Goal: Task Accomplishment & Management: Complete application form

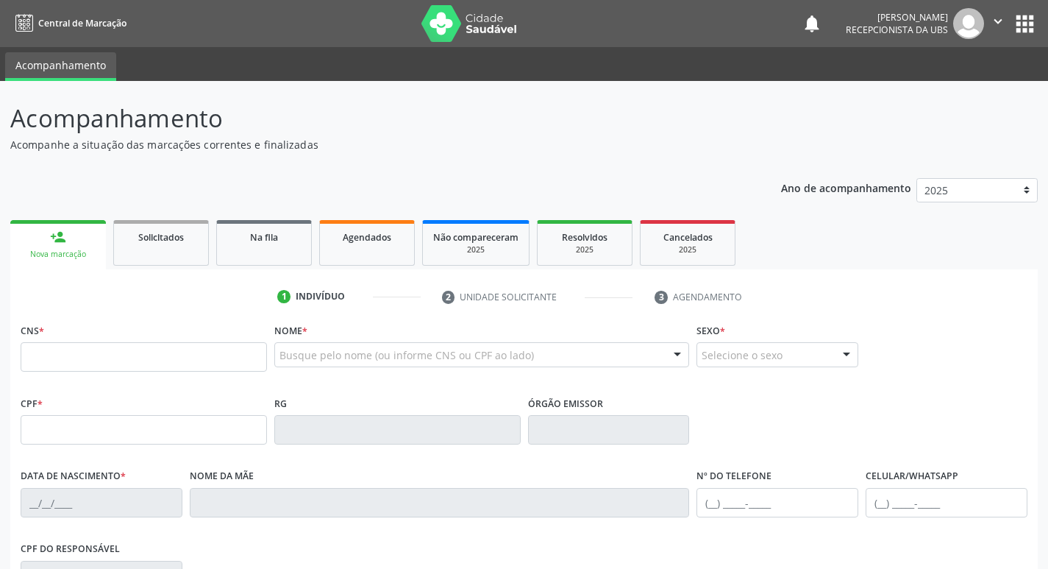
click at [85, 372] on input "text" at bounding box center [144, 356] width 246 height 29
type input "700 0076 5896 7704"
type input "456.409.804-78"
type input "[DATE]"
type input "[PERSON_NAME]"
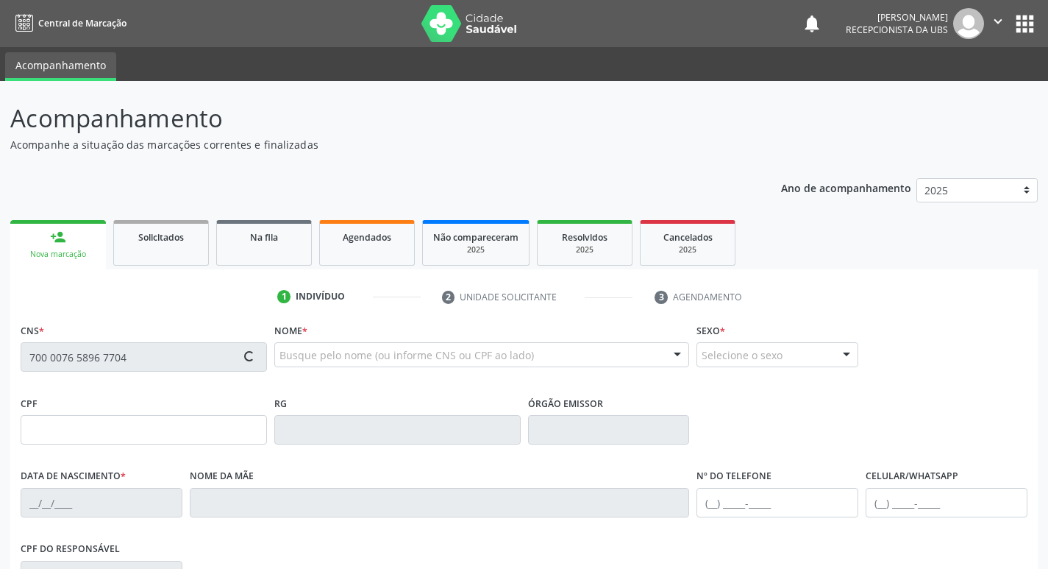
type input "[PHONE_NUMBER]"
type input "23"
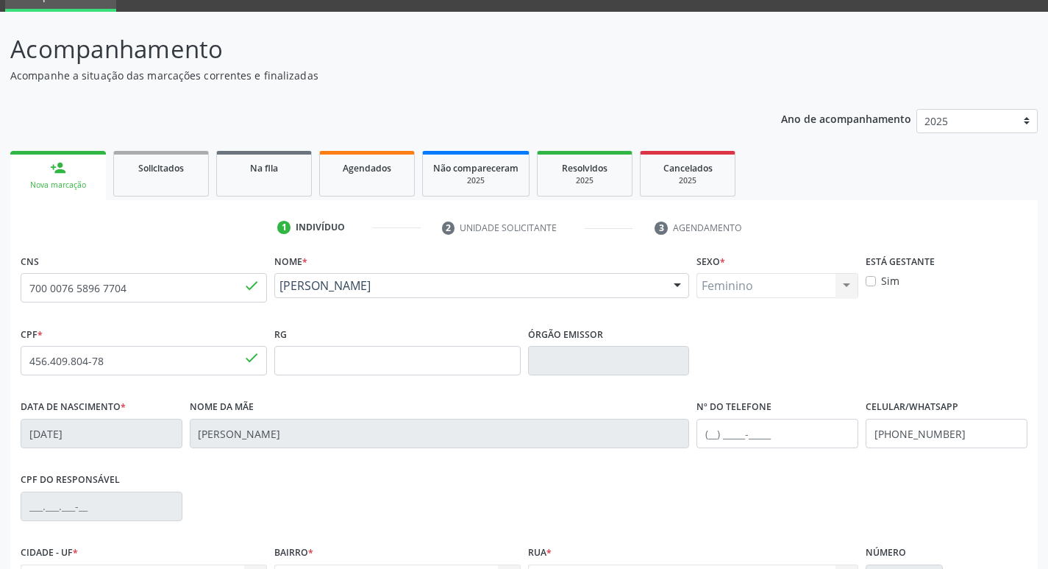
scroll to position [229, 0]
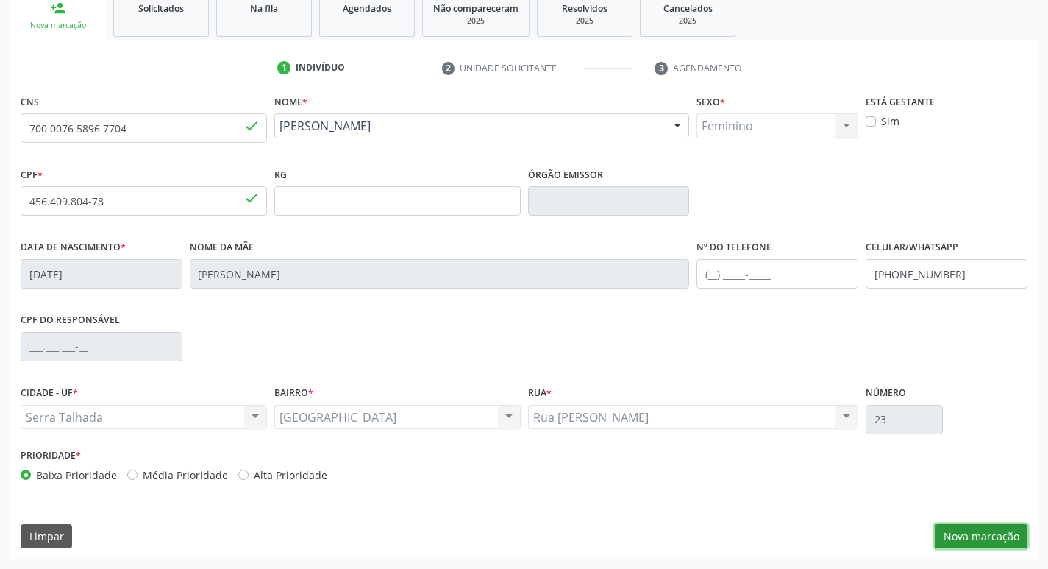
click at [953, 528] on button "Nova marcação" at bounding box center [981, 536] width 93 height 25
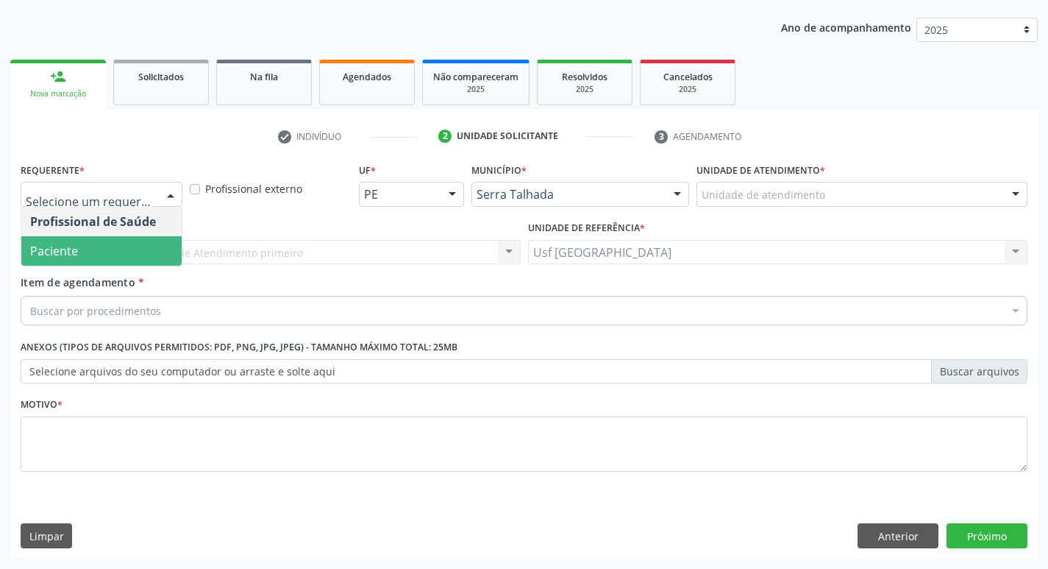
click at [65, 262] on span "Paciente" at bounding box center [101, 250] width 160 height 29
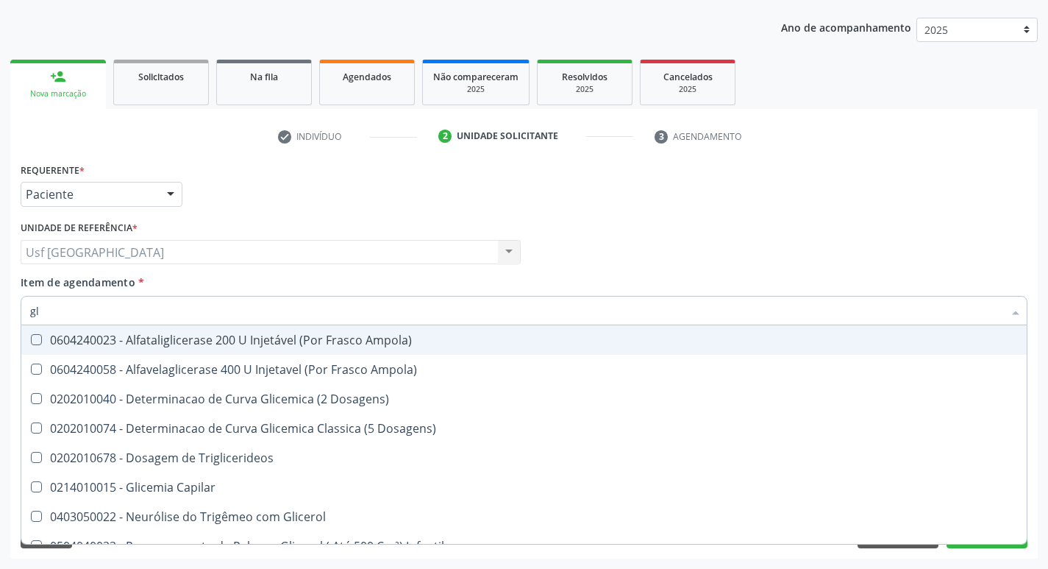
type input "g"
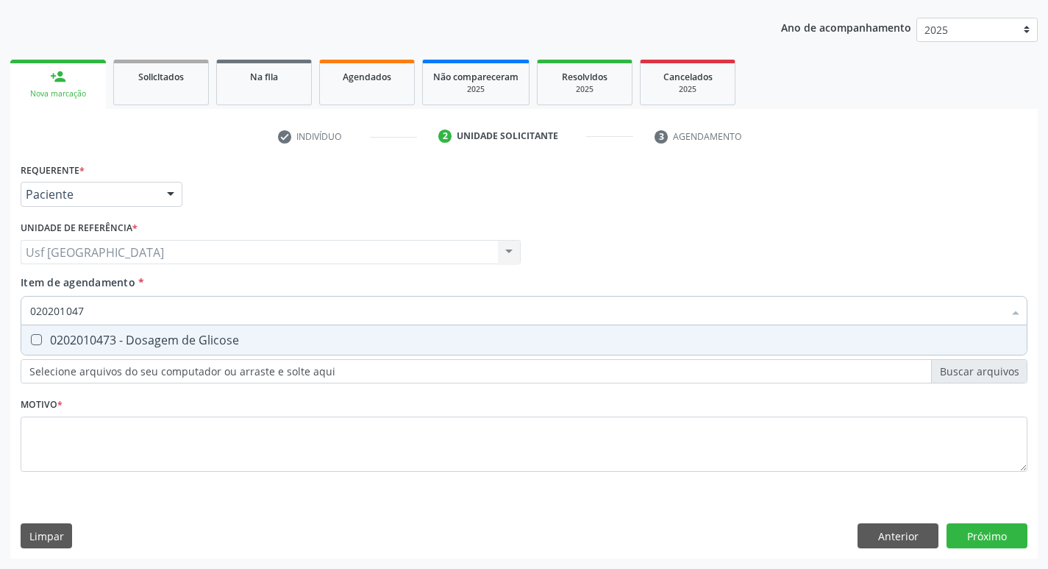
type input "0202010473"
click at [77, 350] on span "0202010473 - Dosagem de Glicose" at bounding box center [524, 339] width 1006 height 29
checkbox Glicose "true"
type input "02020104"
checkbox Glicose "false"
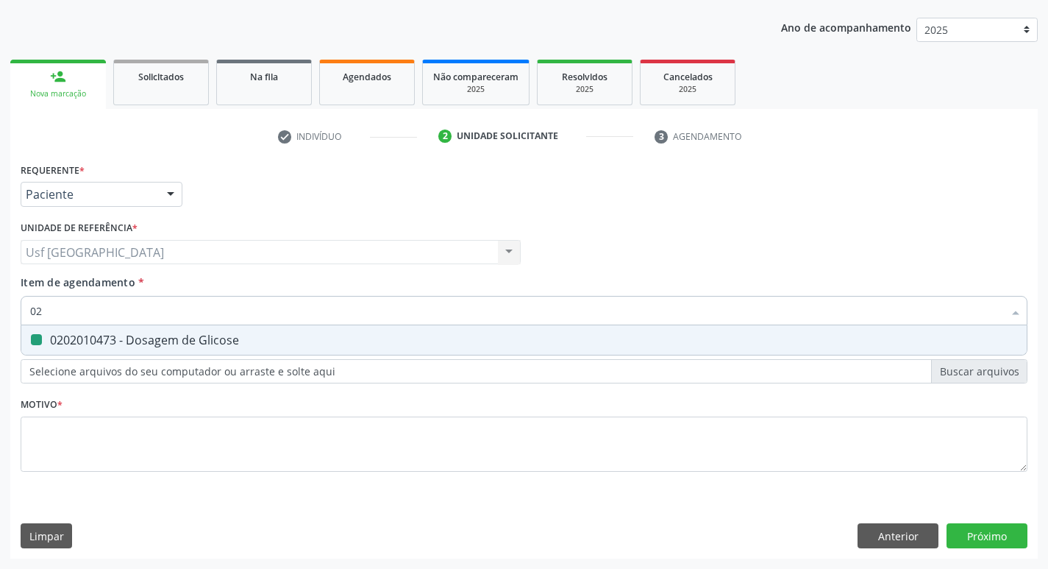
type input "0"
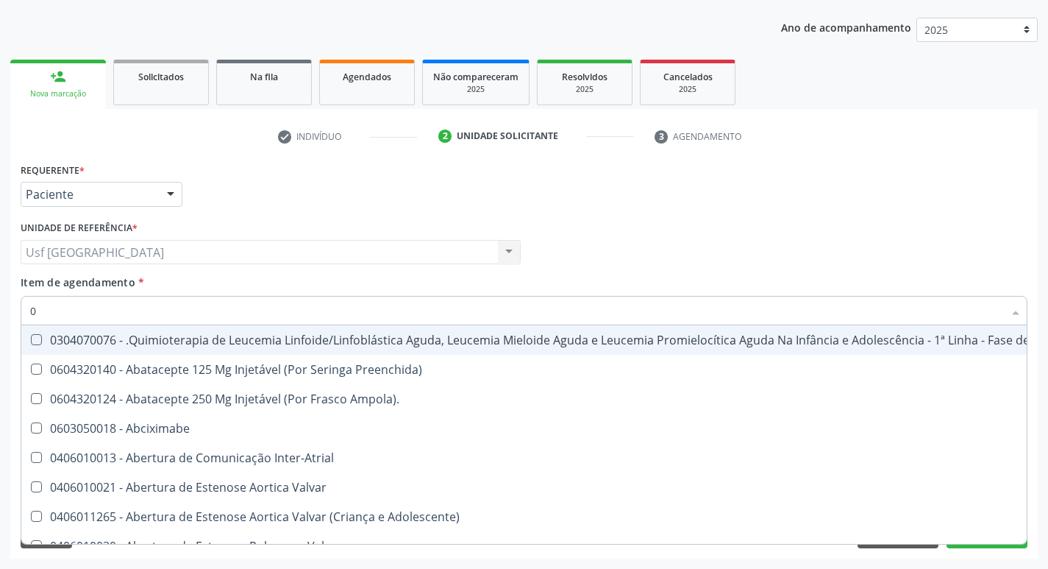
type input "02"
checkbox Bilateral "true"
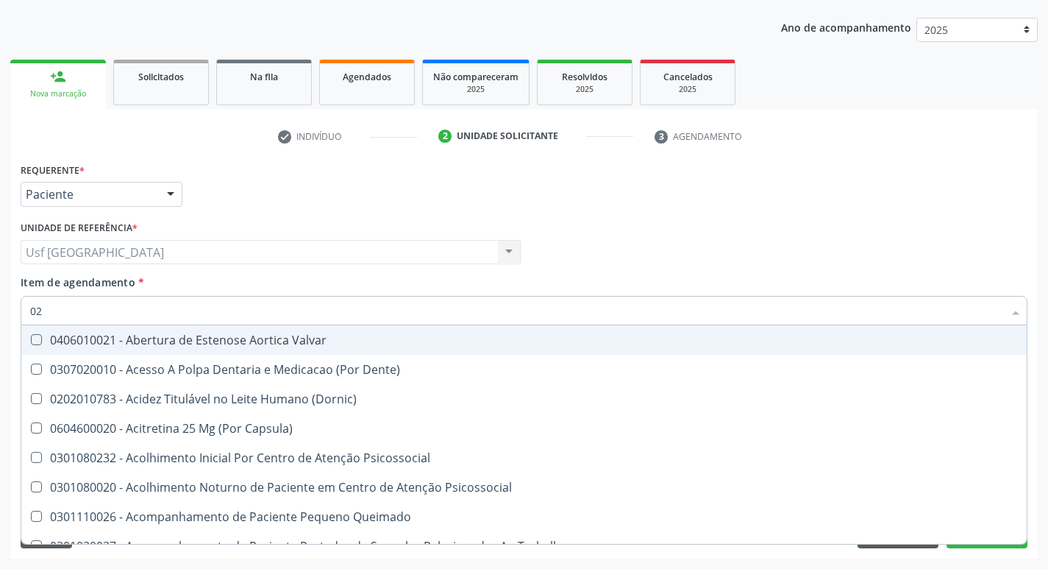
type input "020"
checkbox \(Qualitativo\) "true"
checkbox Glicose "false"
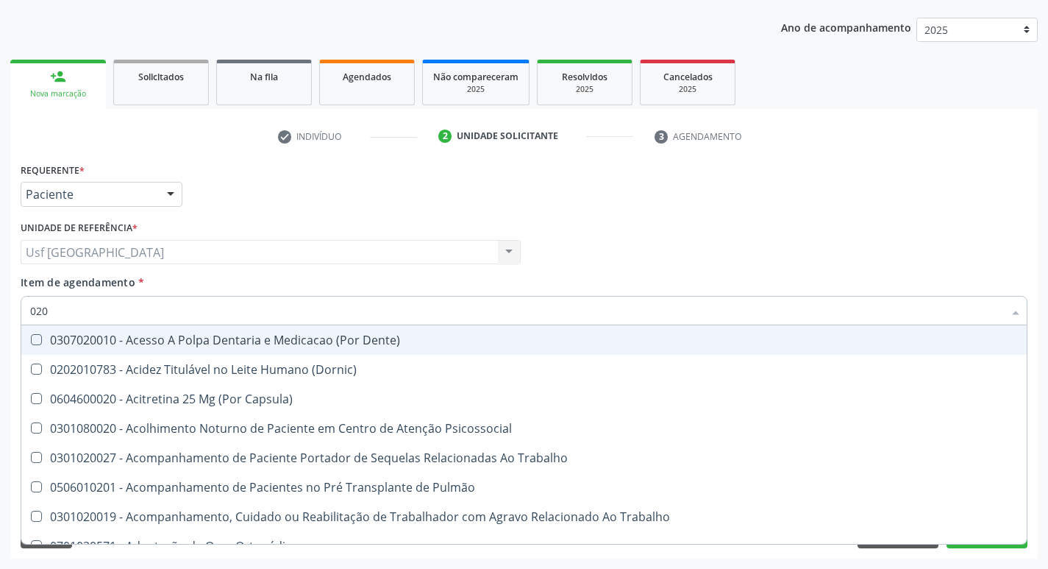
type input "0202"
checkbox Laser "true"
checkbox Glicose "false"
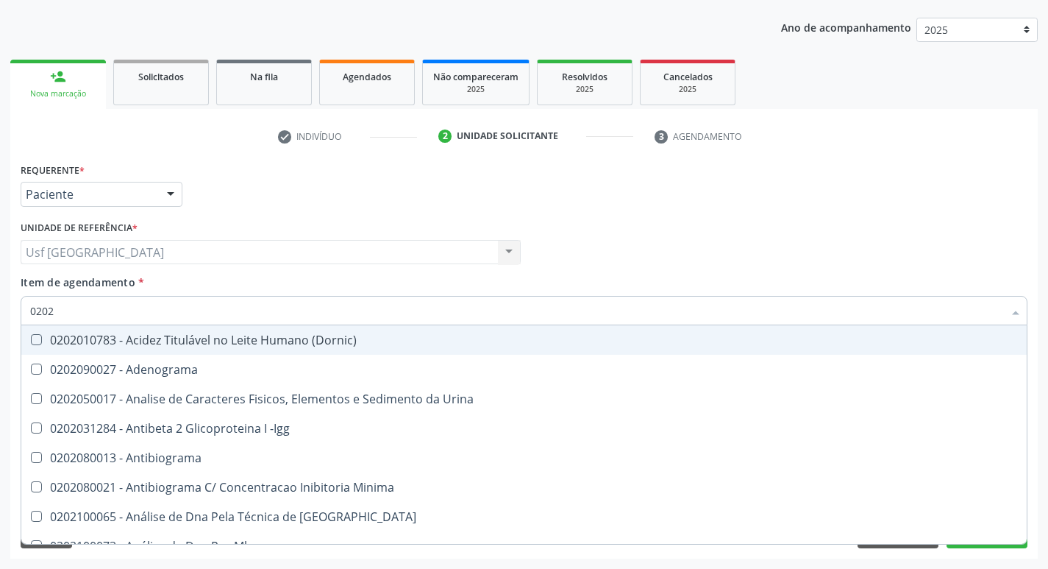
type input "02020"
checkbox Xi "true"
checkbox Glicose "false"
type input "020201"
checkbox T3 "true"
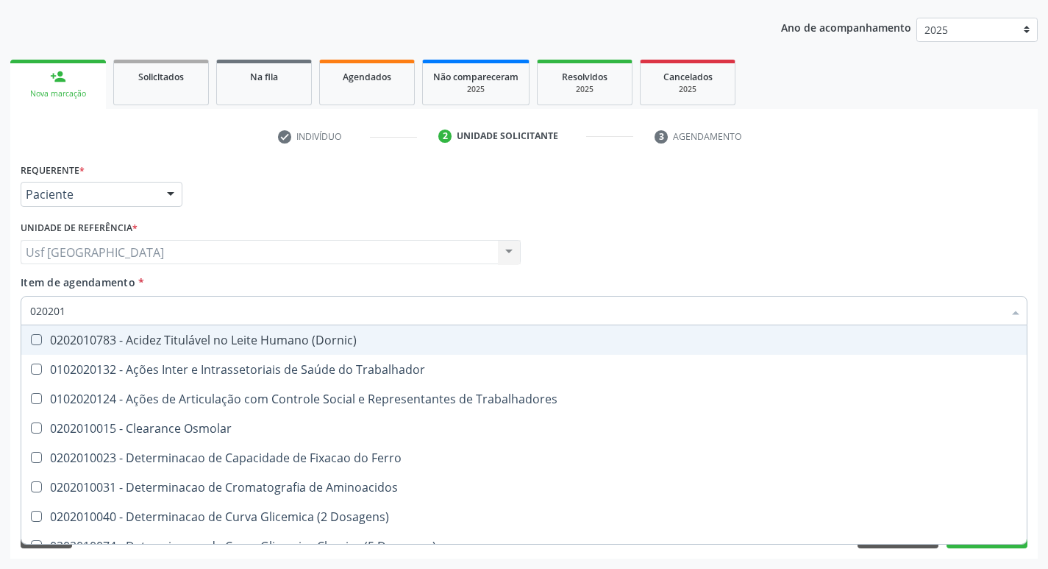
type input "0202010"
checkbox II "true"
checkbox Glicose "false"
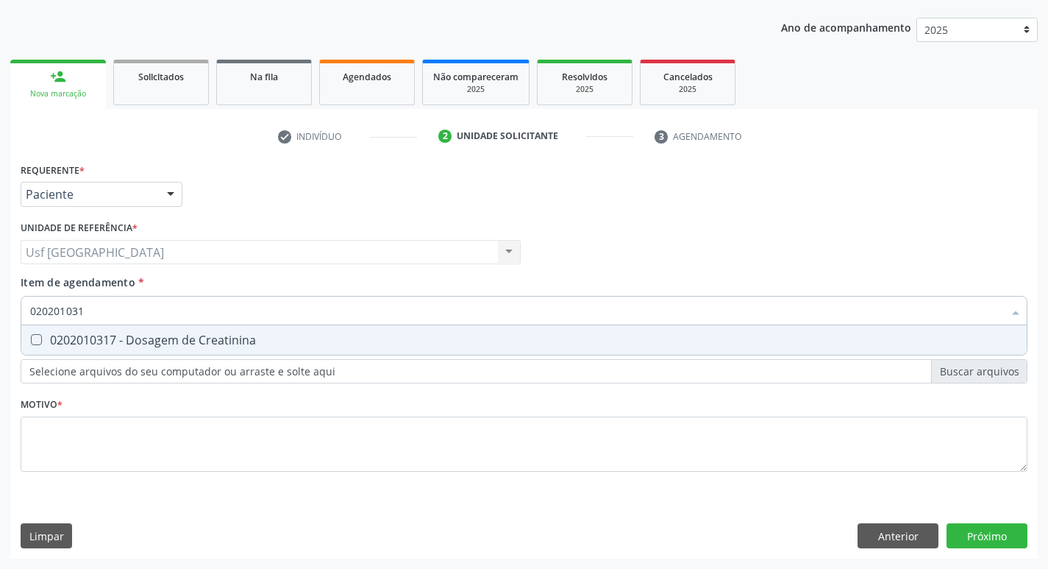
type input "0202010317"
click at [96, 344] on div "0202010317 - Dosagem de Creatinina" at bounding box center [524, 340] width 988 height 12
checkbox Creatinina "true"
type input "02020103"
checkbox Creatinina "false"
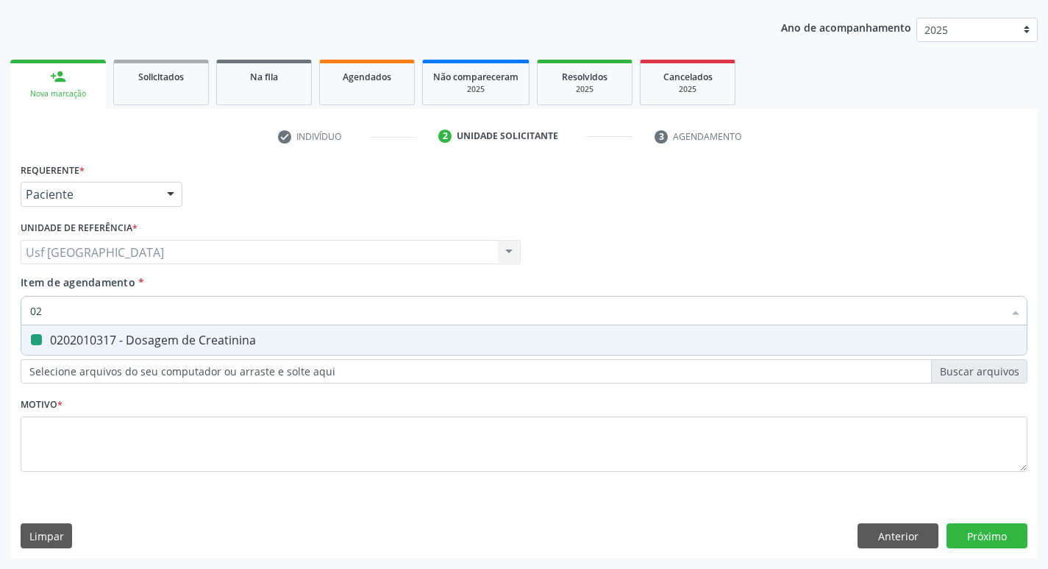
type input "0"
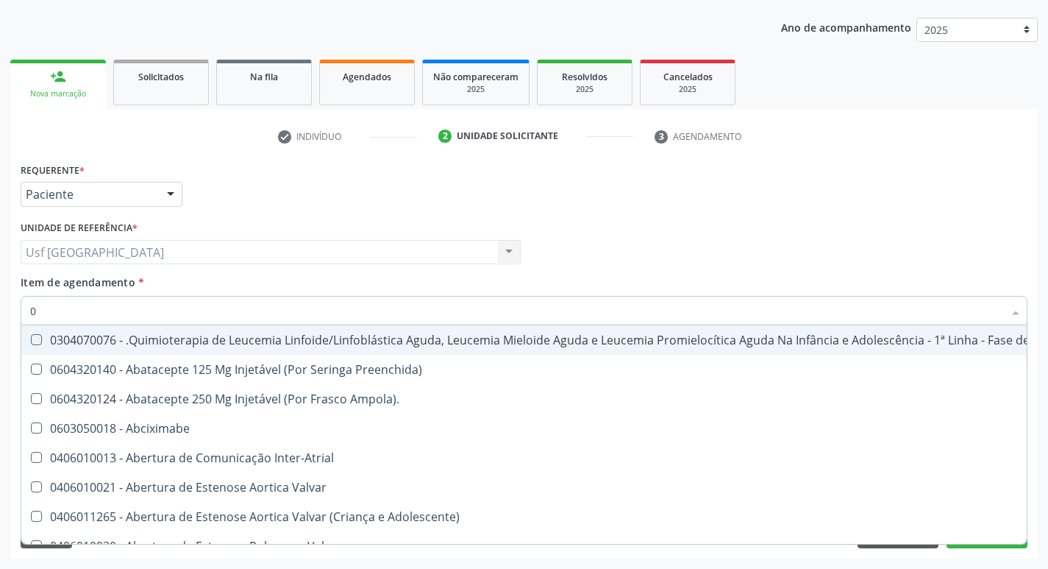
type input "02"
checkbox Meckel "true"
checkbox Bilateral "true"
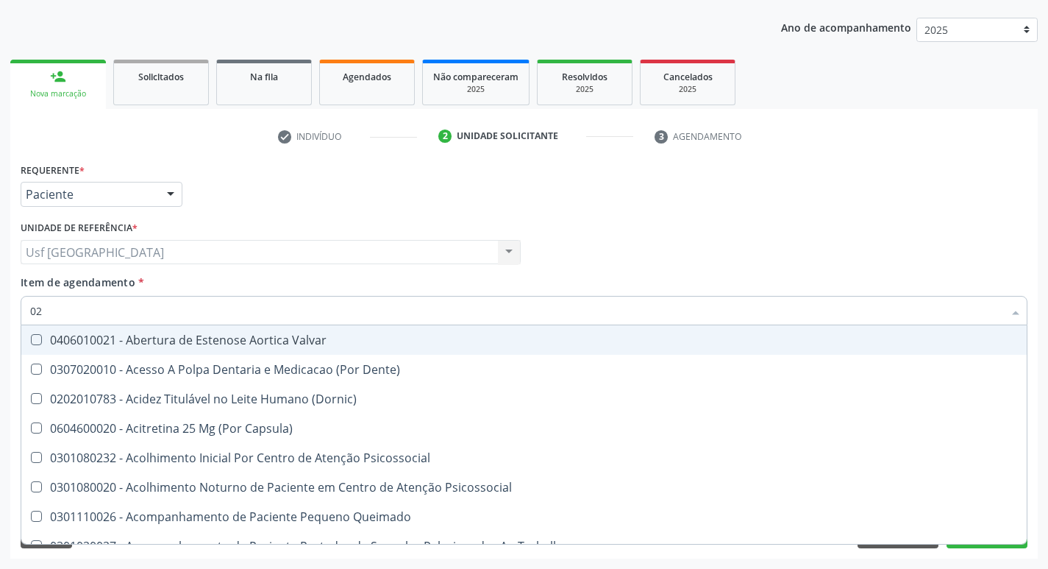
type input "020"
checkbox Complementar\) "true"
checkbox \(Qualitativo\) "true"
checkbox Creatinina "false"
checkbox Glicose "false"
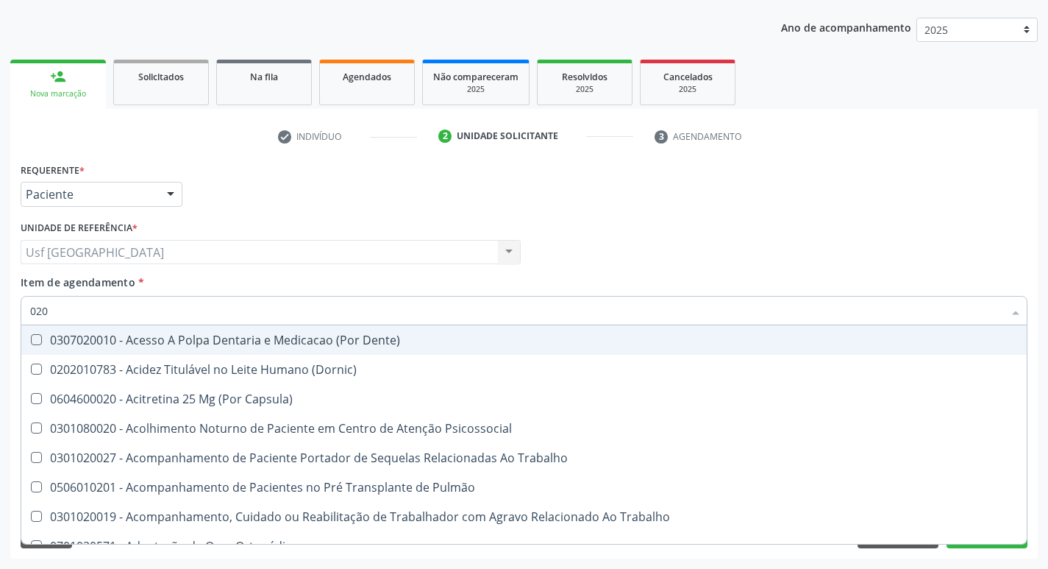
type input "0202"
checkbox Ossea "true"
checkbox Laser "true"
checkbox Creatinina "false"
checkbox Glicose "false"
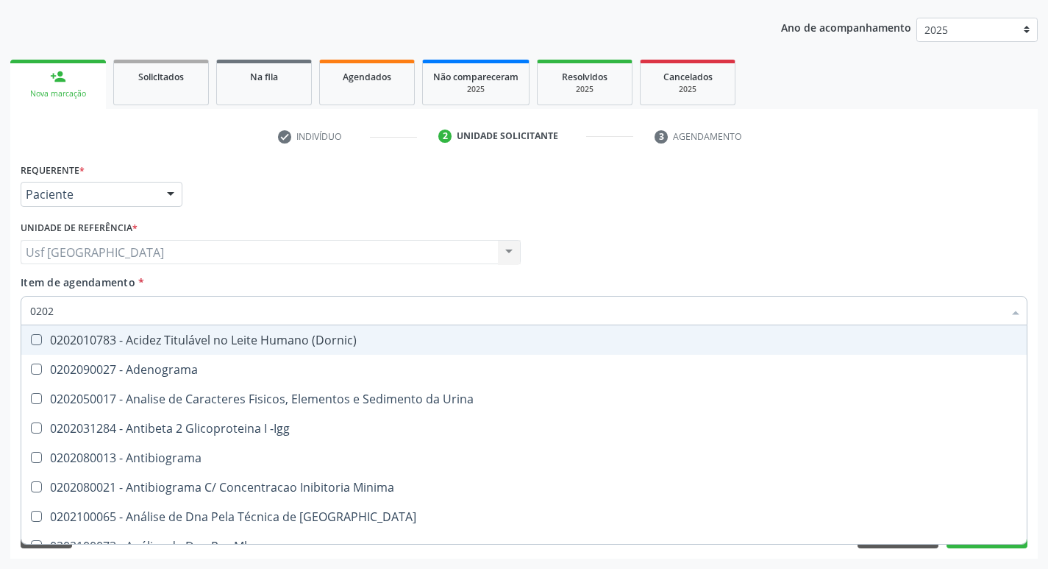
type input "02020"
checkbox Calcio "true"
checkbox Creatinina "false"
checkbox Xi "true"
checkbox Glicose "false"
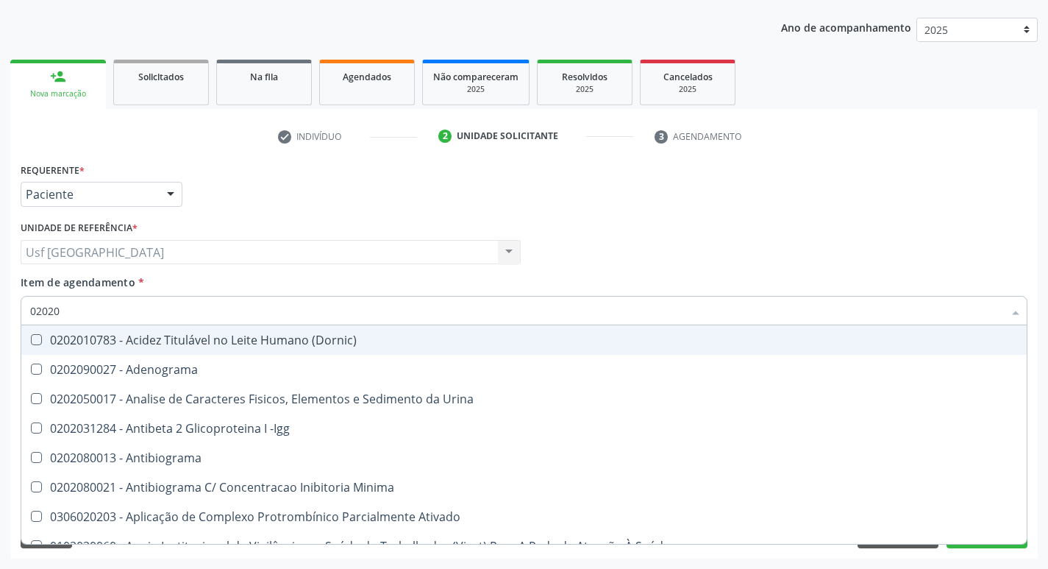
type input "020201"
checkbox Gestante "true"
checkbox T3 "true"
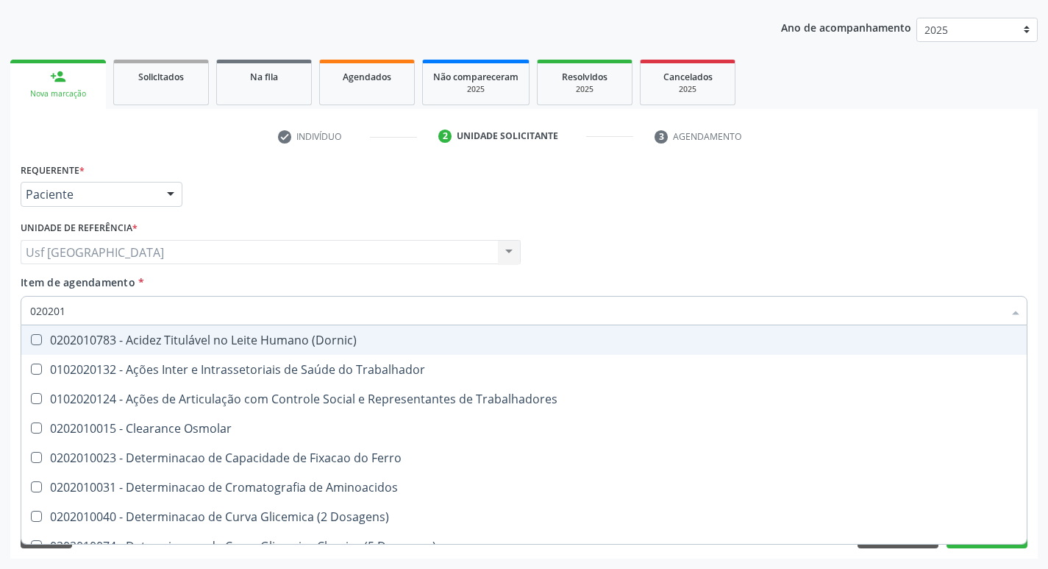
type input "0202010"
checkbox Ionizavel "true"
checkbox Creatinina "false"
checkbox II "true"
checkbox Glicose "false"
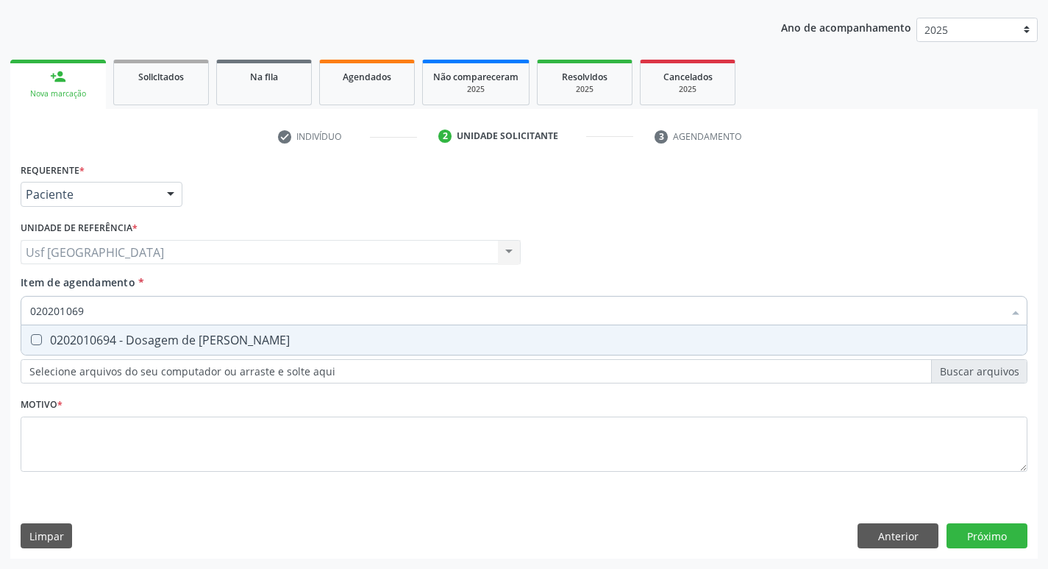
type input "0202010694"
click at [94, 344] on div "0202010694 - Dosagem de [PERSON_NAME]" at bounding box center [524, 340] width 988 height 12
checkbox Ureia "true"
type input "02020106"
checkbox Ureia "false"
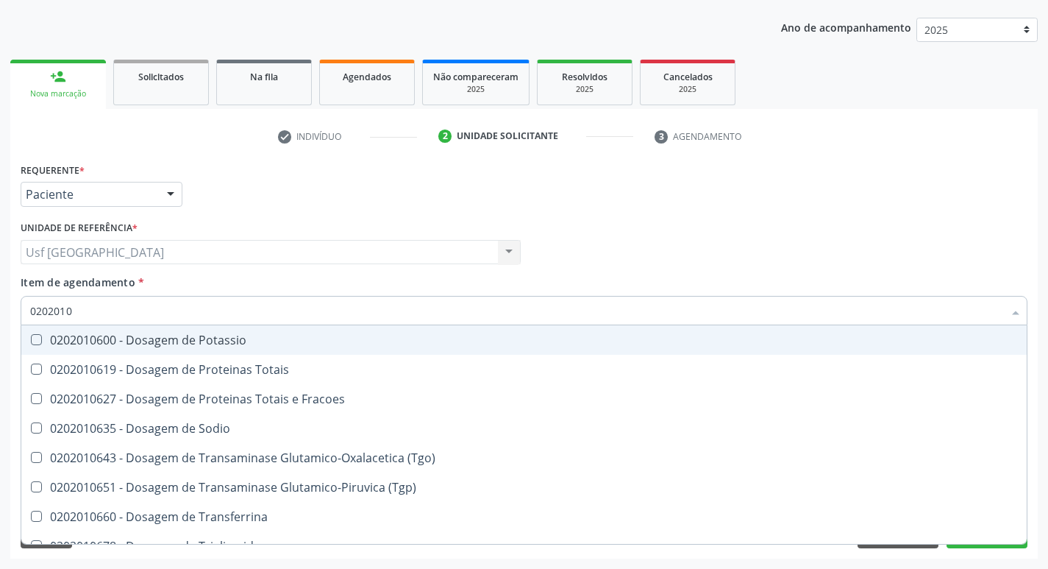
type input "020201"
checkbox Ureia "false"
type input "0"
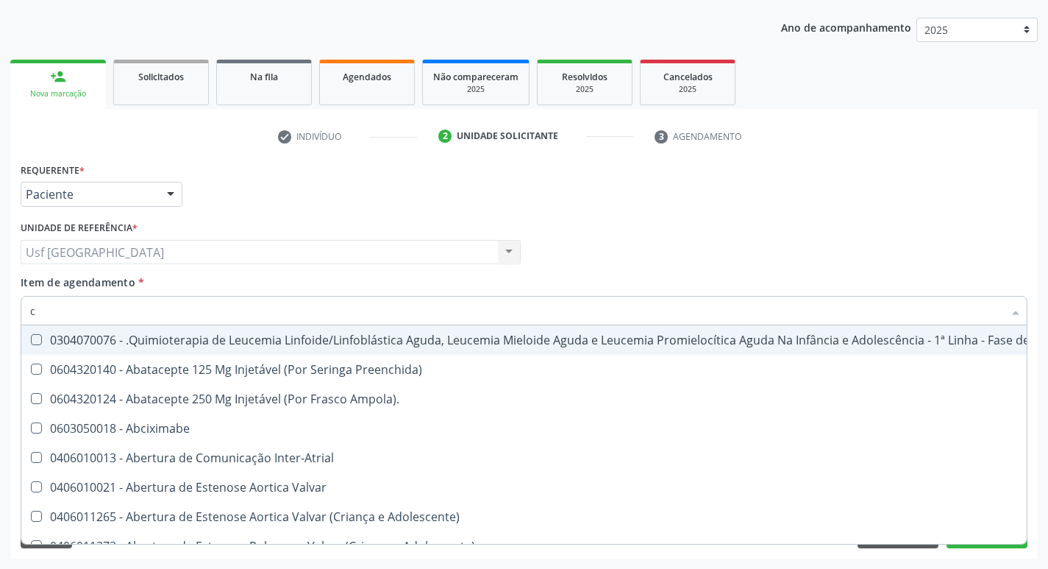
type input "co"
checkbox Creatinina "true"
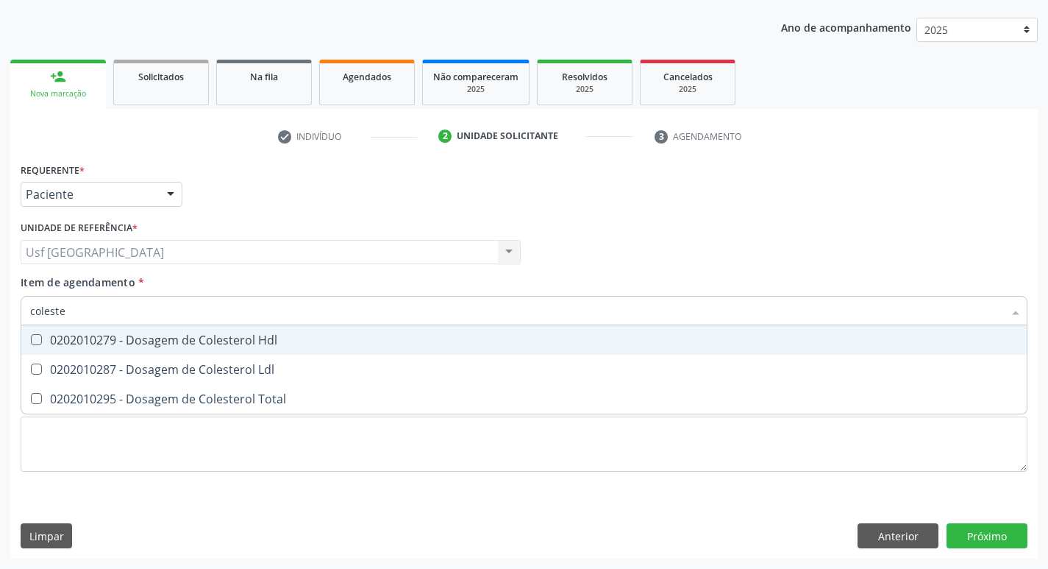
type input "colester"
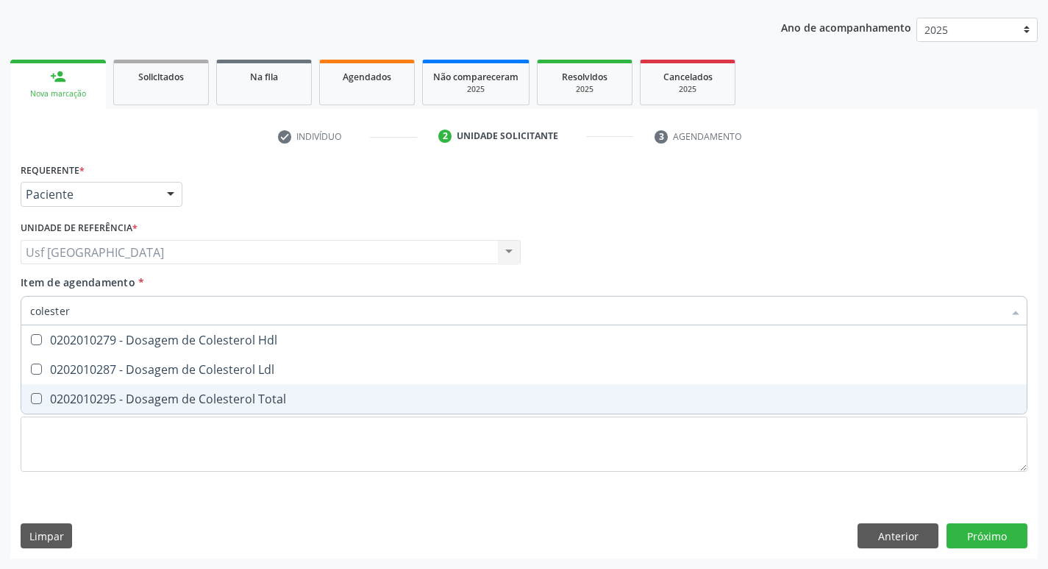
click at [140, 399] on div "0202010295 - Dosagem de Colesterol Total" at bounding box center [524, 399] width 988 height 12
checkbox Total "true"
type input "cole"
checkbox Total "false"
type input "c"
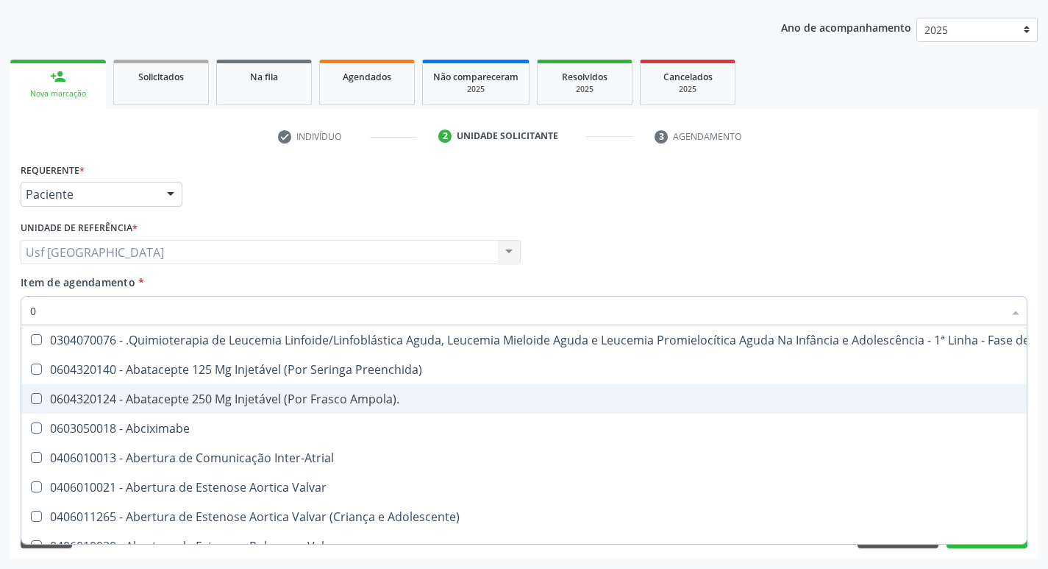
type input "02"
checkbox Transferências "true"
checkbox Meckel "true"
checkbox Bilateral "true"
checkbox Transplante "true"
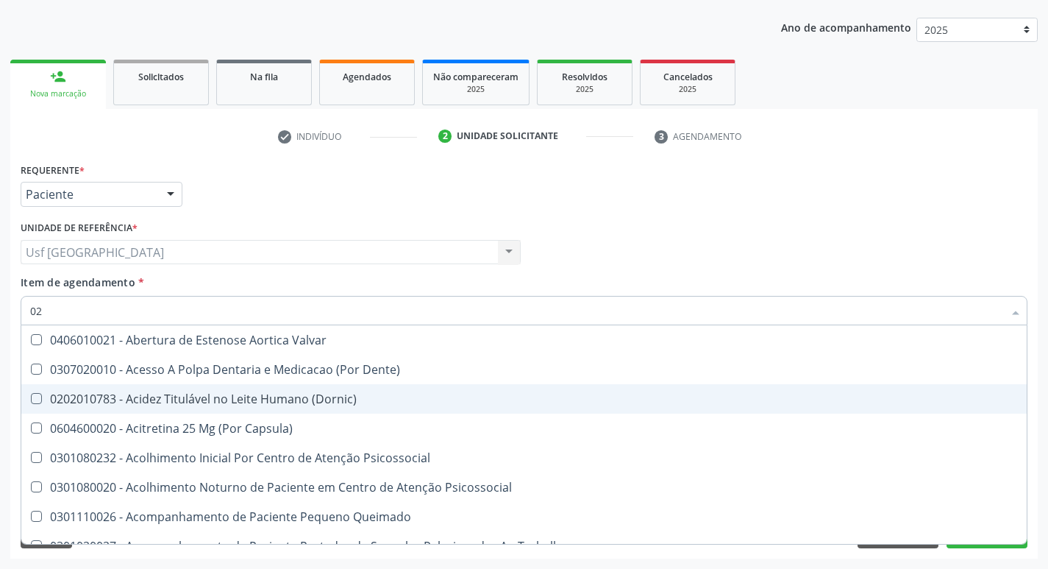
type input "020"
checkbox Congênita "true"
checkbox Complementar\) "true"
checkbox \(Qualitativo\) "true"
checkbox Ii\) "true"
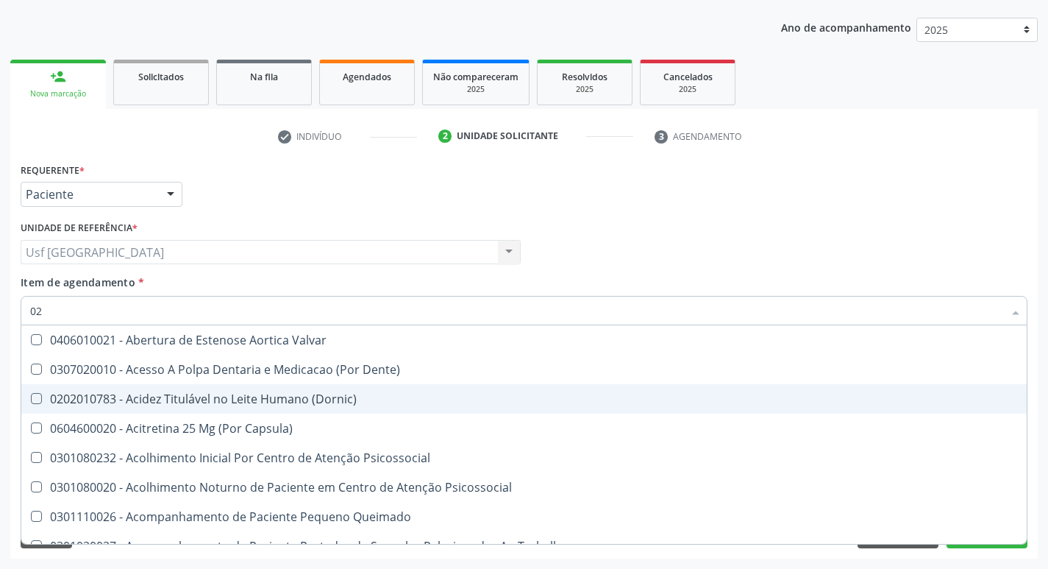
checkbox Total "false"
checkbox Creatinina "false"
checkbox Glicose "false"
checkbox Ureia "false"
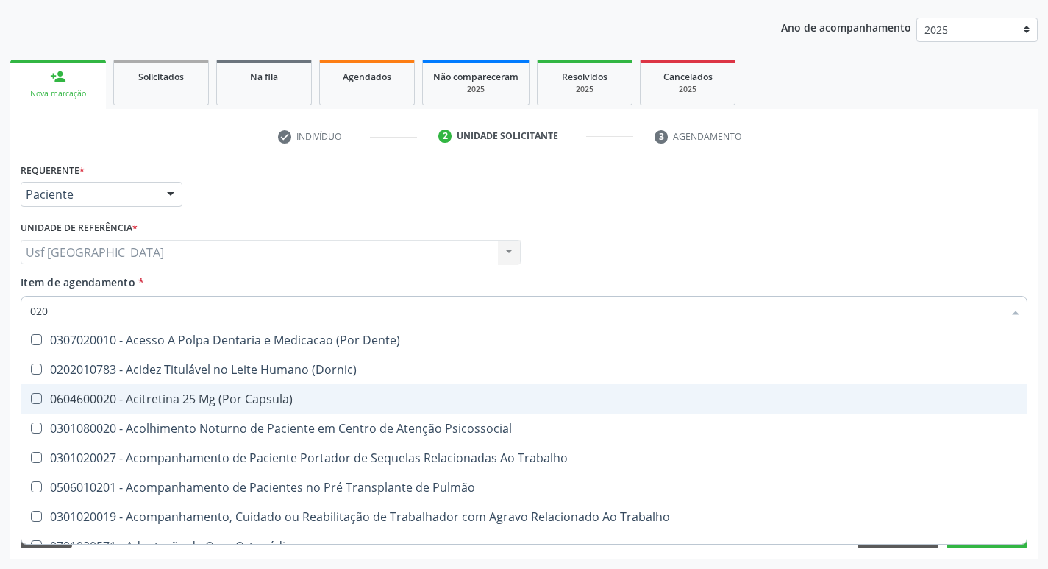
type input "0202"
checkbox Fragmento "true"
checkbox Ossea "true"
checkbox Laser "true"
checkbox Estimulo "true"
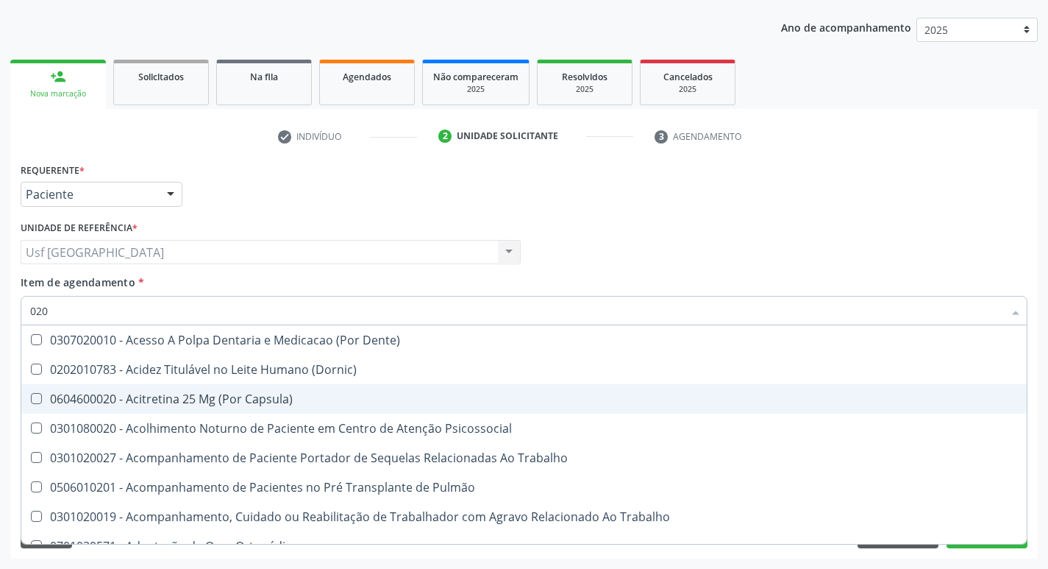
checkbox Total "false"
checkbox Creatinina "false"
checkbox Glicose "false"
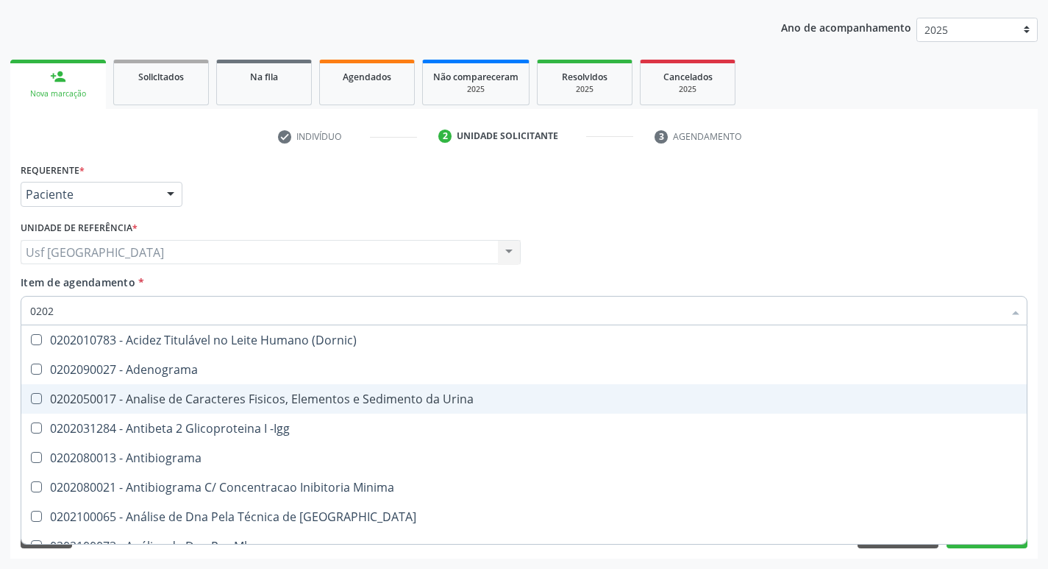
type input "02020"
checkbox Barbituratos "true"
checkbox Calcio "true"
checkbox Total "false"
checkbox Creatinina "false"
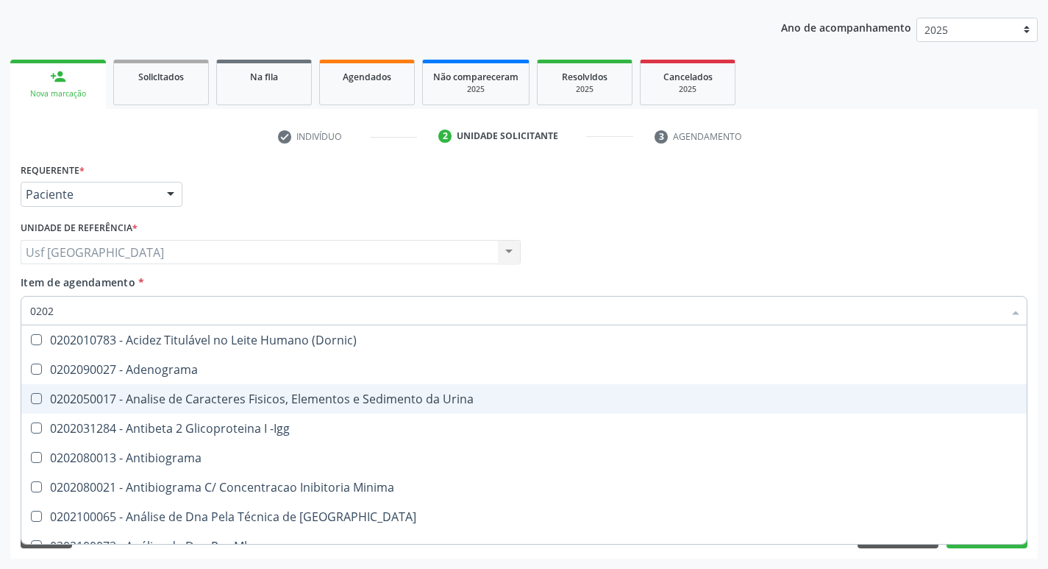
checkbox Xi "true"
checkbox Glicose "false"
checkbox Derrames "true"
checkbox Ureia "false"
type input "020201"
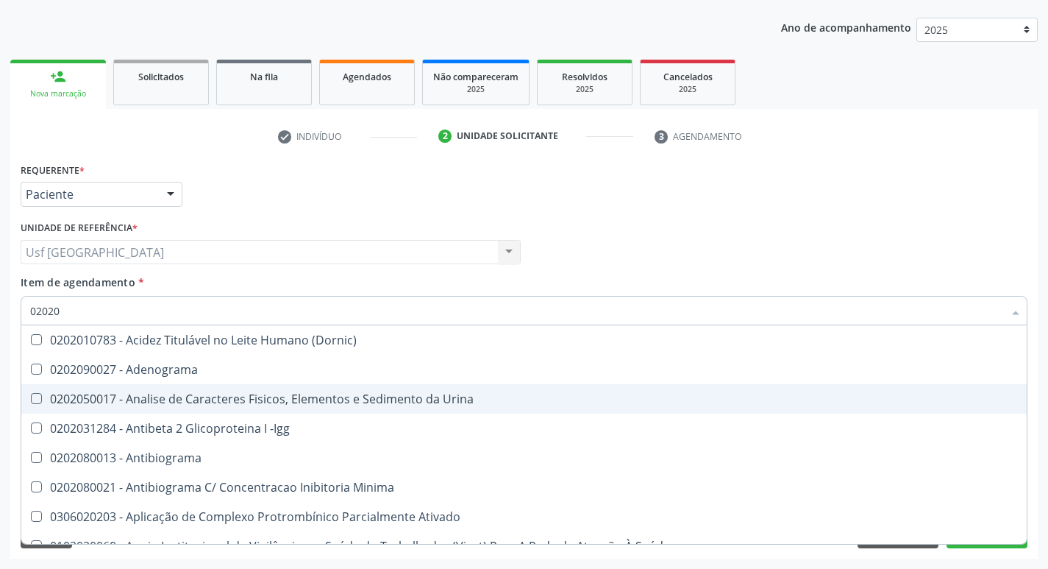
checkbox Parceria\) "true"
checkbox Gestante "true"
checkbox T3 "true"
checkbox Ascorbico "true"
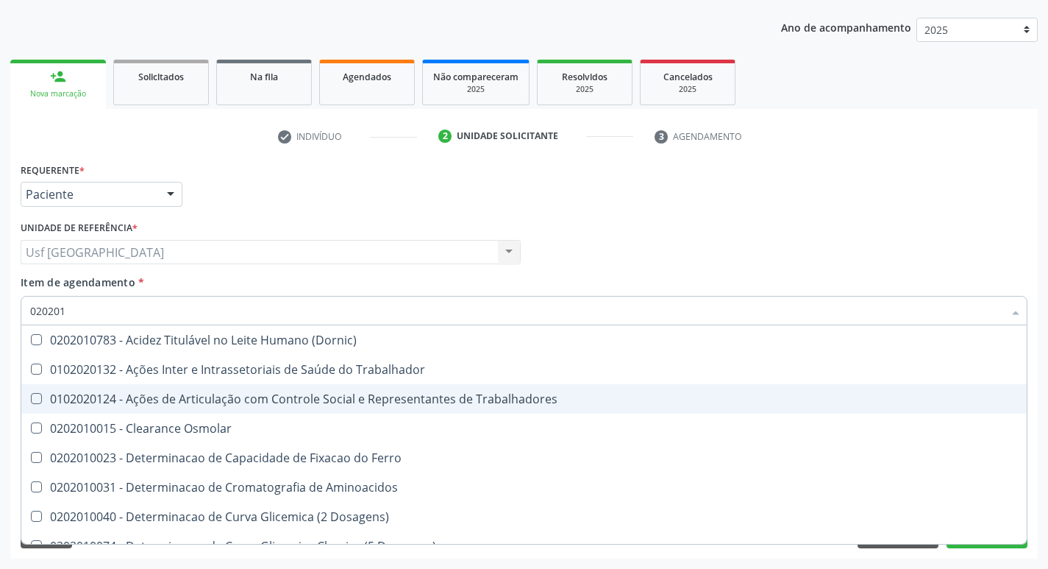
type input "0202010"
checkbox Fracoes "true"
checkbox Ionizavel "true"
checkbox Total "false"
checkbox Creatinina "false"
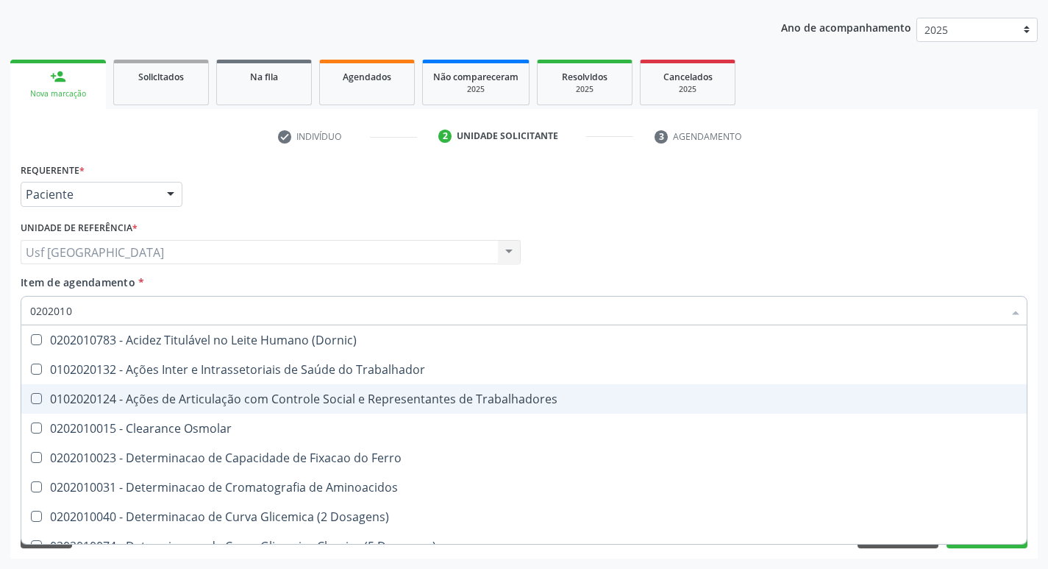
checkbox II "true"
checkbox Glicose "false"
checkbox Piruvato "true"
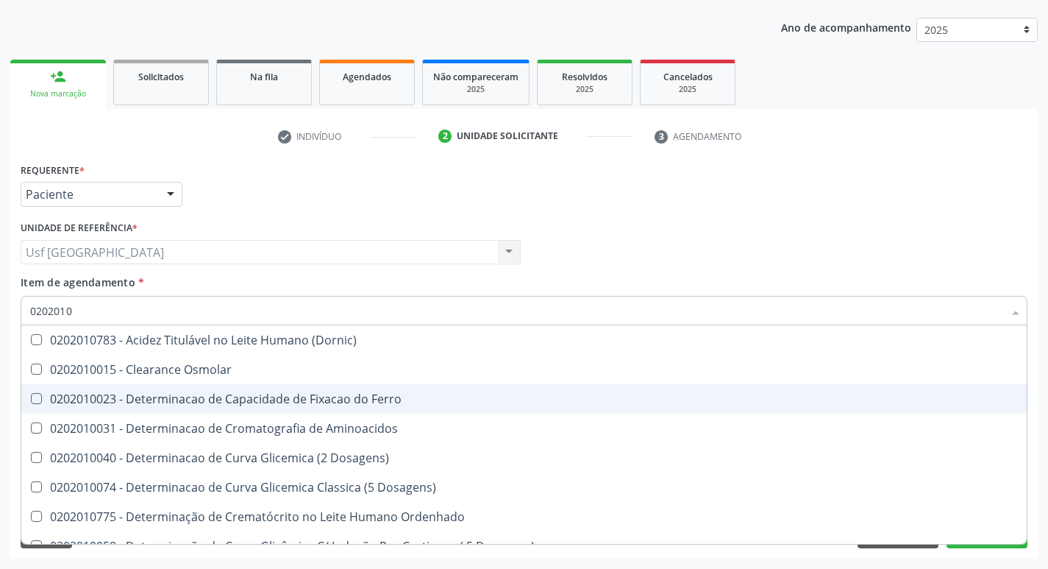
type input "02020102"
checkbox Osmolaridade "true"
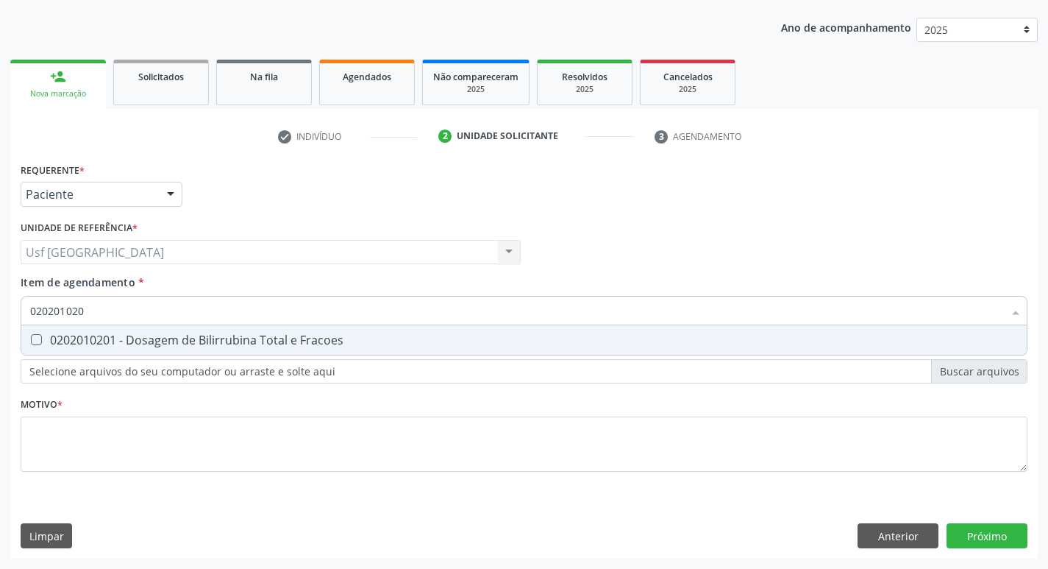
type input "0202010201"
click at [166, 342] on div "0202010201 - Dosagem de Bilirrubina Total e Fracoes" at bounding box center [524, 340] width 988 height 12
checkbox Fracoes "true"
type input "0202010"
checkbox Fracoes "false"
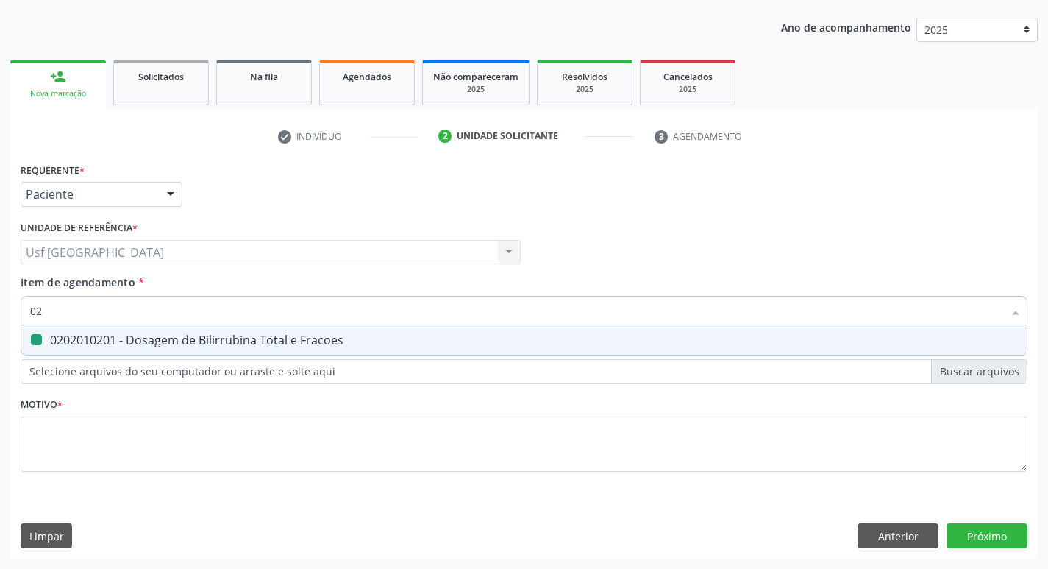
type input "0"
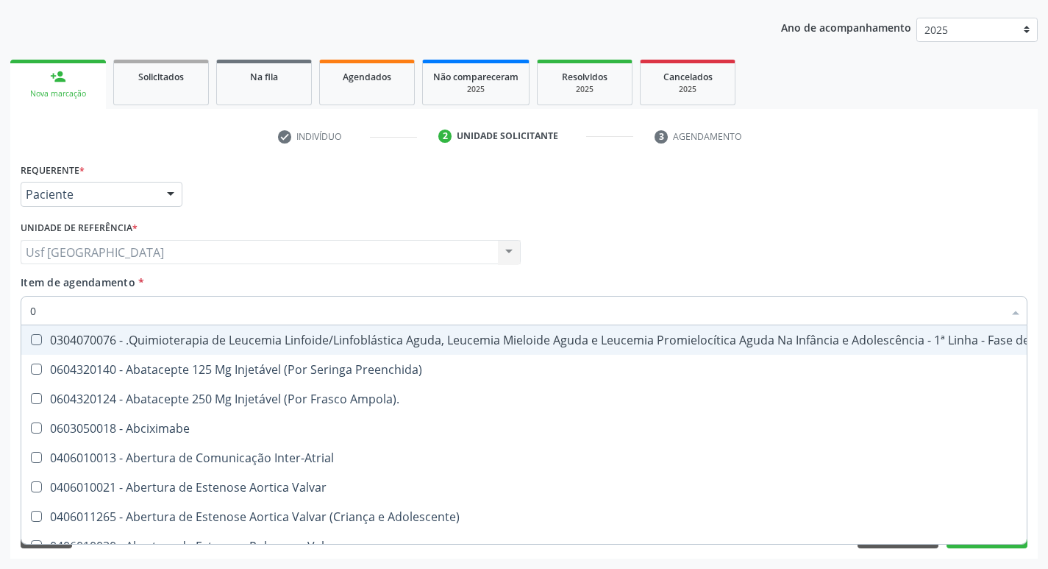
type input "02"
checkbox Capsula\) "true"
checkbox Transferências "true"
checkbox Meckel "true"
checkbox Bilateral "true"
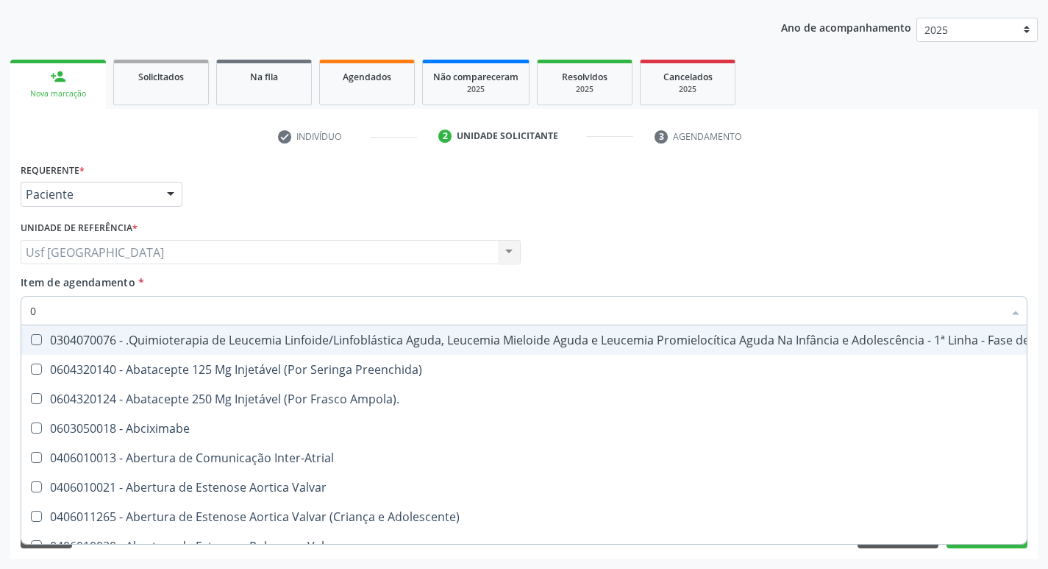
checkbox Transplante "true"
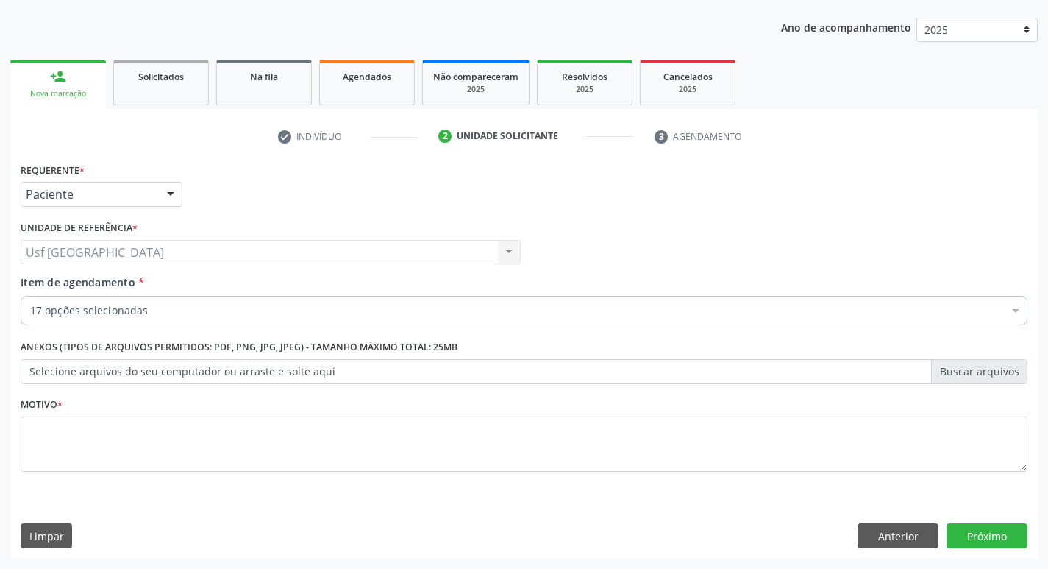
scroll to position [160, 0]
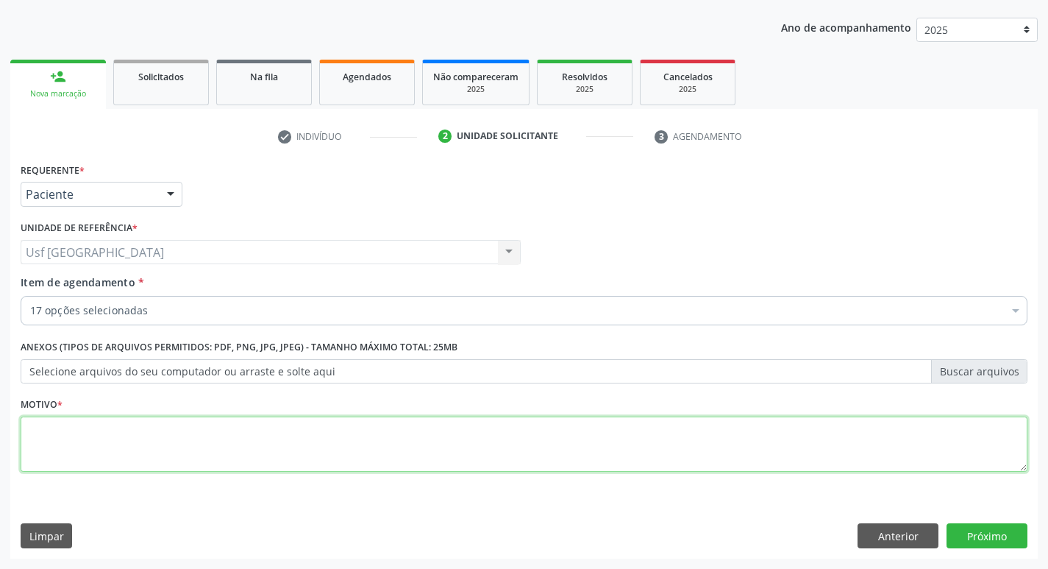
click at [105, 459] on textarea at bounding box center [524, 444] width 1007 height 56
type textarea "0"
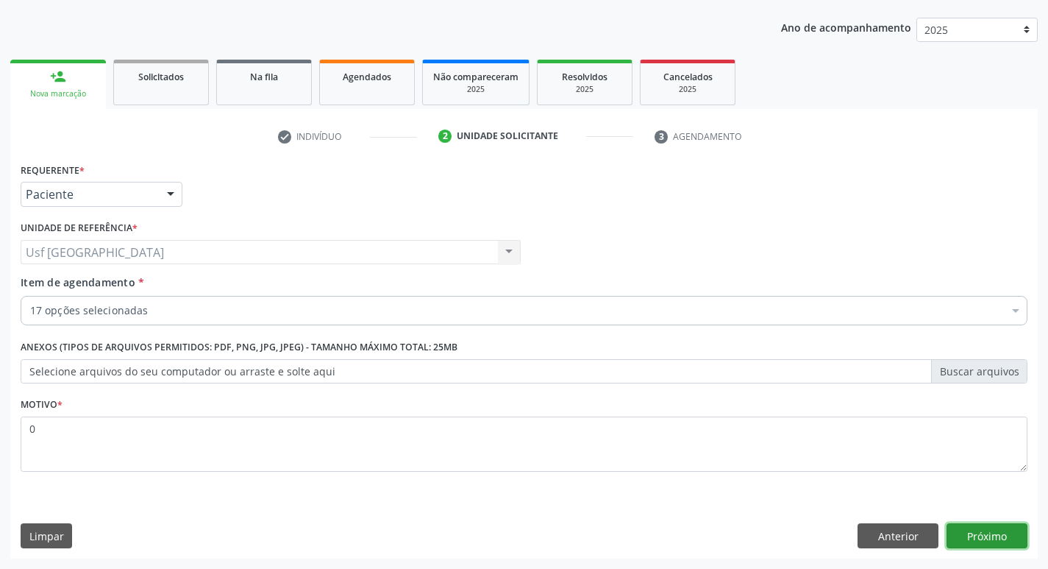
click at [967, 540] on button "Próximo" at bounding box center [987, 535] width 81 height 25
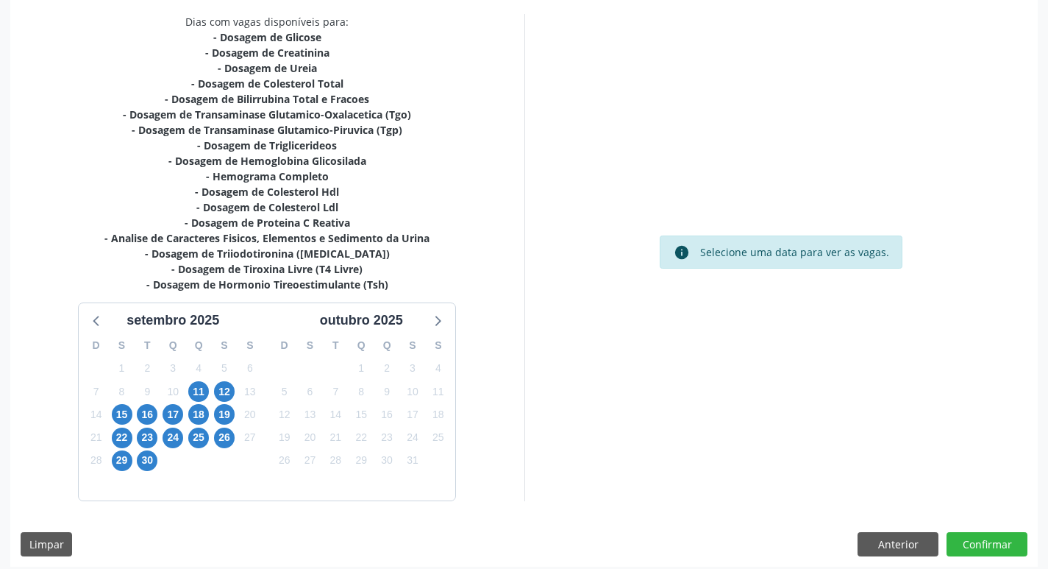
scroll to position [319, 0]
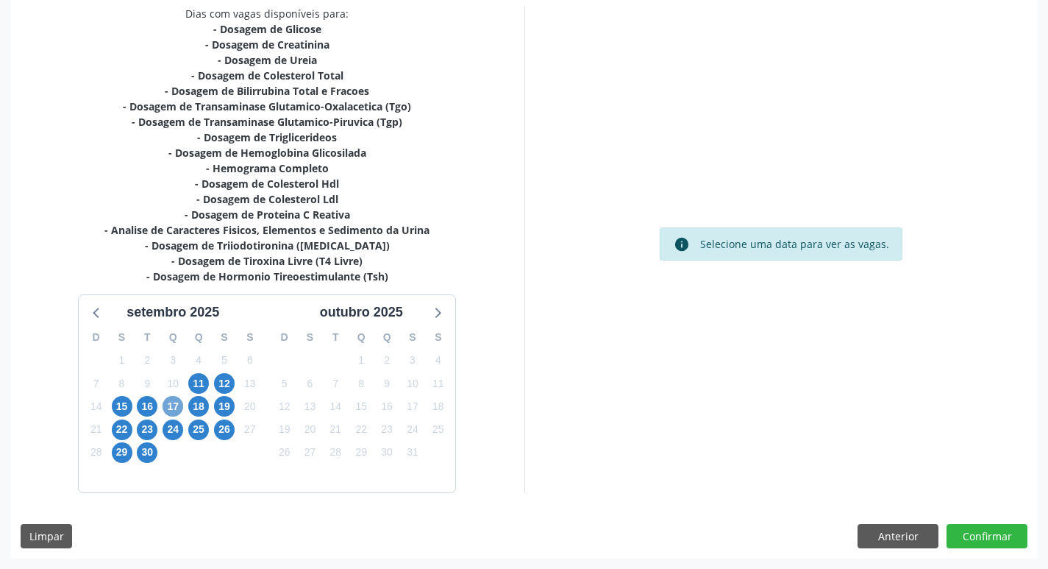
click at [177, 412] on span "17" at bounding box center [173, 406] width 21 height 21
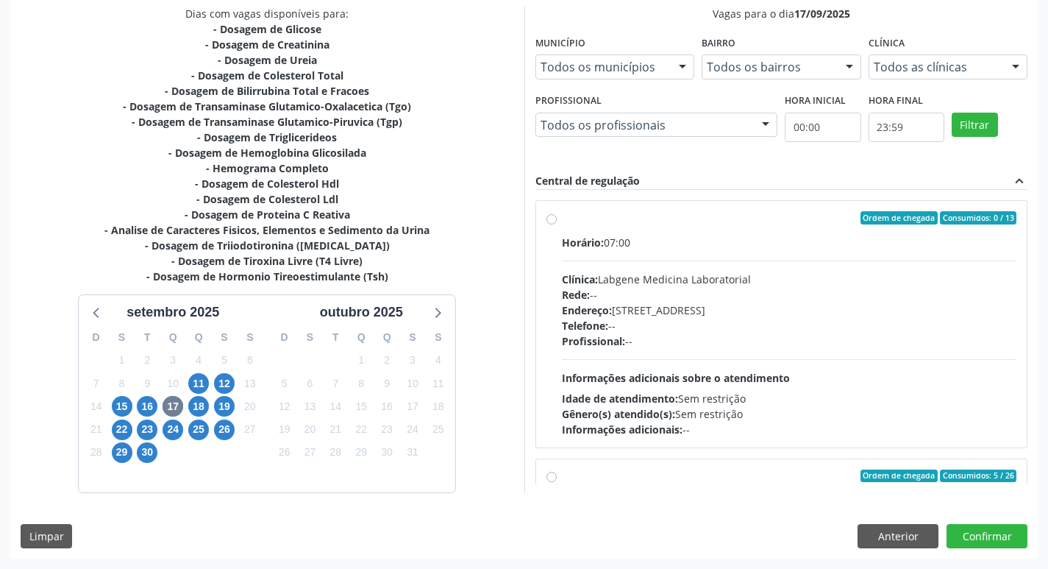
click at [754, 339] on div "Profissional: --" at bounding box center [789, 340] width 455 height 15
click at [557, 224] on input "Ordem de chegada Consumidos: 0 / 13 Horário: 07:00 Clínica: Labgene Medicina La…" at bounding box center [552, 217] width 10 height 13
radio input "true"
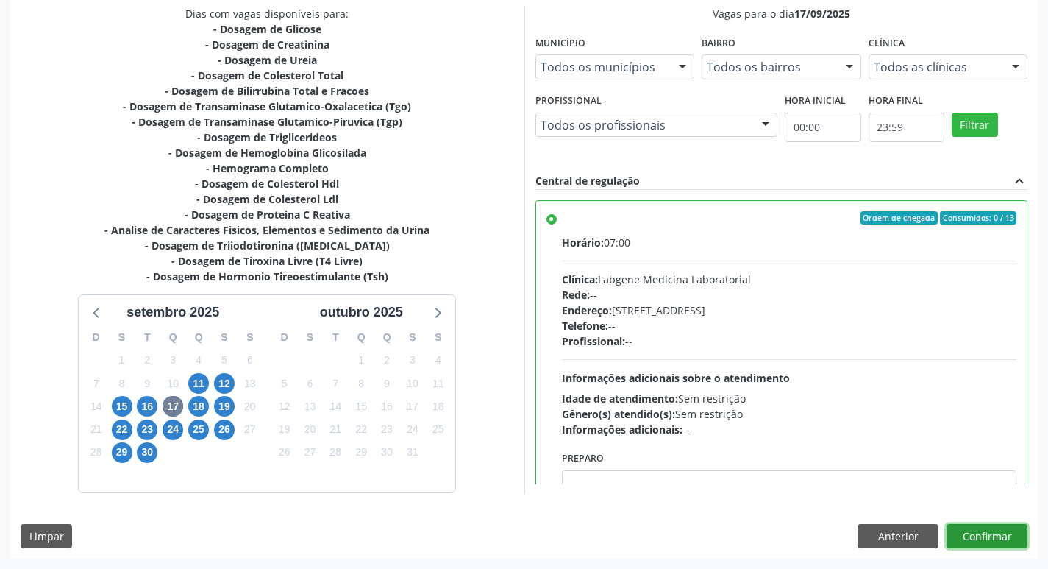
click at [973, 529] on button "Confirmar" at bounding box center [987, 536] width 81 height 25
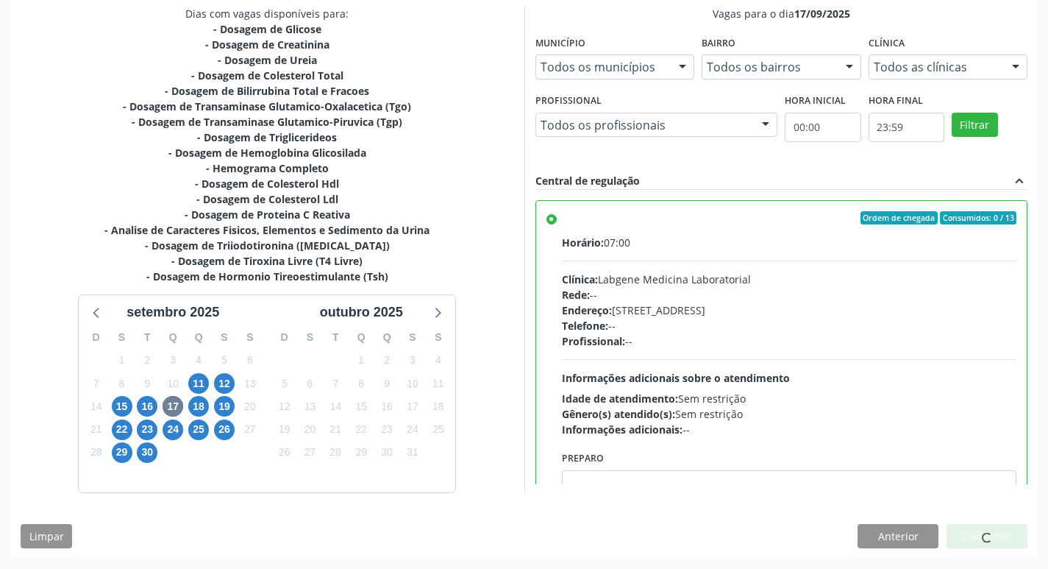
scroll to position [0, 0]
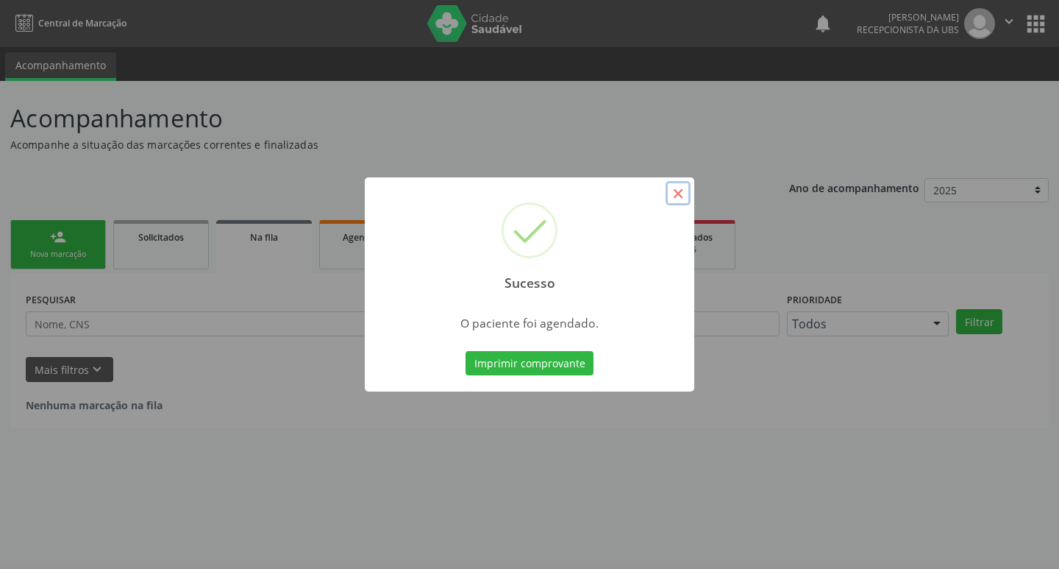
click at [678, 187] on button "×" at bounding box center [678, 193] width 25 height 25
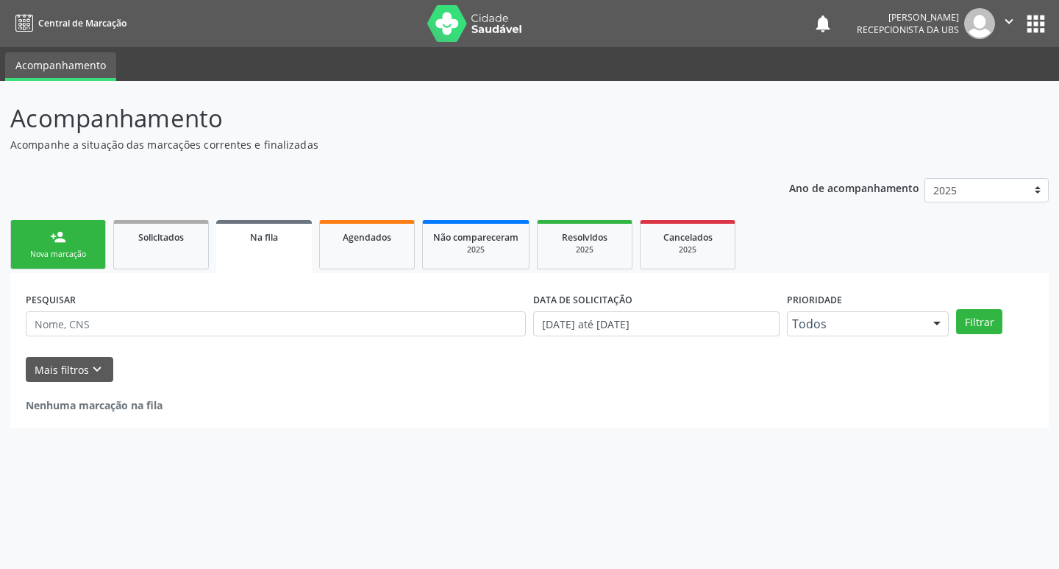
click at [52, 248] on link "person_add Nova marcação" at bounding box center [58, 244] width 96 height 49
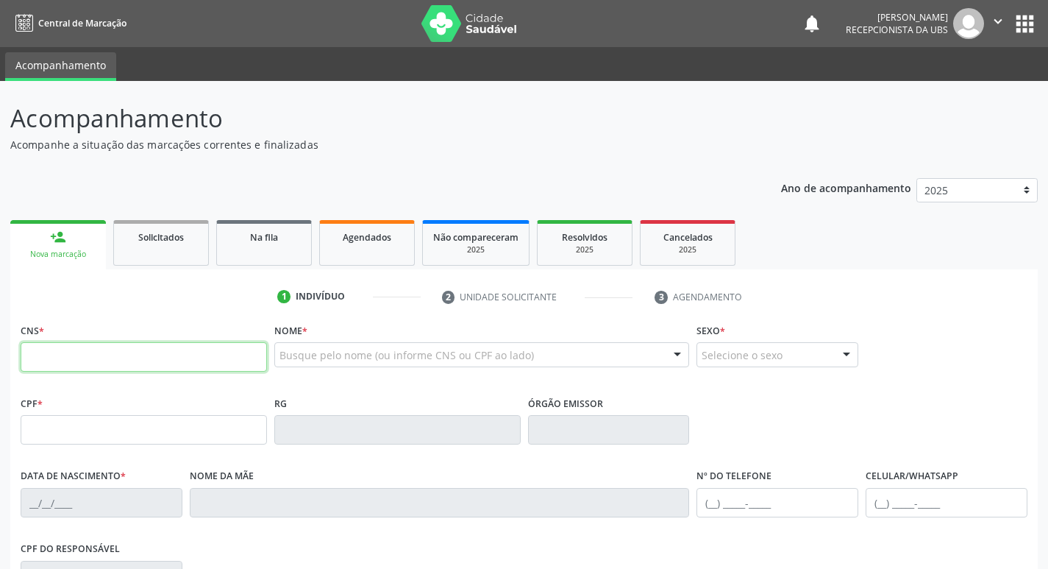
click at [100, 358] on input "text" at bounding box center [144, 356] width 246 height 29
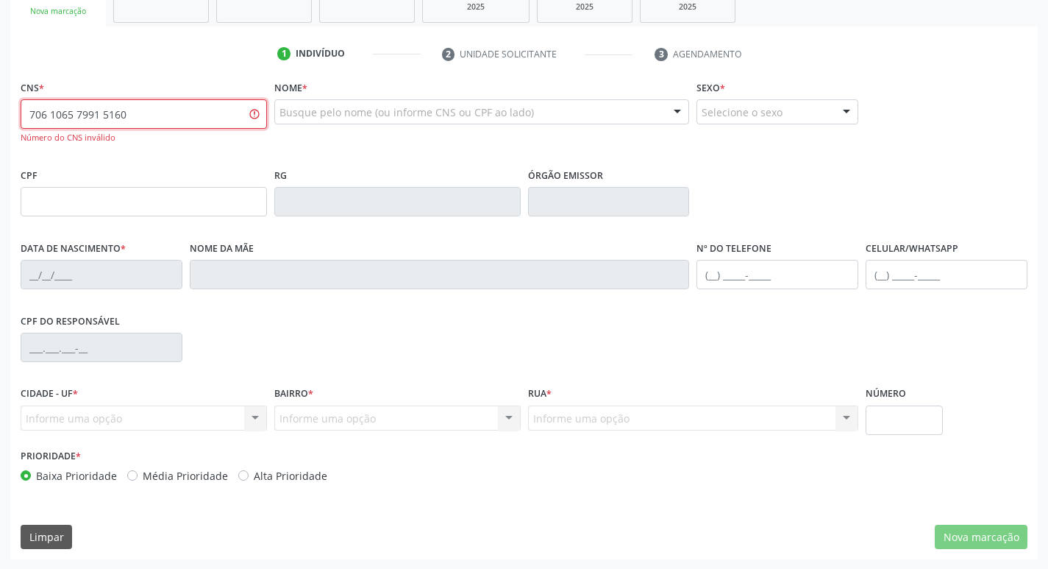
scroll to position [244, 0]
type input "7"
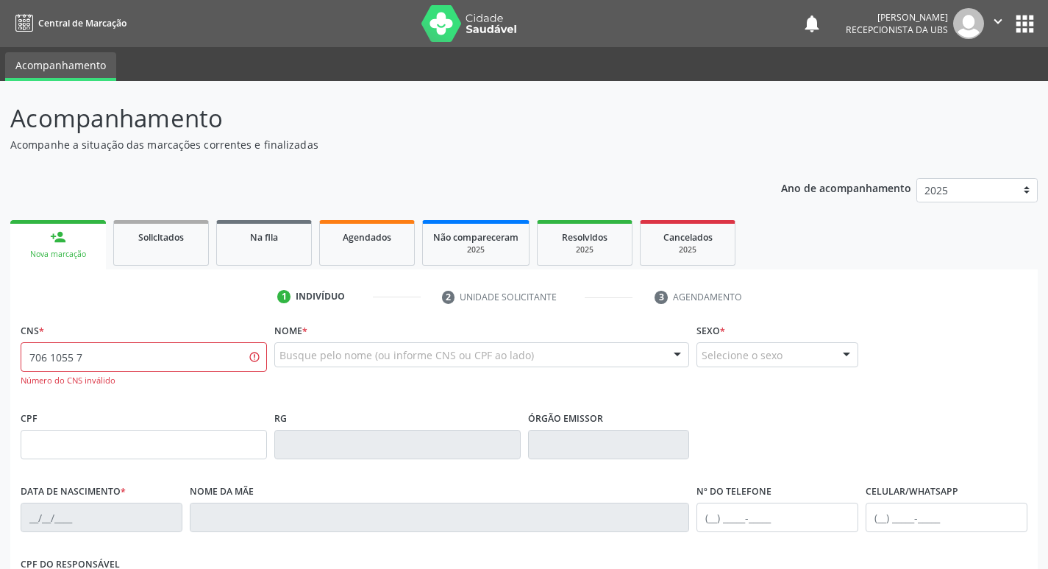
click at [154, 344] on div "CNS * 706 1055 7 Número do CNS inválido" at bounding box center [144, 352] width 246 height 67
click at [154, 354] on input "706 1055 7" at bounding box center [144, 356] width 246 height 29
type input "7"
type input "706 1055 7941 5160"
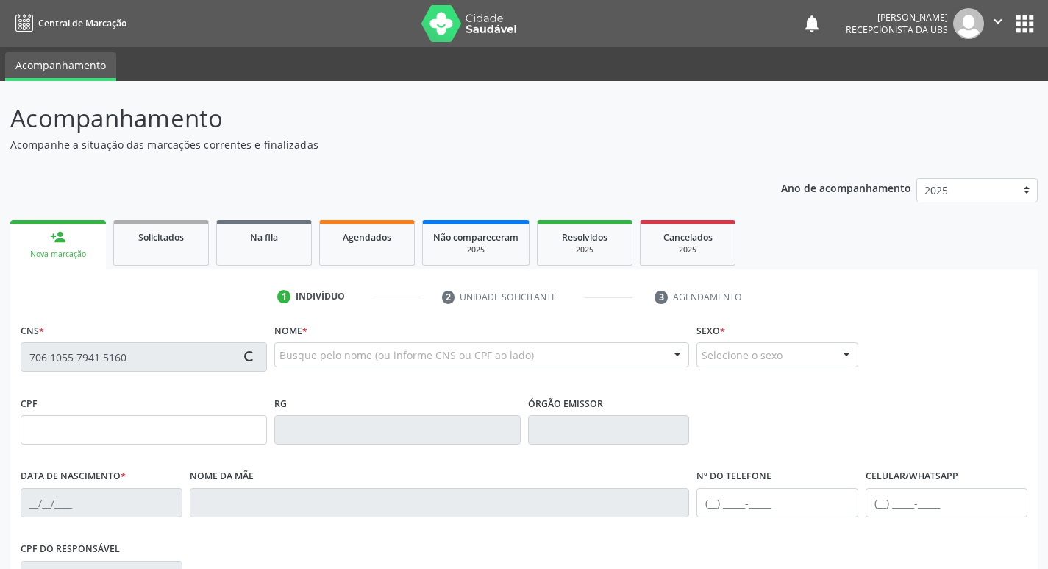
type input "10/05/1989"
type input "[PERSON_NAME]"
type input "(87) 9999-9999"
type input "456.409.804-78"
type input "23"
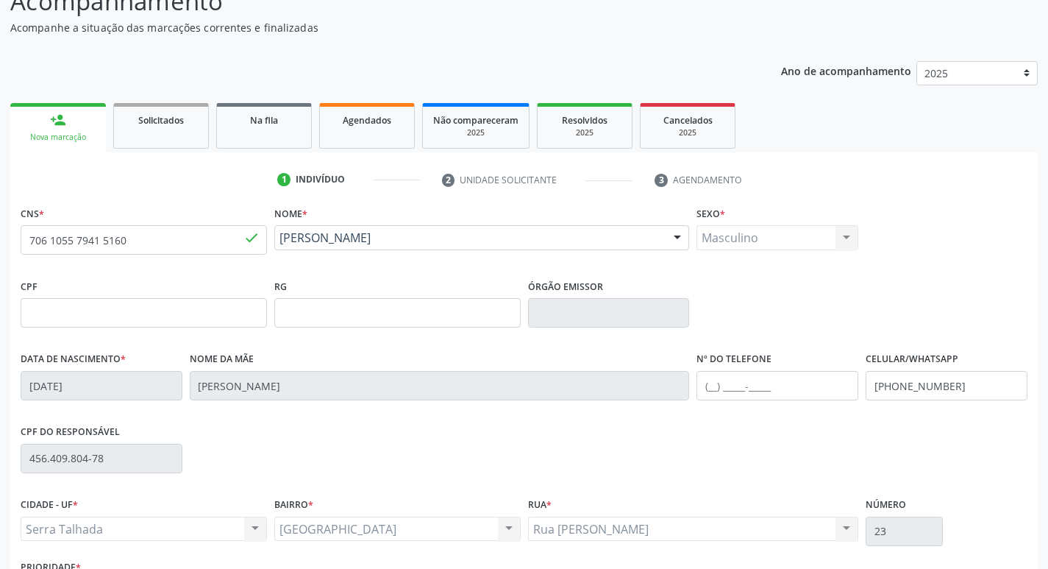
scroll to position [229, 0]
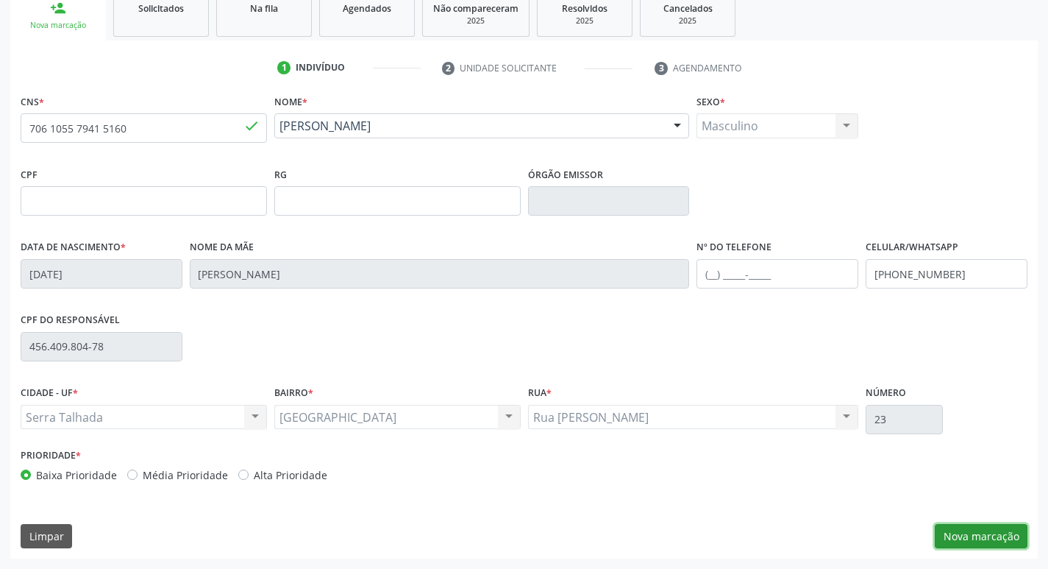
click at [961, 528] on button "Nova marcação" at bounding box center [981, 536] width 93 height 25
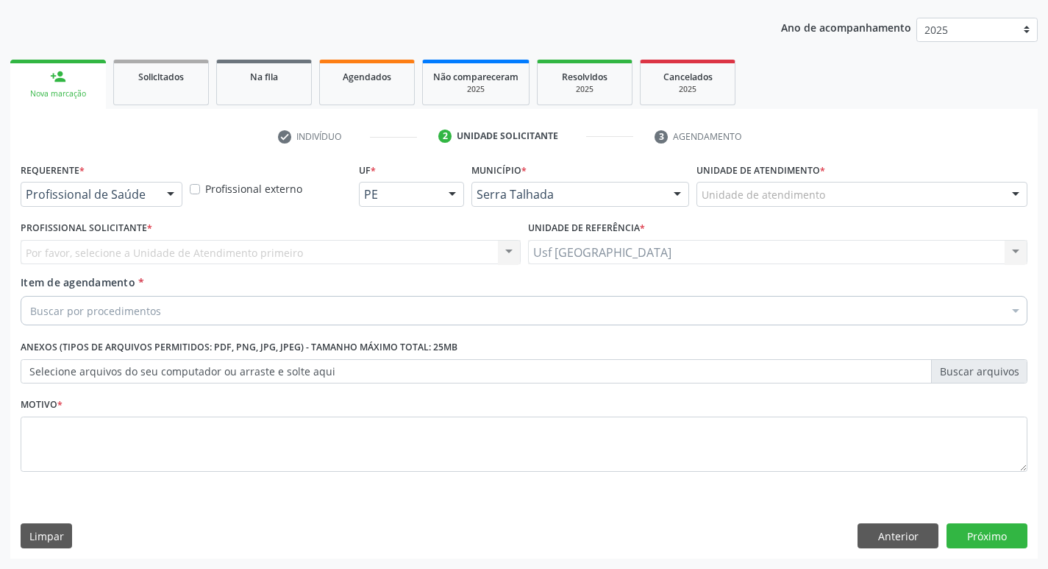
click at [155, 199] on div "Profissional de Saúde" at bounding box center [102, 194] width 162 height 25
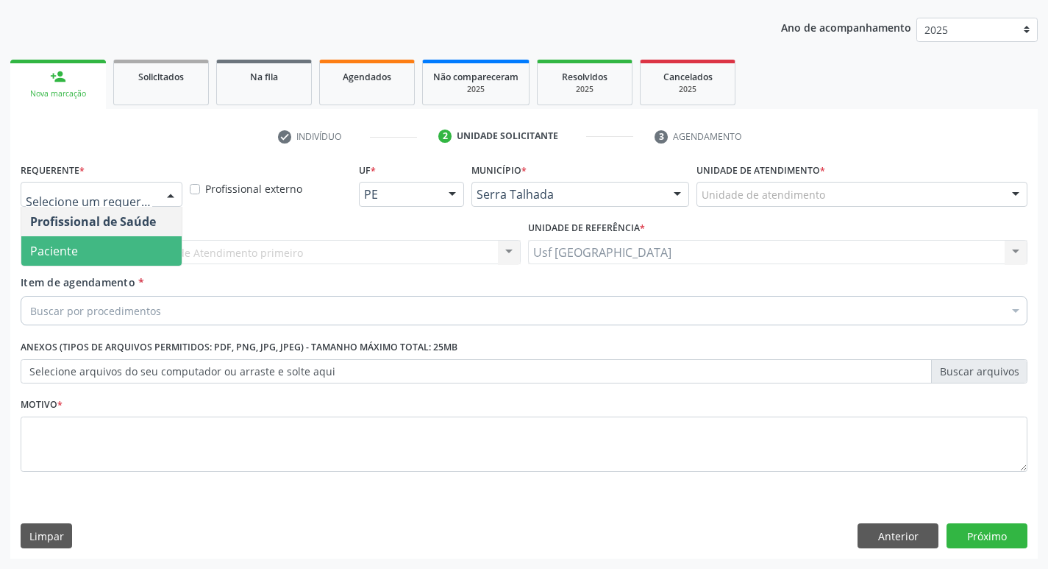
click at [126, 252] on span "Paciente" at bounding box center [101, 250] width 160 height 29
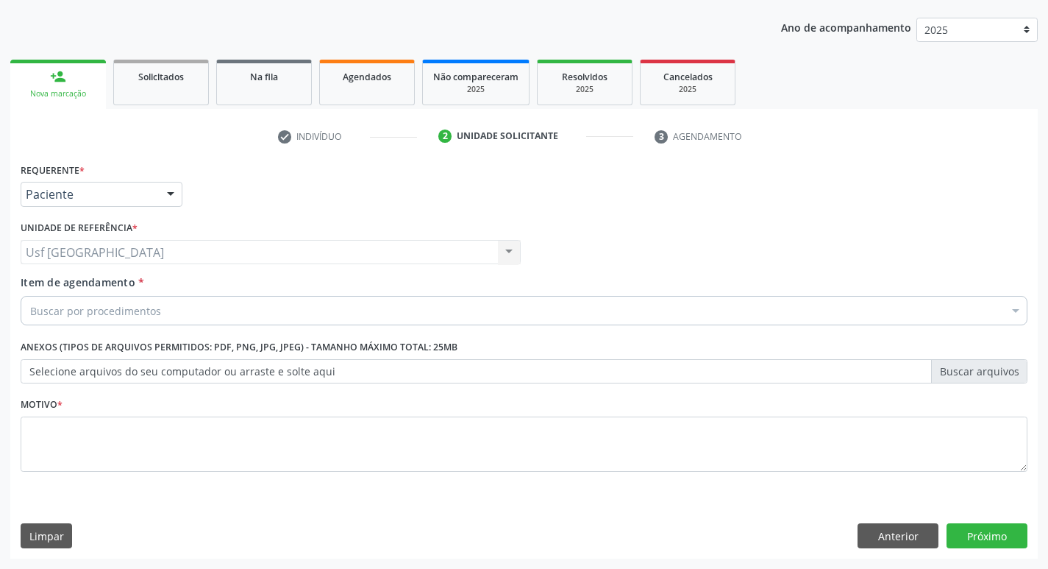
click at [134, 302] on div "Buscar por procedimentos" at bounding box center [524, 310] width 1007 height 29
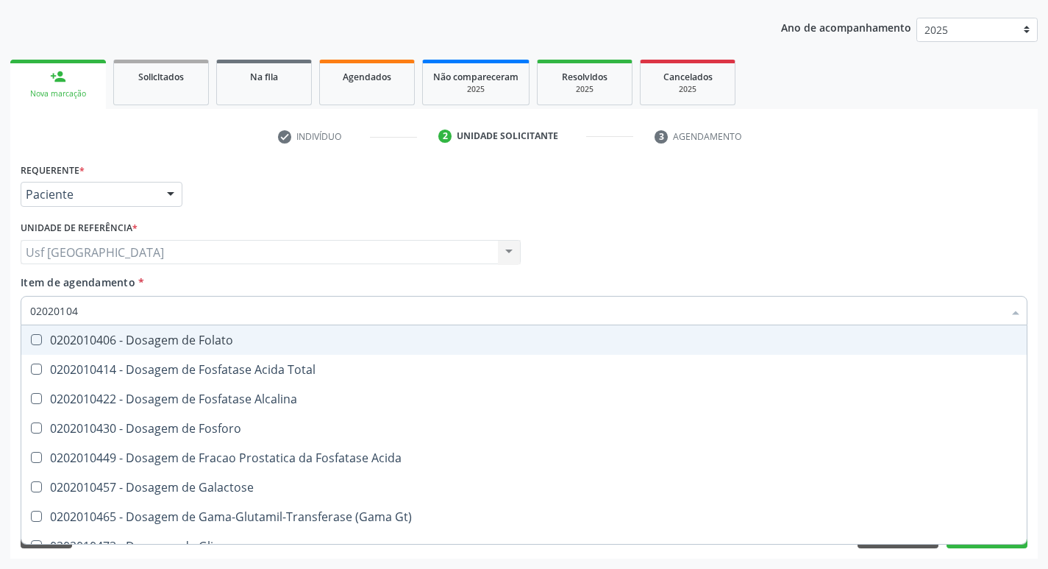
type input "020201047"
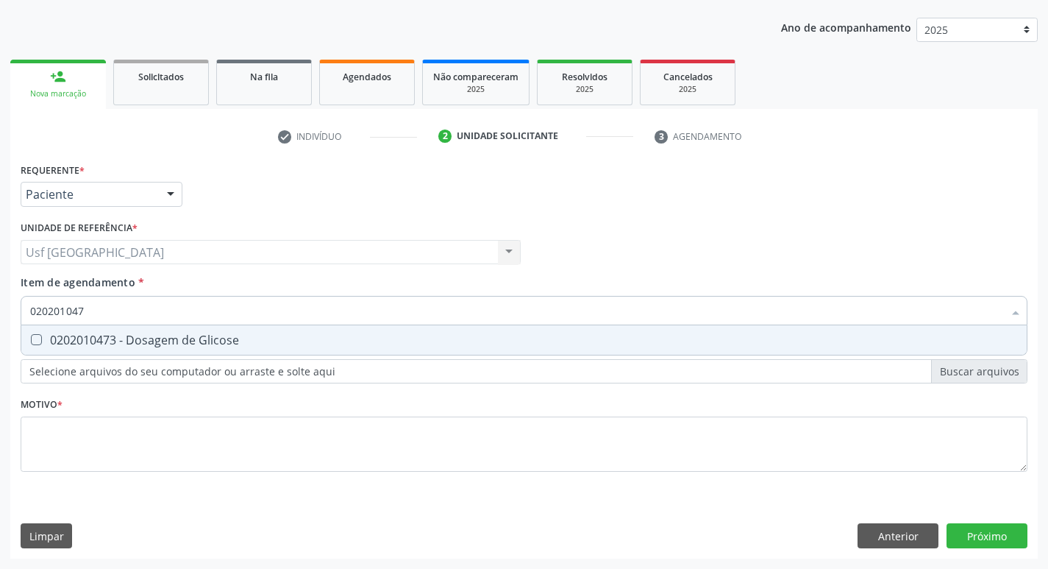
click at [155, 341] on div "0202010473 - Dosagem de Glicose" at bounding box center [524, 340] width 988 height 12
checkbox Glicose "true"
type input "02020104"
checkbox Glicose "false"
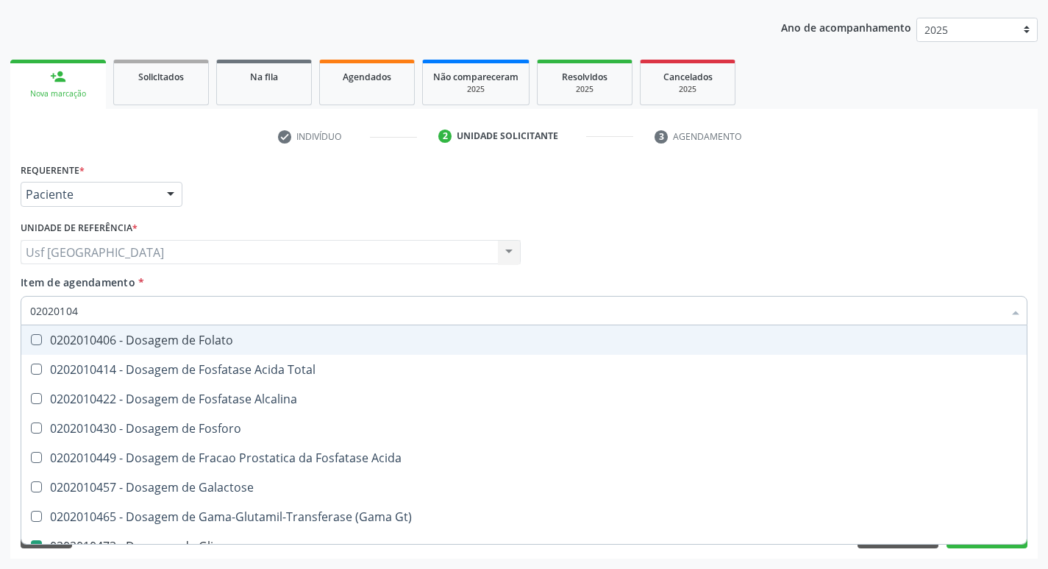
type input "0202010"
checkbox Glicose "false"
type input "0"
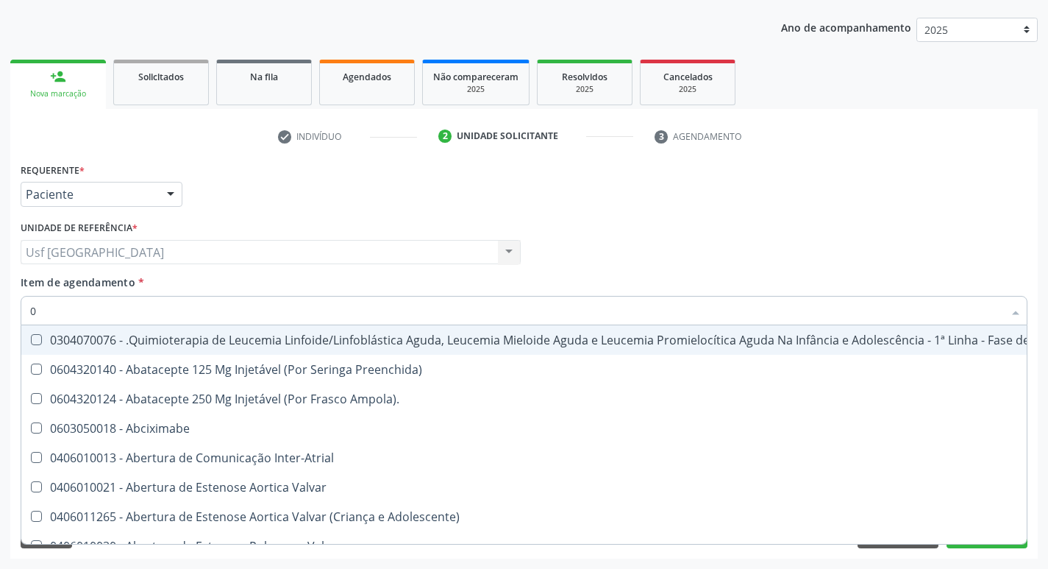
type input "02"
checkbox Bilateral "true"
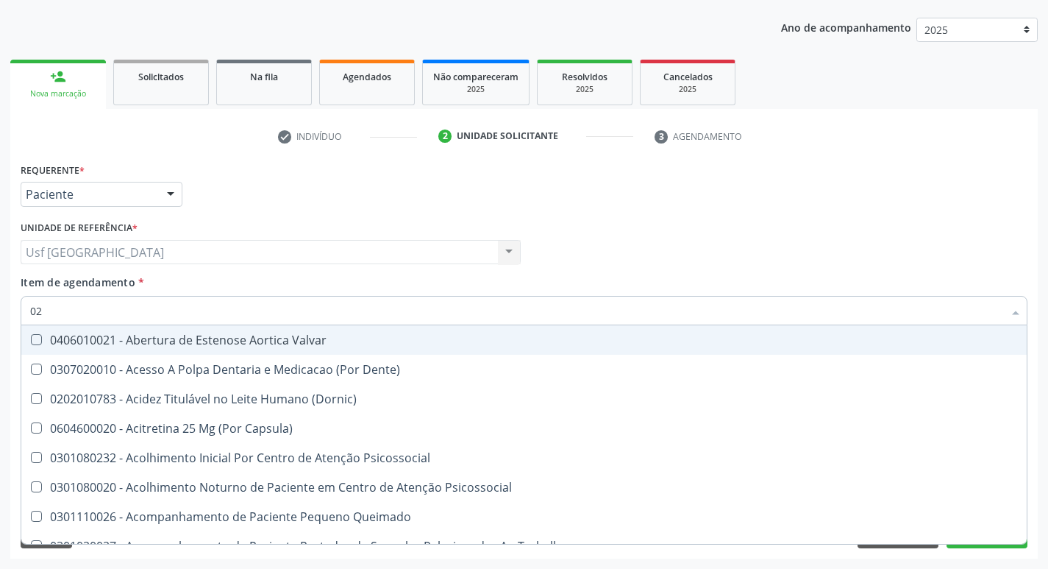
type input "020"
checkbox \(Qualitativo\) "true"
checkbox Glicose "false"
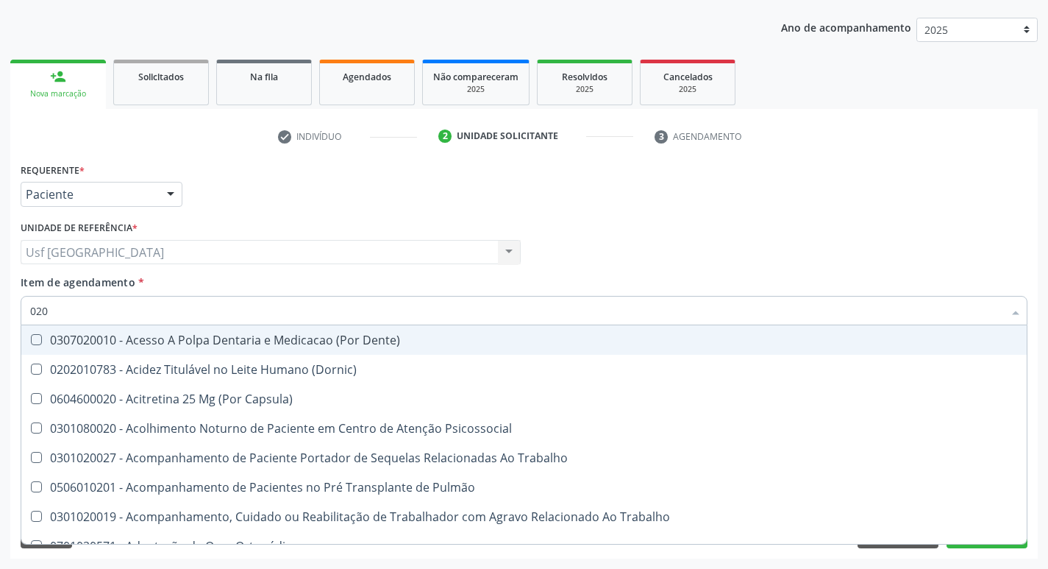
type input "0202"
checkbox Laser "true"
checkbox Glicose "false"
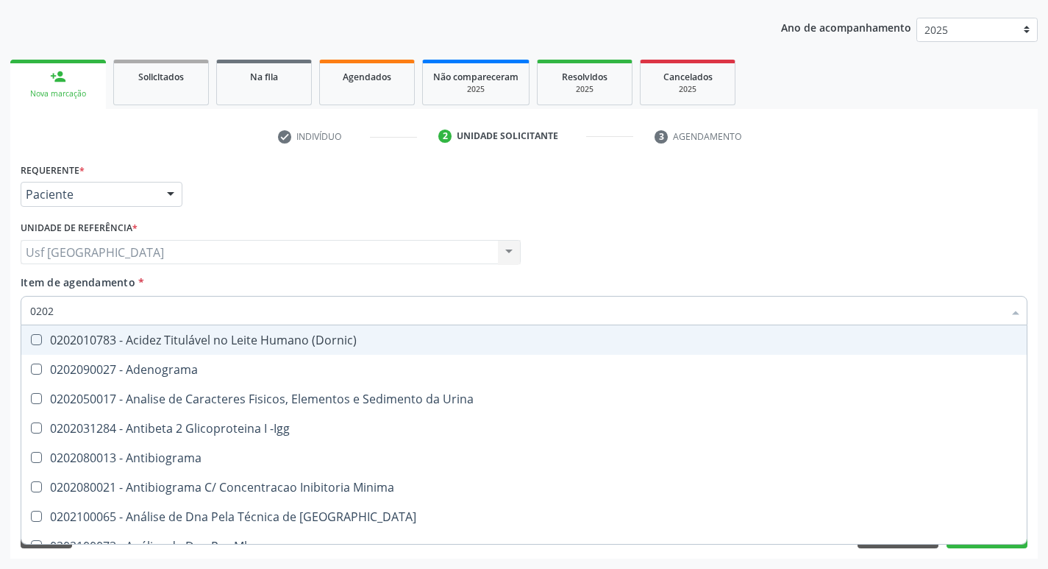
type input "02020"
checkbox Xi "true"
checkbox Glicose "false"
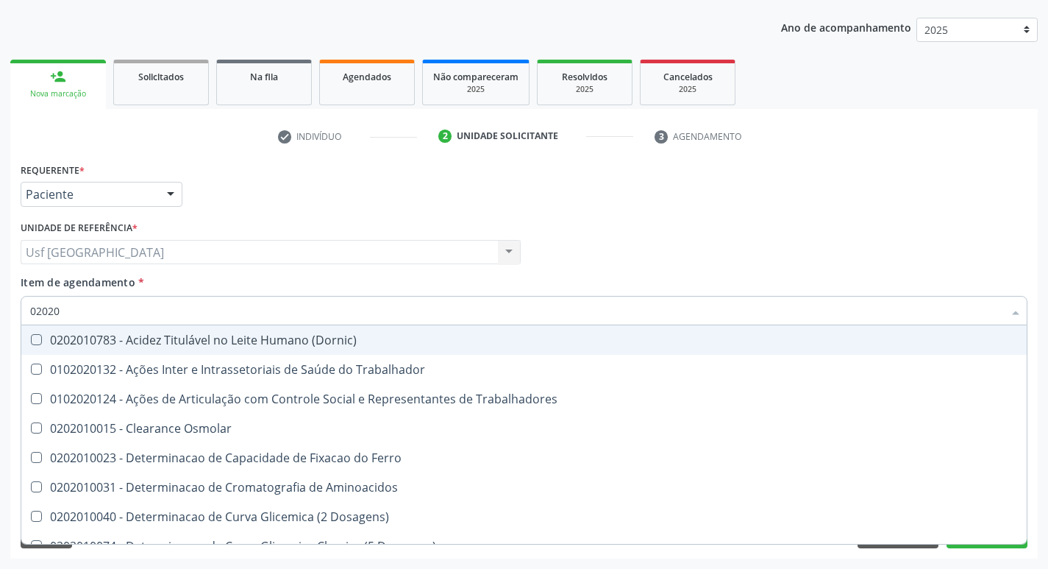
type input "020201"
checkbox Glicose "true"
type input "0202010"
checkbox II "true"
checkbox Glicose "false"
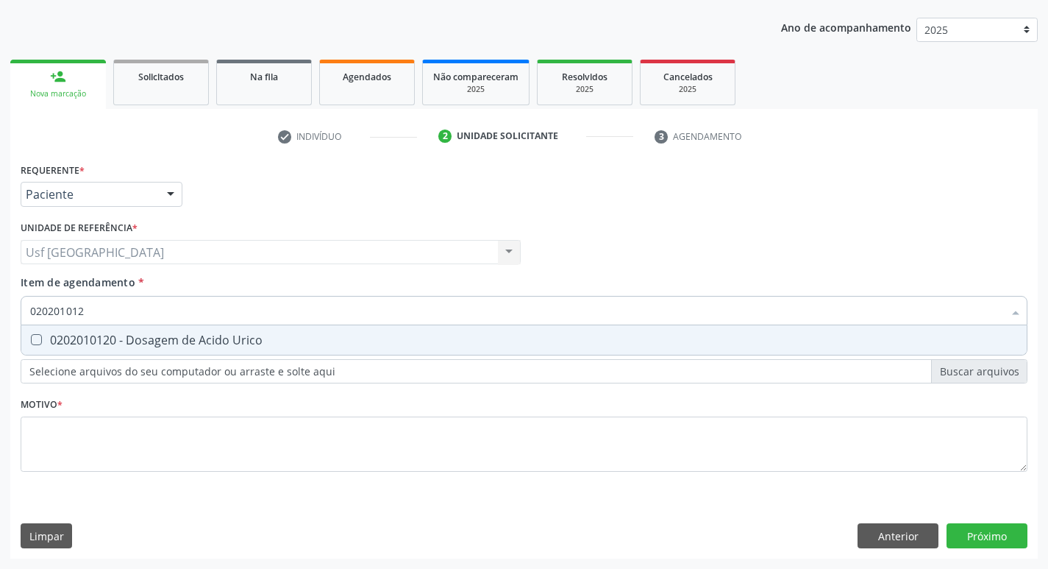
type input "0202010120"
click at [155, 341] on div "0202010120 - Dosagem de Acido Urico" at bounding box center [524, 340] width 988 height 12
checkbox Urico "true"
type input "02020101"
checkbox Urico "false"
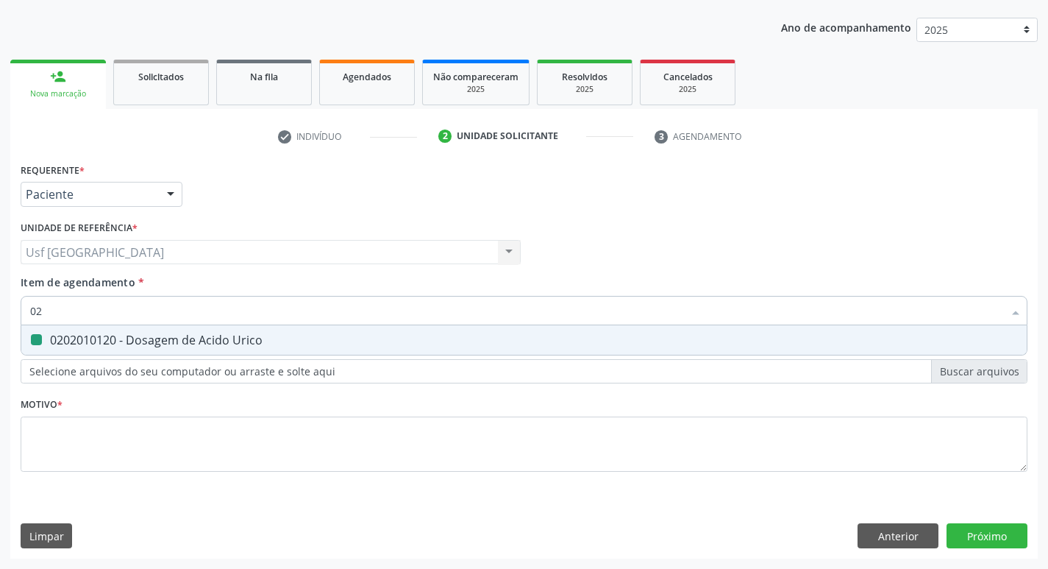
type input "0"
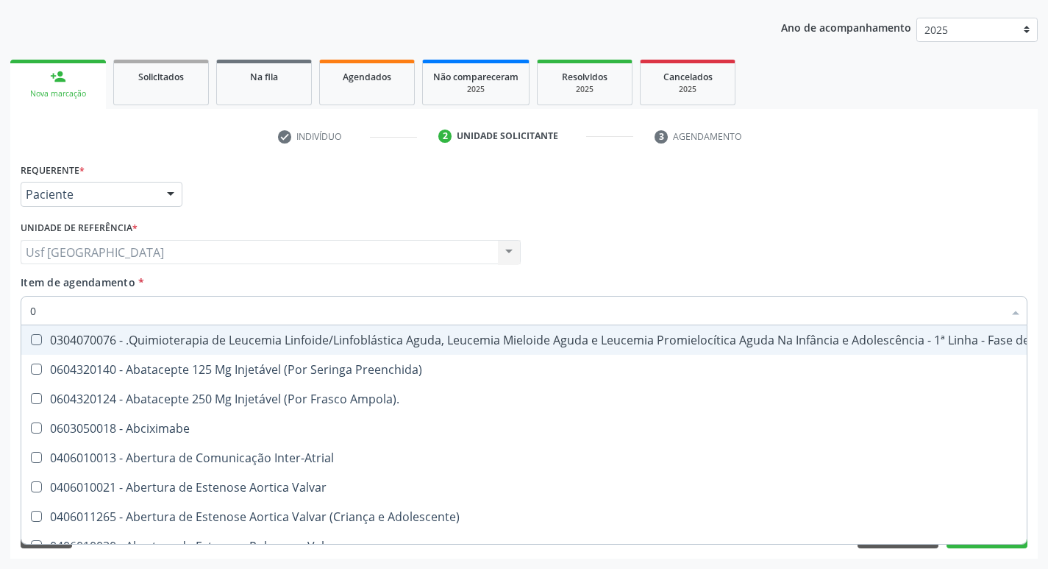
type input "02"
checkbox Hemodialise "true"
checkbox Bilateral "true"
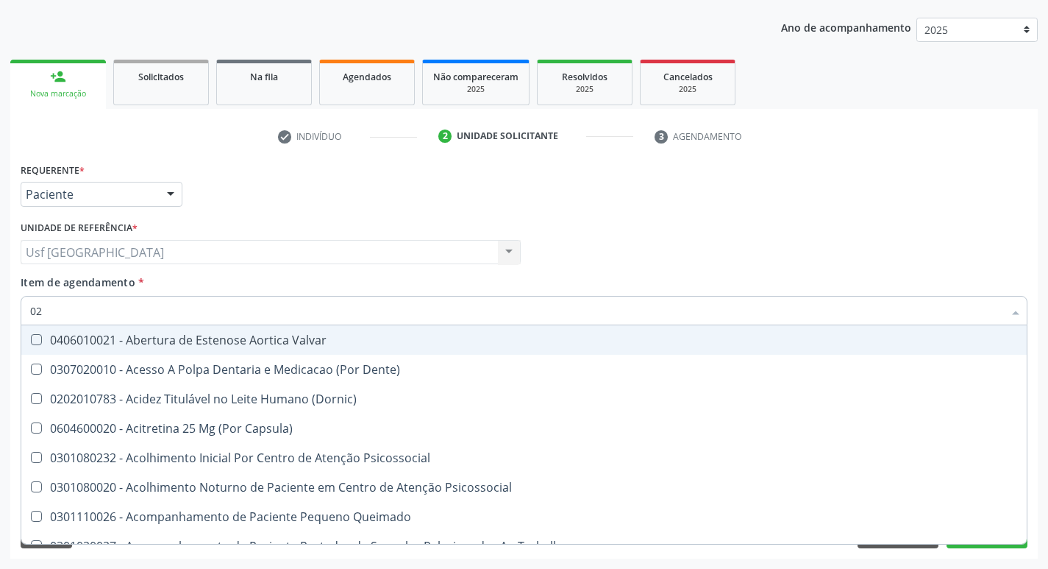
type input "020"
checkbox Intra-Aortico "true"
checkbox \(Qualitativo\) "true"
checkbox Urico "false"
checkbox Glicose "false"
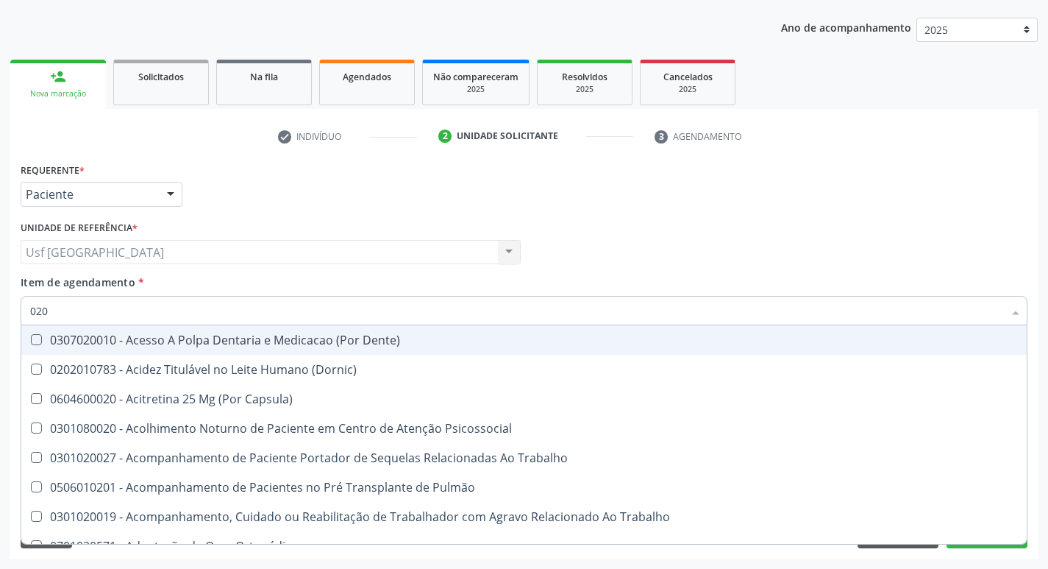
type input "0202"
checkbox População "true"
checkbox Laser "true"
checkbox Urico "false"
checkbox Glicose "false"
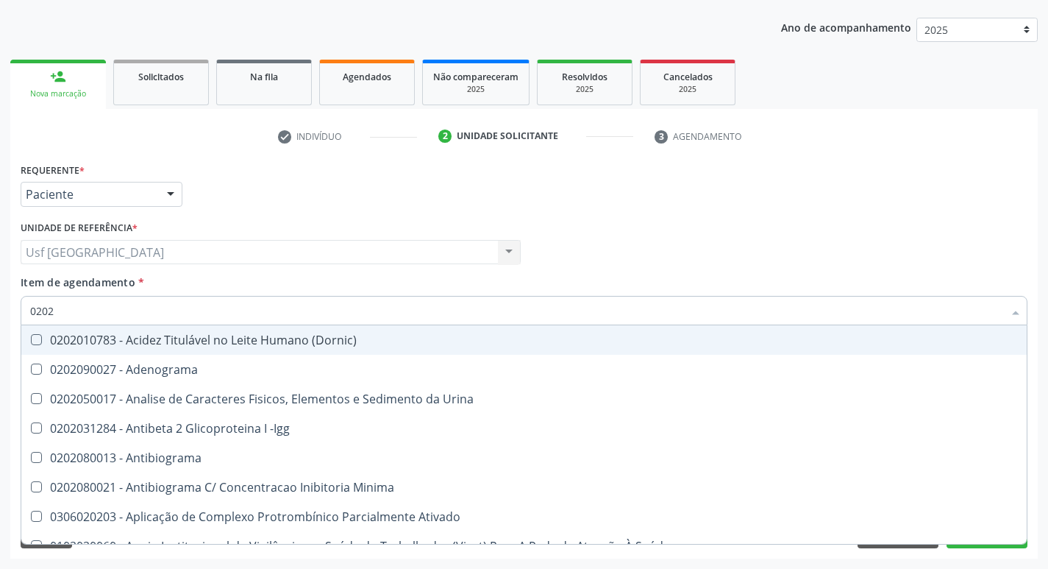
type input "02020"
checkbox Urico "true"
checkbox Igm "false"
checkbox Glicose "true"
checkbox Lactato "false"
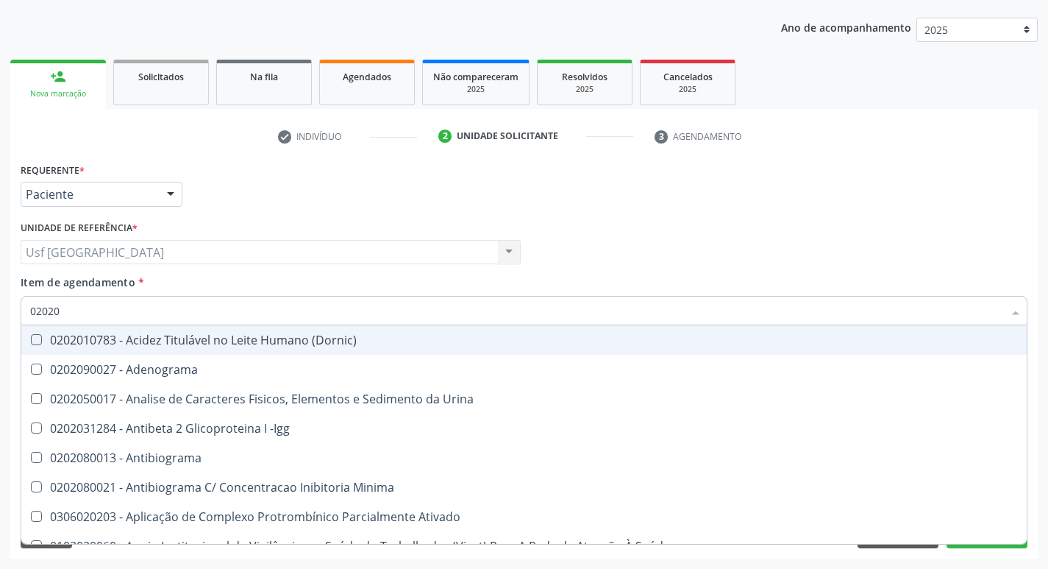
type input "020201"
checkbox Osmolar "true"
checkbox T3 "true"
checkbox Urico "false"
type input "0202"
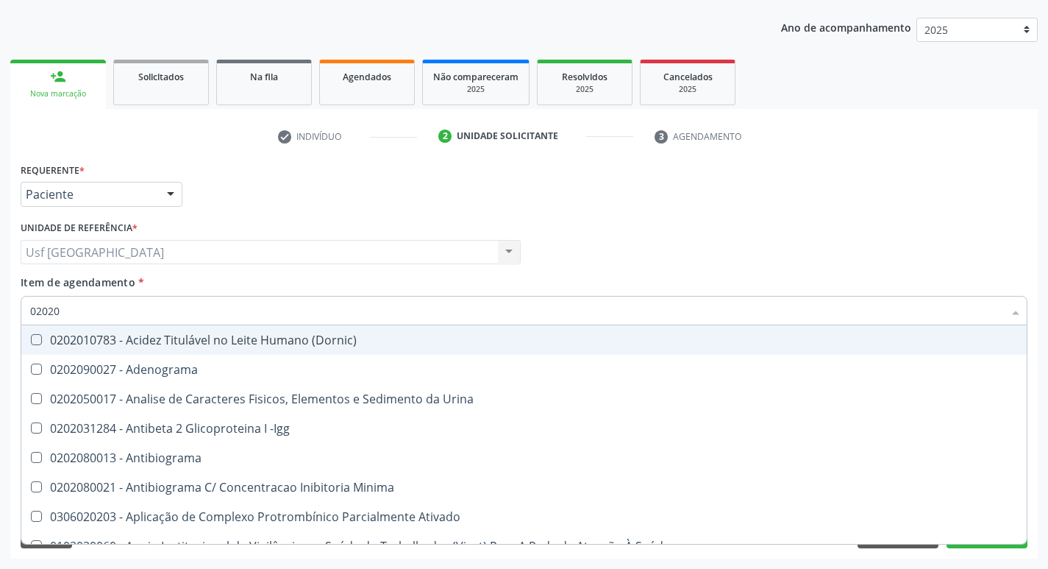
checkbox Urico "false"
checkbox Igm "true"
checkbox Glicose "false"
checkbox Lactato "true"
type input "020"
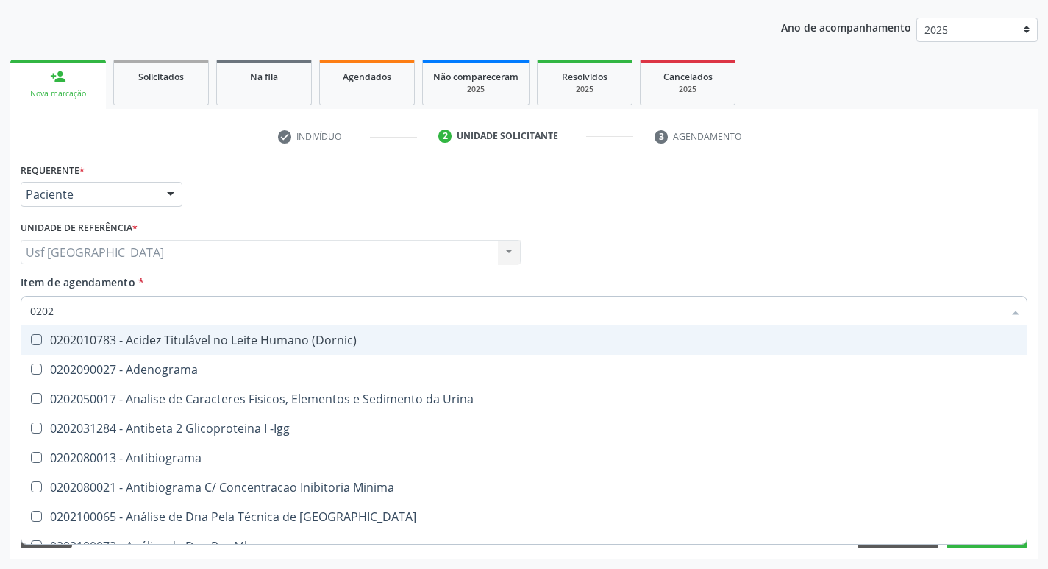
checkbox Urico "false"
checkbox Glicose "false"
checkbox Fezes "true"
checkbox Boston "true"
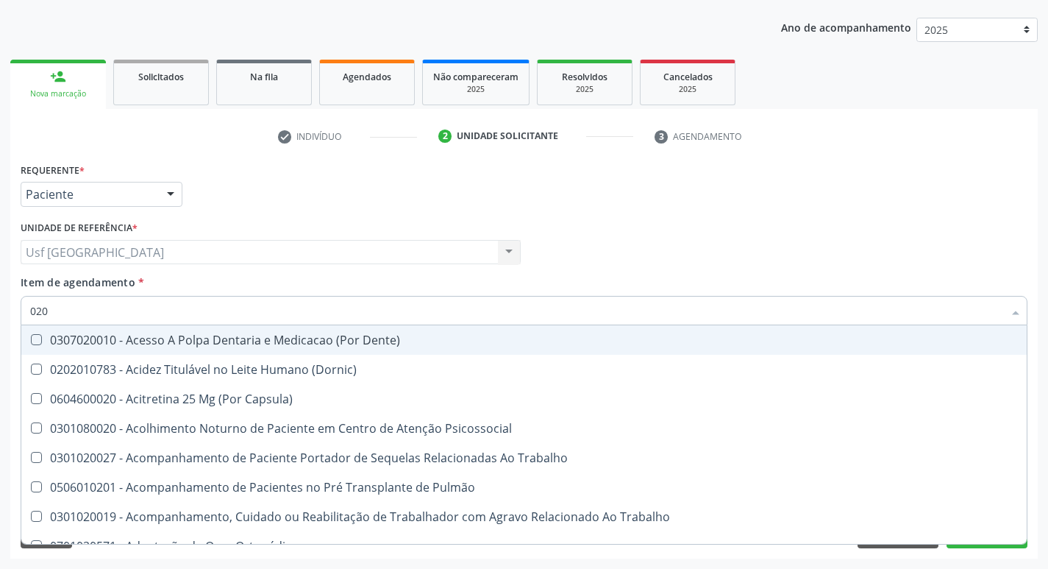
type input "0202"
checkbox População "true"
checkbox Laser "true"
checkbox Urico "false"
checkbox Glicose "false"
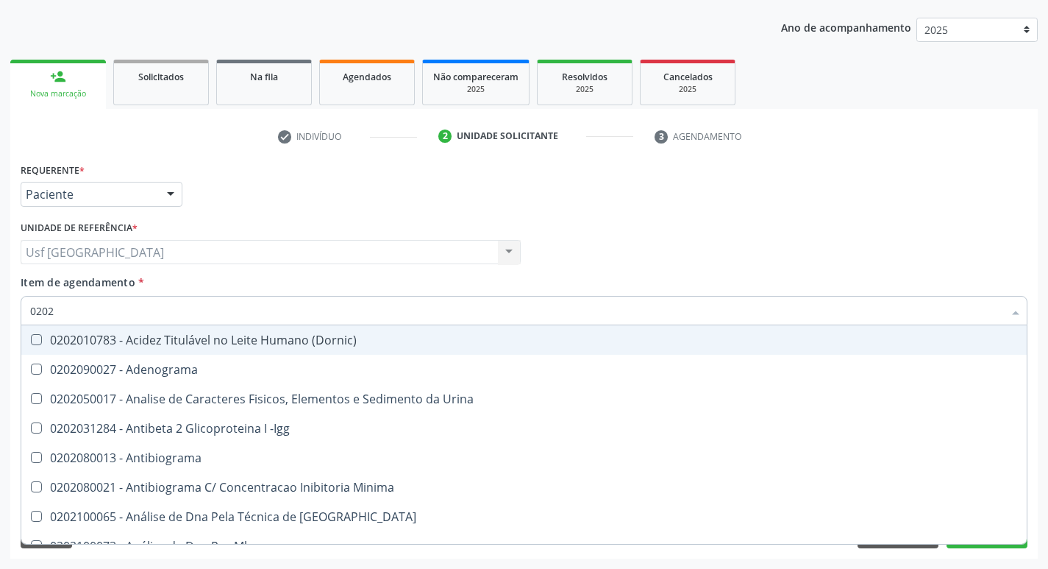
type input "020"
checkbox Urico "false"
checkbox Glicose "false"
checkbox Fezes "true"
checkbox Boston "true"
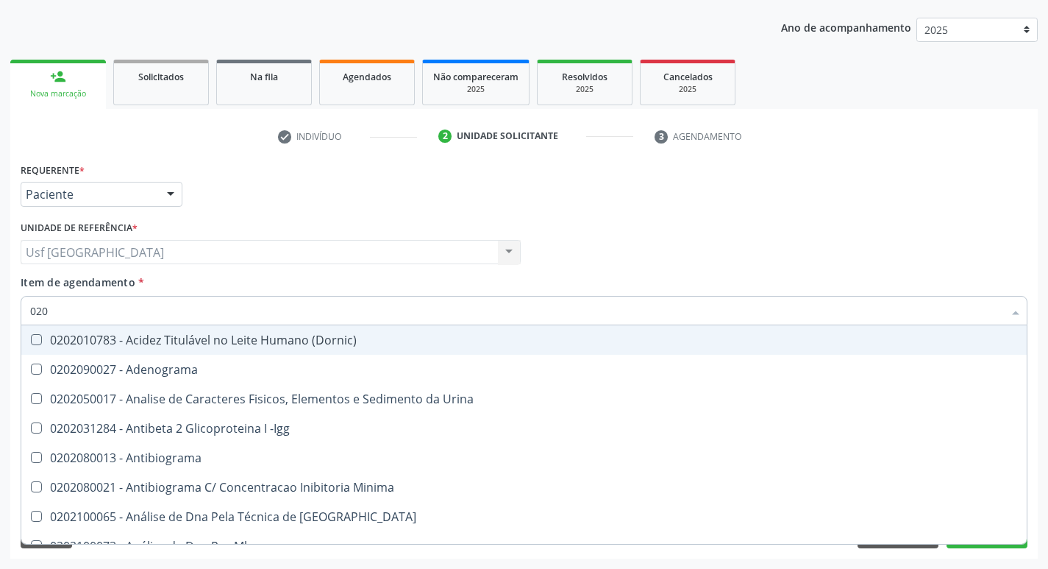
type input "02"
checkbox Fezes "false"
checkbox Boston "false"
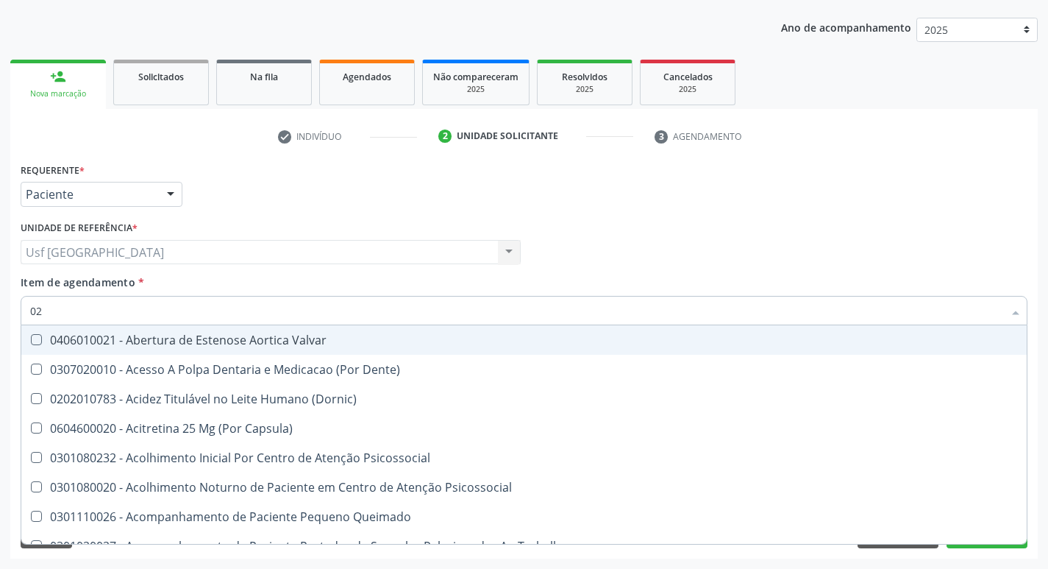
type input "0"
checkbox Urico "false"
checkbox Glicose "false"
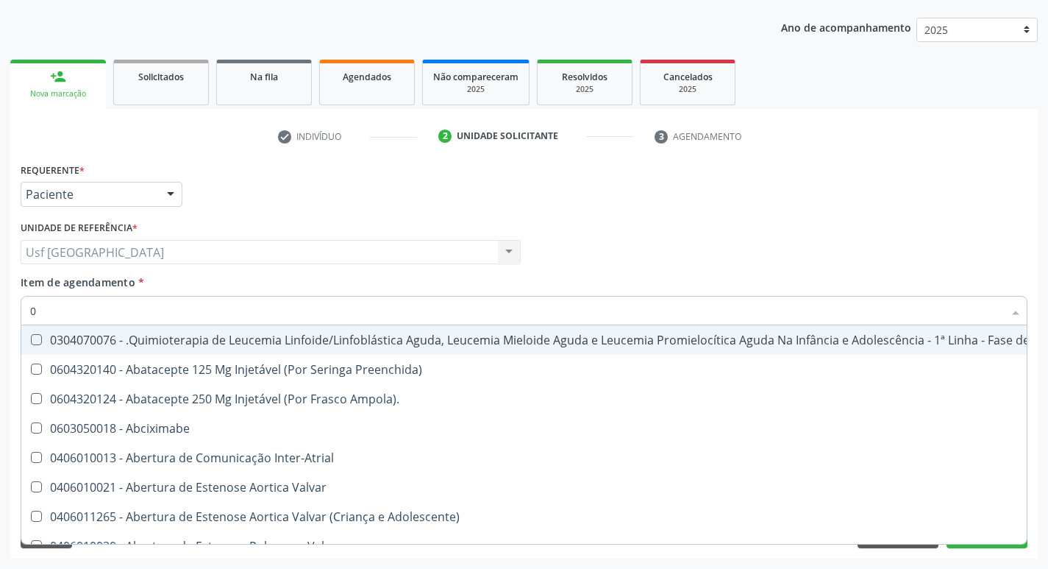
type input "02"
checkbox Hemodialise "true"
checkbox Bilateral "true"
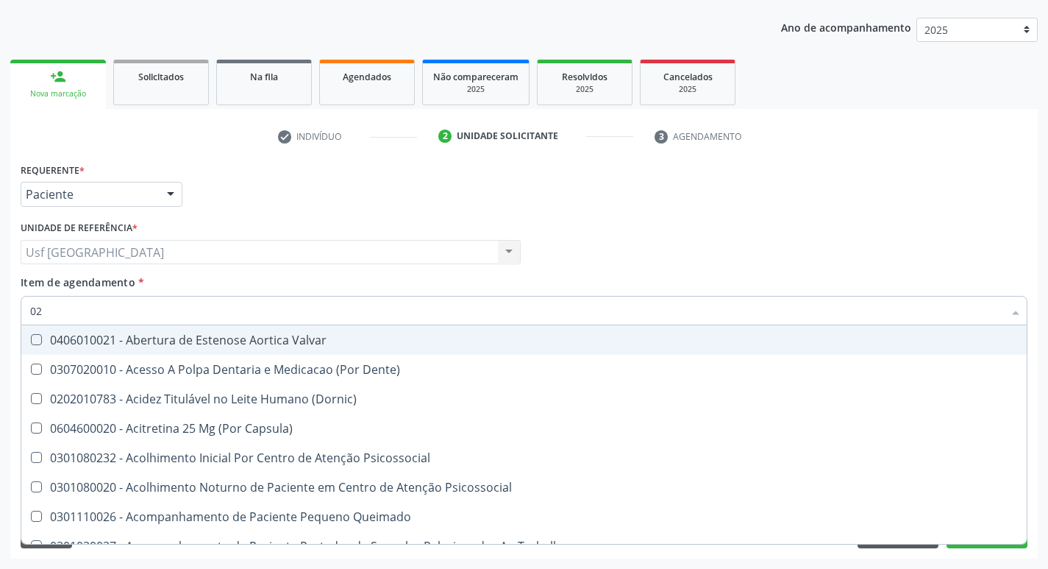
type input "020"
checkbox Intra-Aortico "true"
checkbox \(Qualitativo\) "true"
checkbox Urico "false"
checkbox Glicose "false"
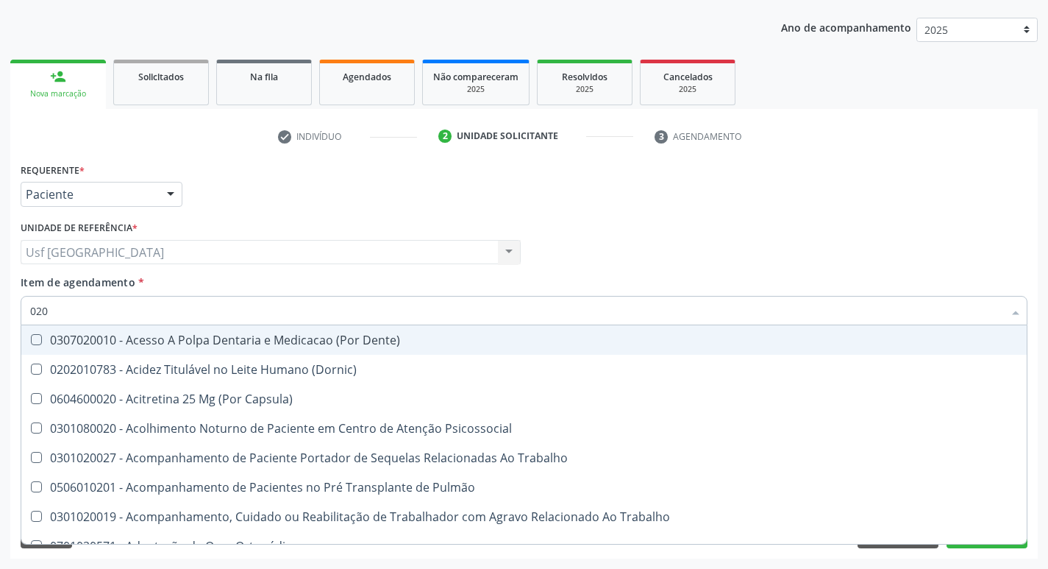
type input "0202"
checkbox População "true"
checkbox Laser "true"
checkbox Urico "false"
checkbox Glicose "false"
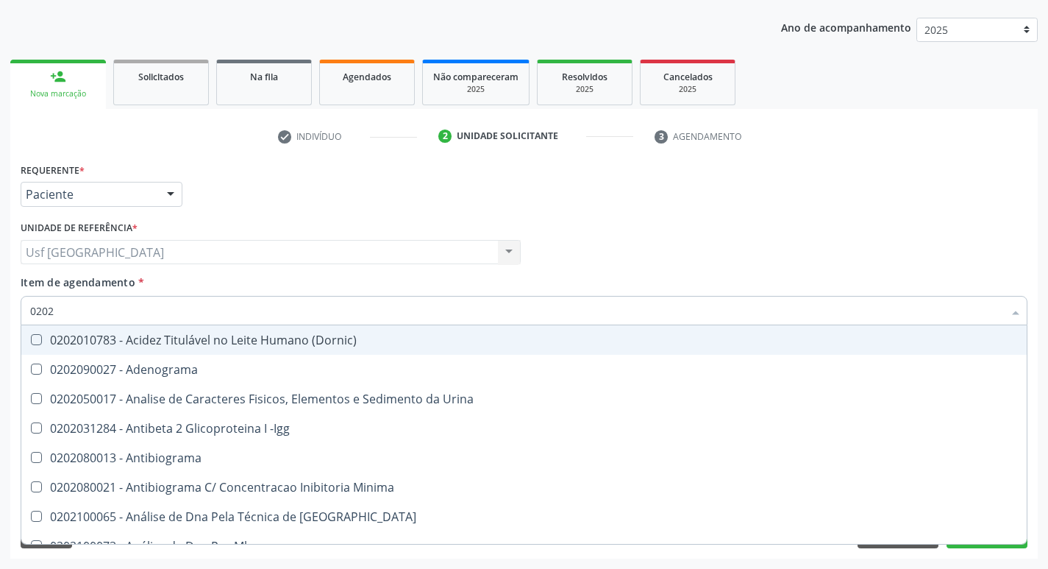
type input "02020"
checkbox Organicos "true"
checkbox Urico "false"
checkbox Xi "true"
checkbox Glicose "false"
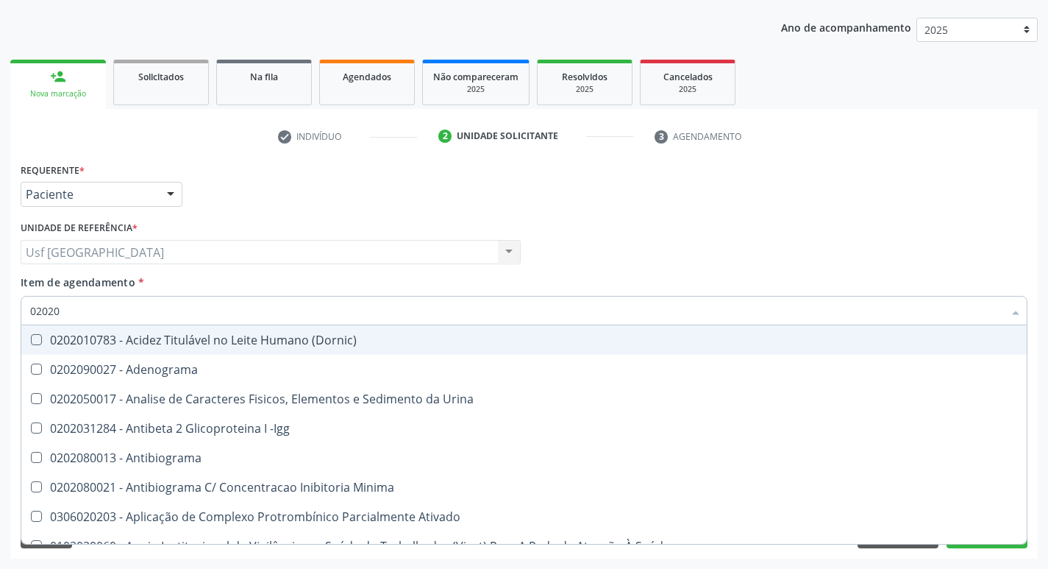
type input "020201"
checkbox Osmolar "true"
checkbox T3 "true"
checkbox Urico "false"
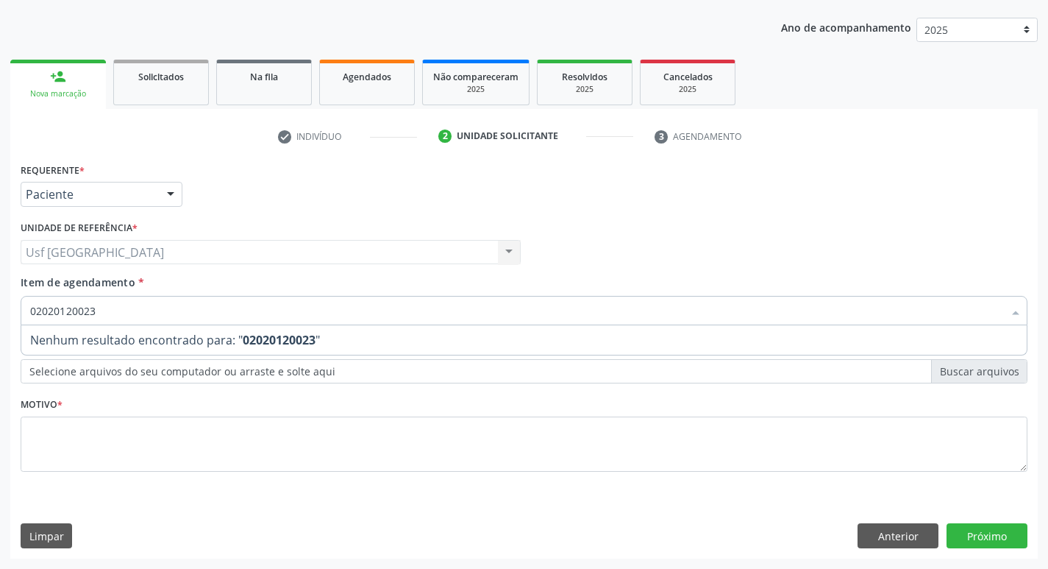
click at [59, 313] on input "02020120023" at bounding box center [516, 310] width 973 height 29
type input "0202120023"
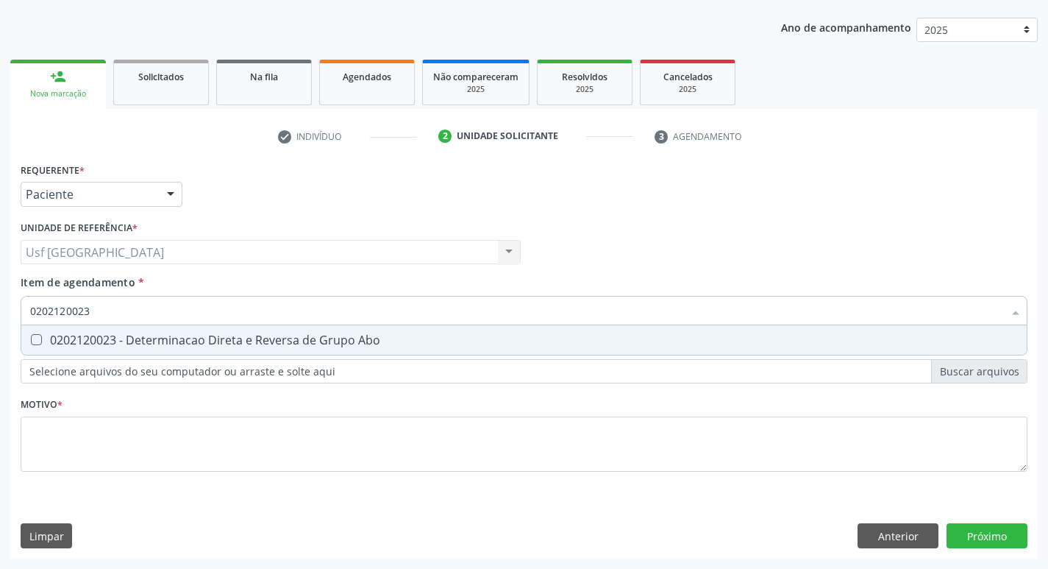
click at [92, 334] on div "0202120023 - Determinacao Direta e Reversa de Grupo Abo" at bounding box center [524, 340] width 988 height 12
checkbox Abo "true"
type input "020120023"
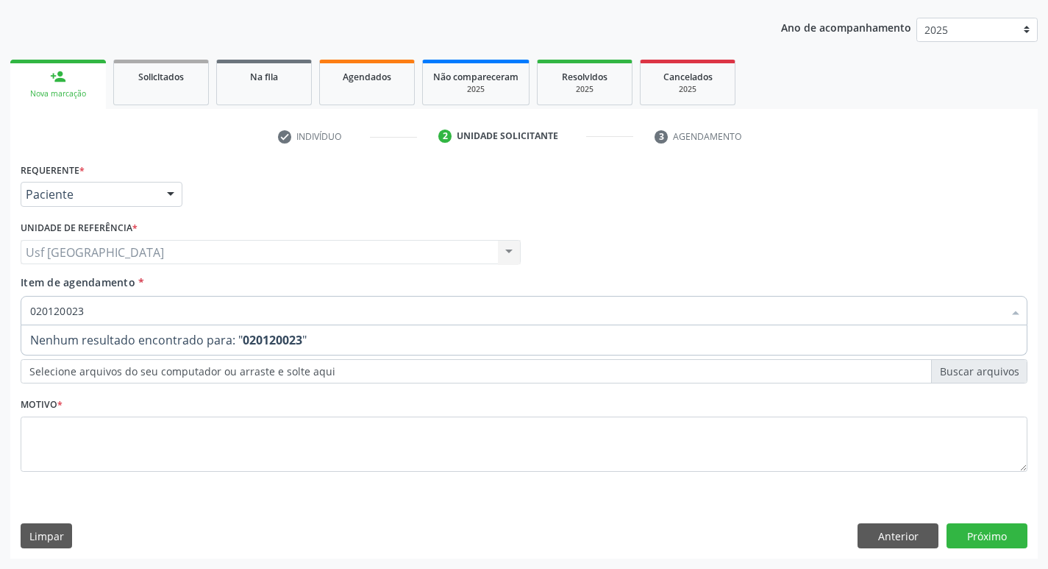
drag, startPoint x: 88, startPoint y: 307, endPoint x: 0, endPoint y: 292, distance: 89.5
click at [0, 292] on div "Acompanhamento Acompanhe a situação das marcações correntes e finalizadas Relat…" at bounding box center [524, 245] width 1048 height 648
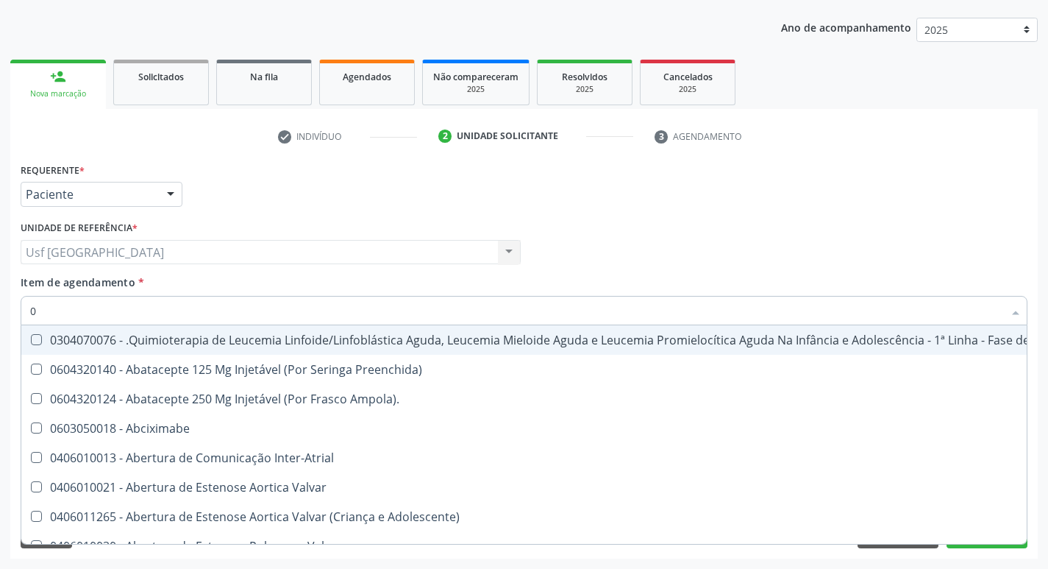
type input "02"
checkbox Vulva "true"
checkbox Hemodialise "true"
checkbox Bilateral "true"
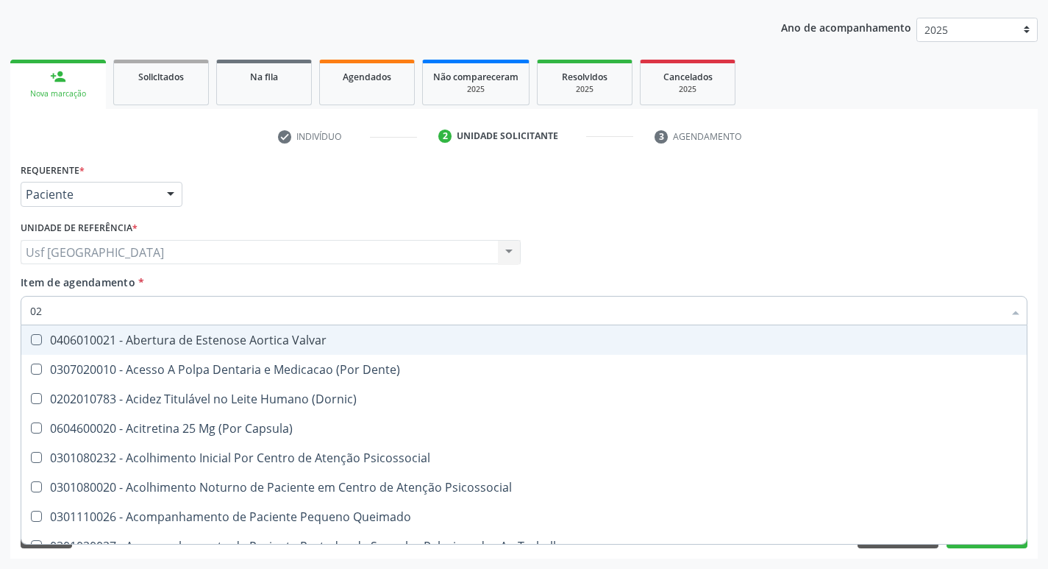
type input "020"
checkbox Projecoes\) "true"
checkbox Intra-Aortico "true"
checkbox \(Qualitativo\) "true"
checkbox Abo "false"
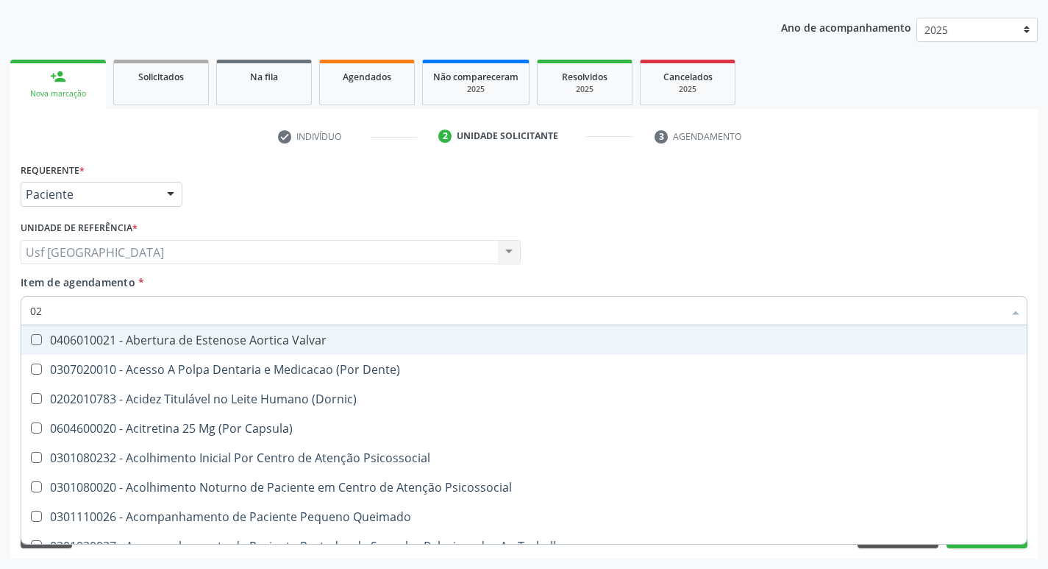
checkbox Urico "false"
checkbox Glicose "false"
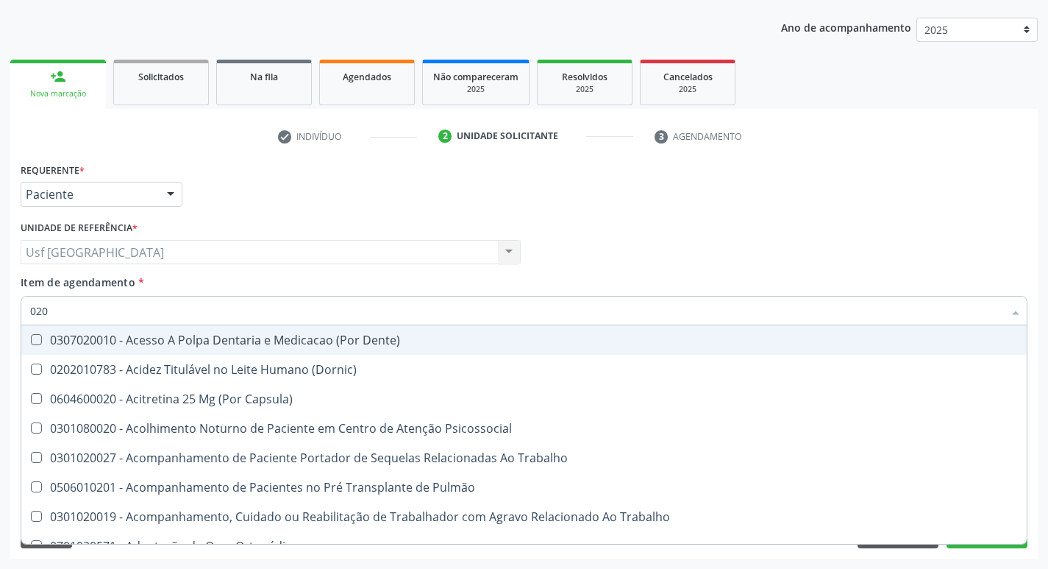
type input "0202"
checkbox Coagulação\ "true"
checkbox População "true"
checkbox Laser "true"
checkbox Abo "false"
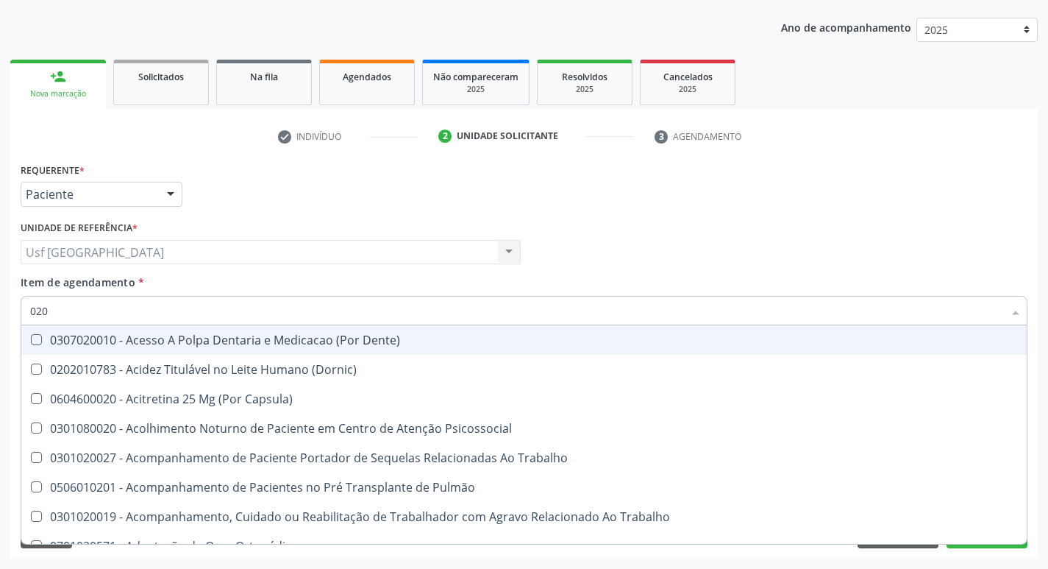
checkbox Urico "false"
checkbox Glicose "false"
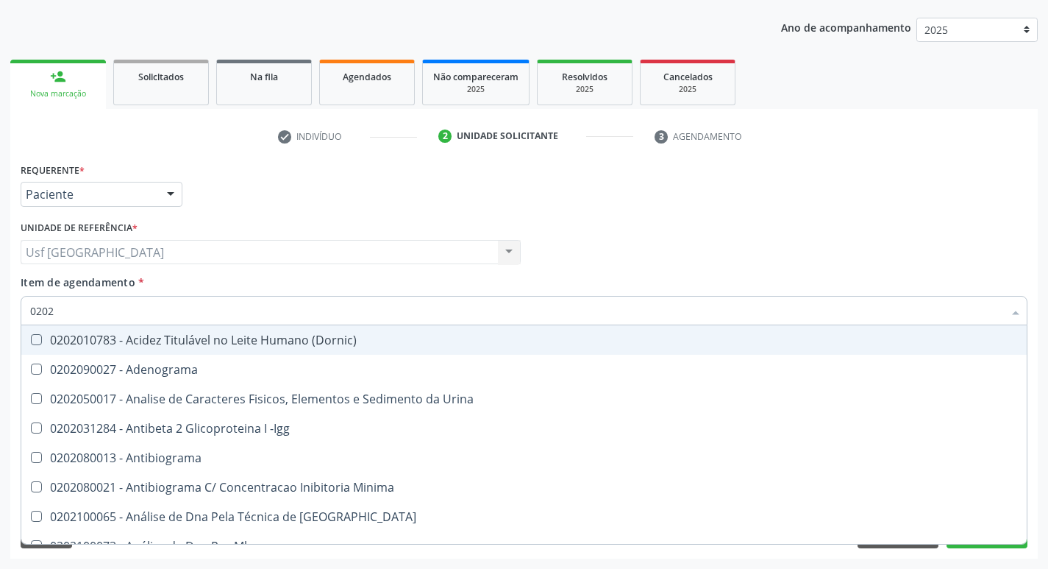
type input "02021"
checkbox Ativado "true"
checkbox Abo "false"
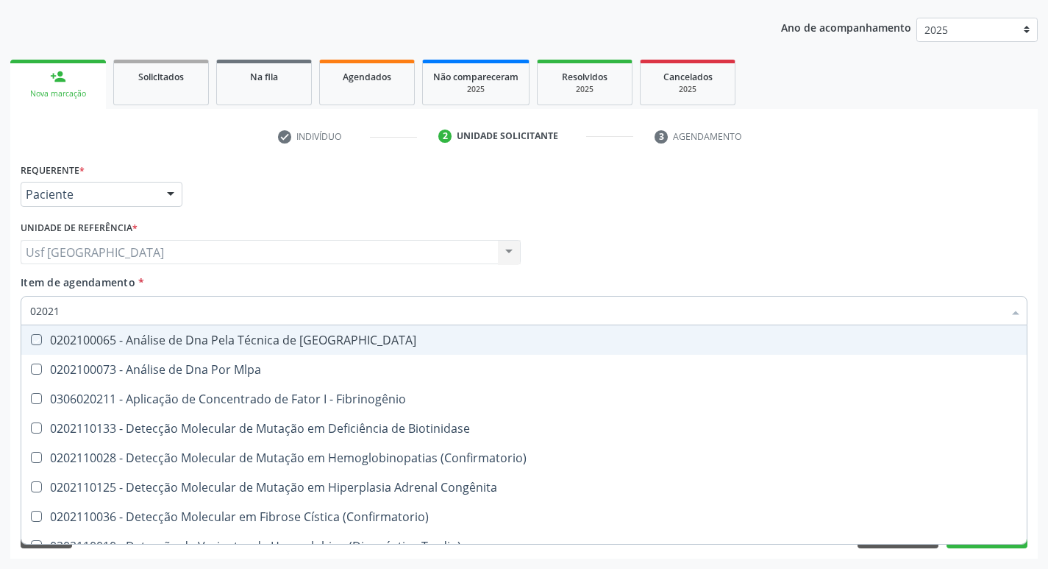
type input "020212"
checkbox Blot "true"
checkbox Abo "false"
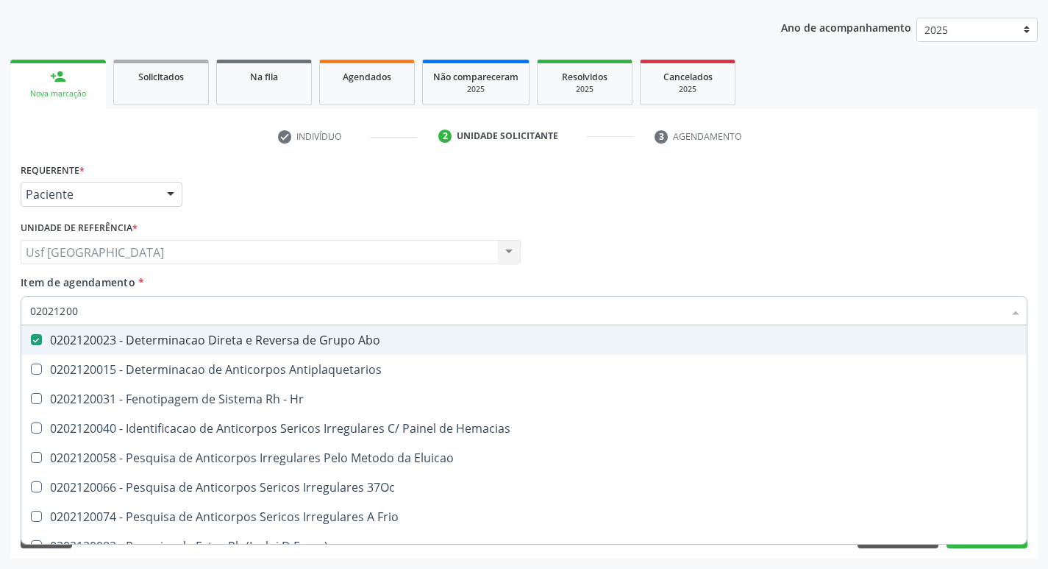
type input "020212008"
checkbox Abo "false"
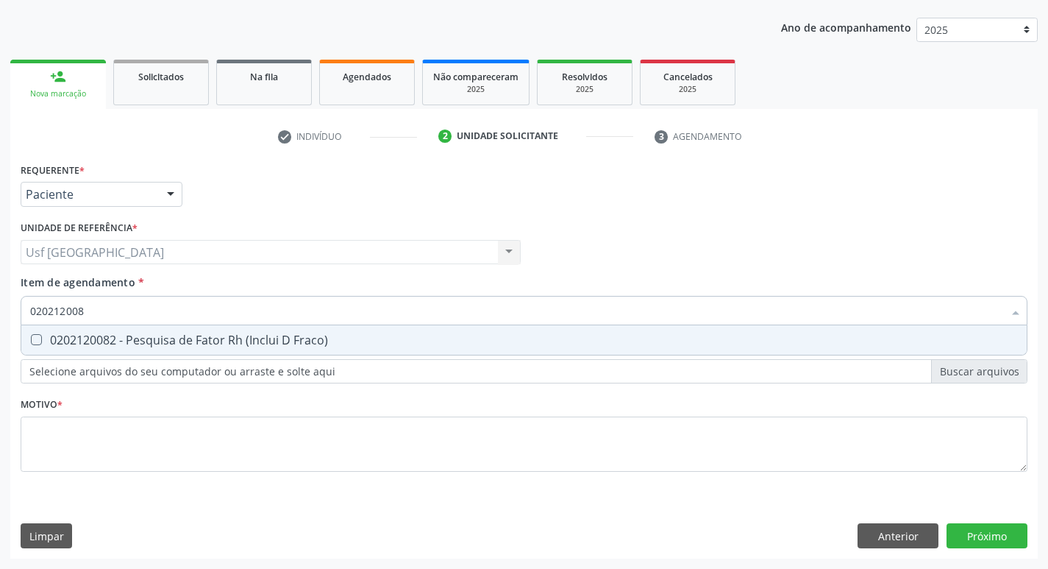
type input "0202120082"
click at [85, 348] on span "0202120082 - Pesquisa de Fator Rh (Inclui D Fraco)" at bounding box center [524, 339] width 1006 height 29
checkbox Fraco\) "true"
type input "0"
checkbox Fraco\) "false"
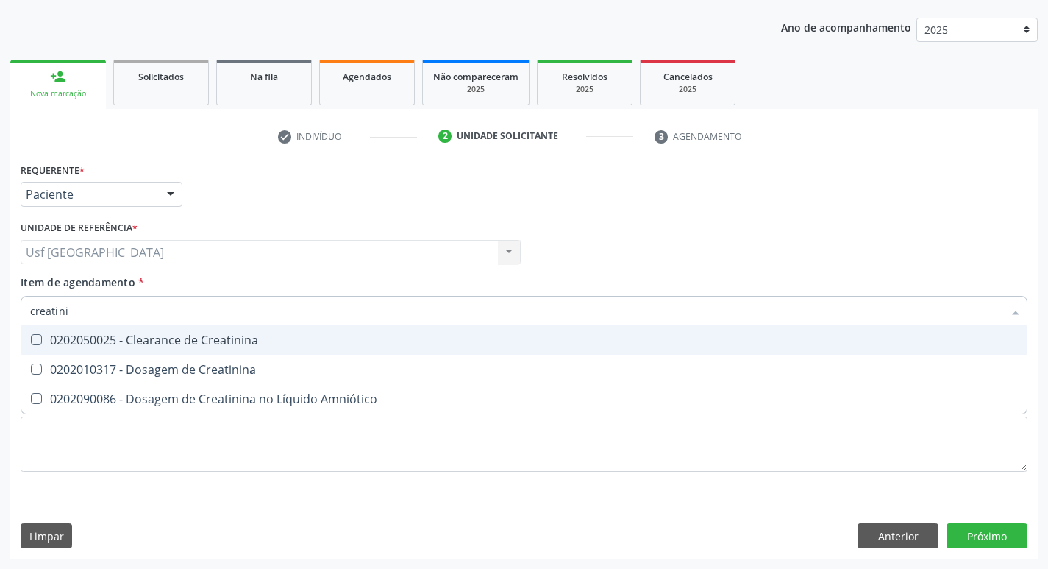
type input "creatinin"
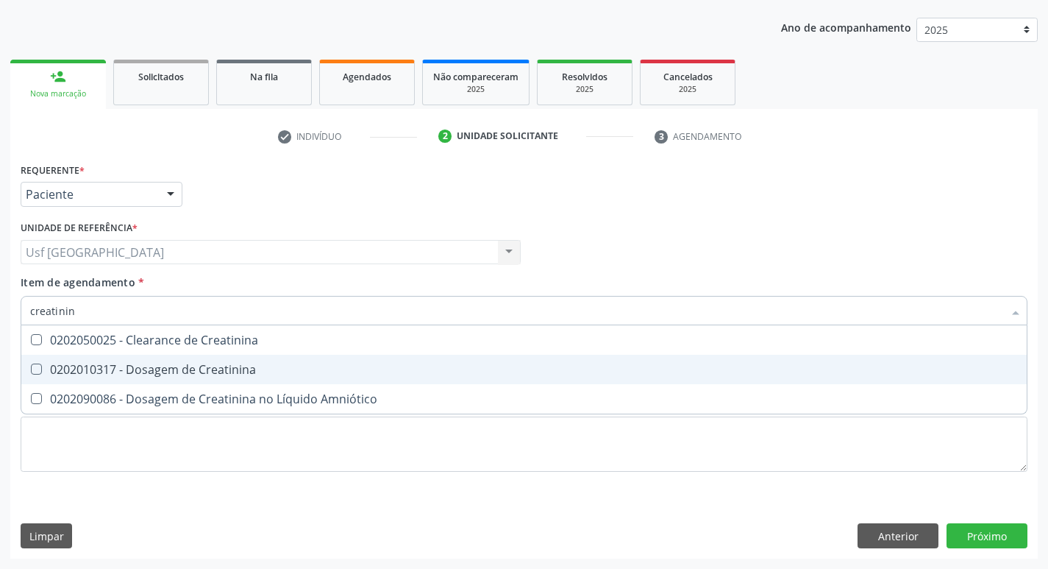
click at [107, 356] on span "0202010317 - Dosagem de Creatinina" at bounding box center [524, 369] width 1006 height 29
checkbox Creatinina "true"
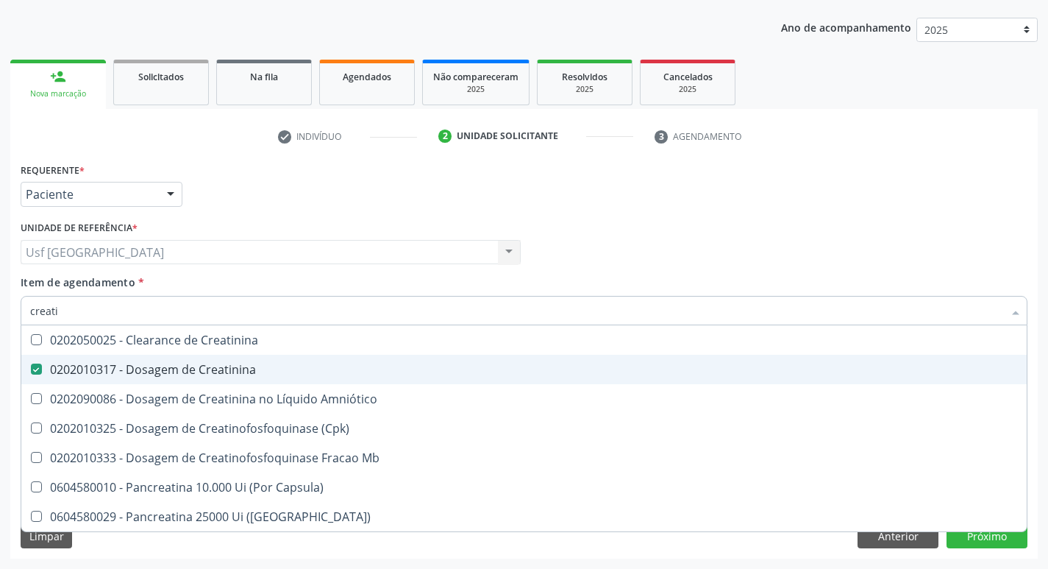
type input "creat"
checkbox Creatinina "false"
checkbox \(Cpk\) "true"
type input "crea"
checkbox \(Cpk\) "false"
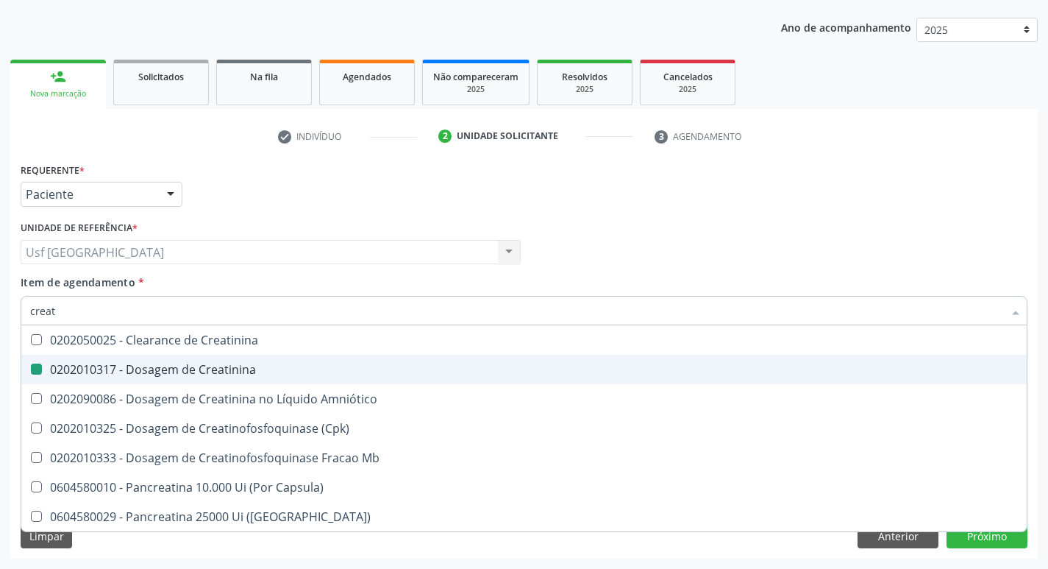
checkbox Capsula\) "true"
type input "cre"
checkbox Capsula\) "false"
type input "c"
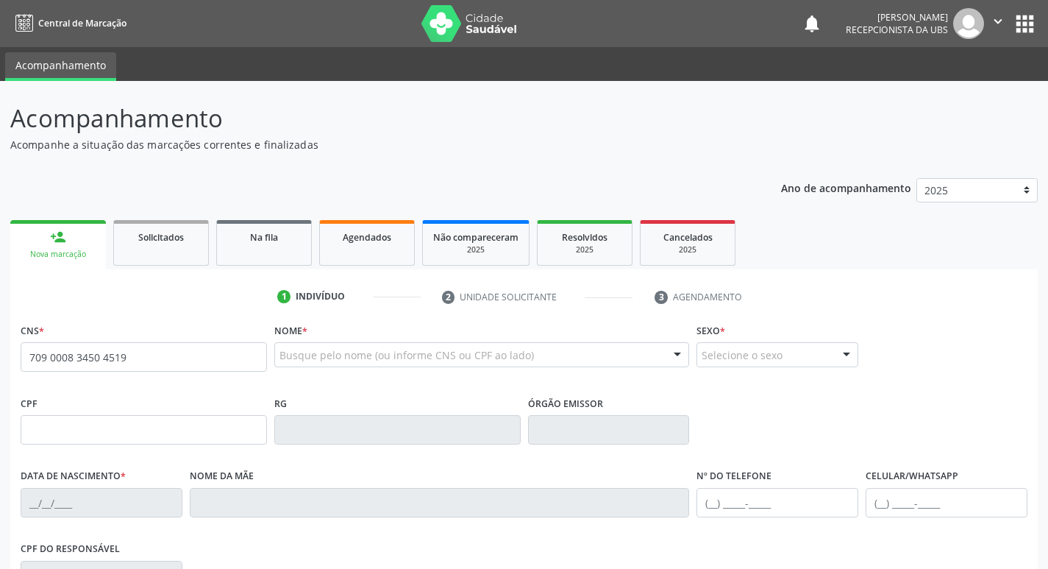
type input "709 0008 3450 4519"
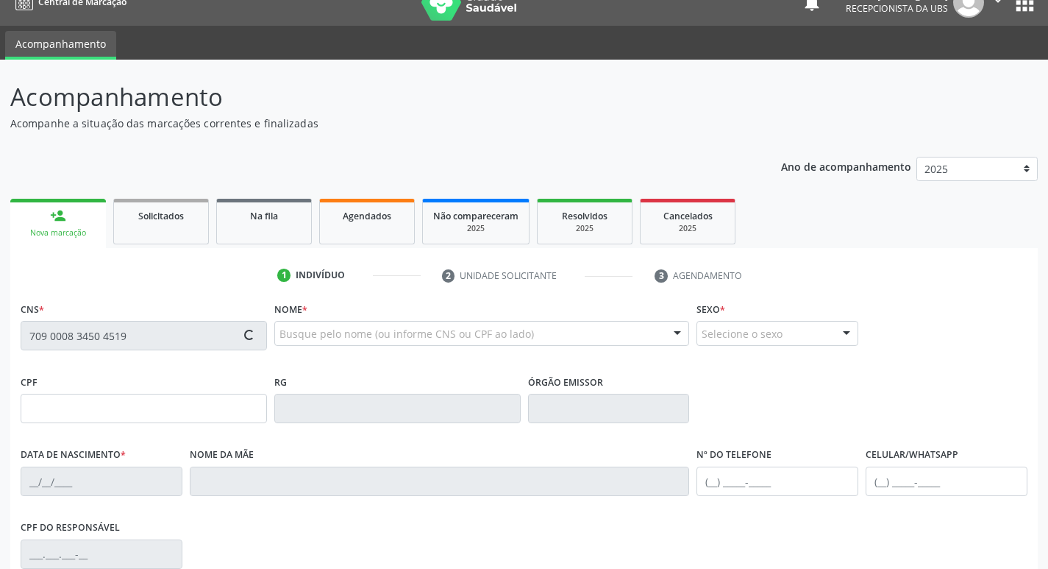
type input "656.631.364-87"
type input "30/09/1967"
type input "Maria Limeira Batista"
type input "(87) 98822-9493"
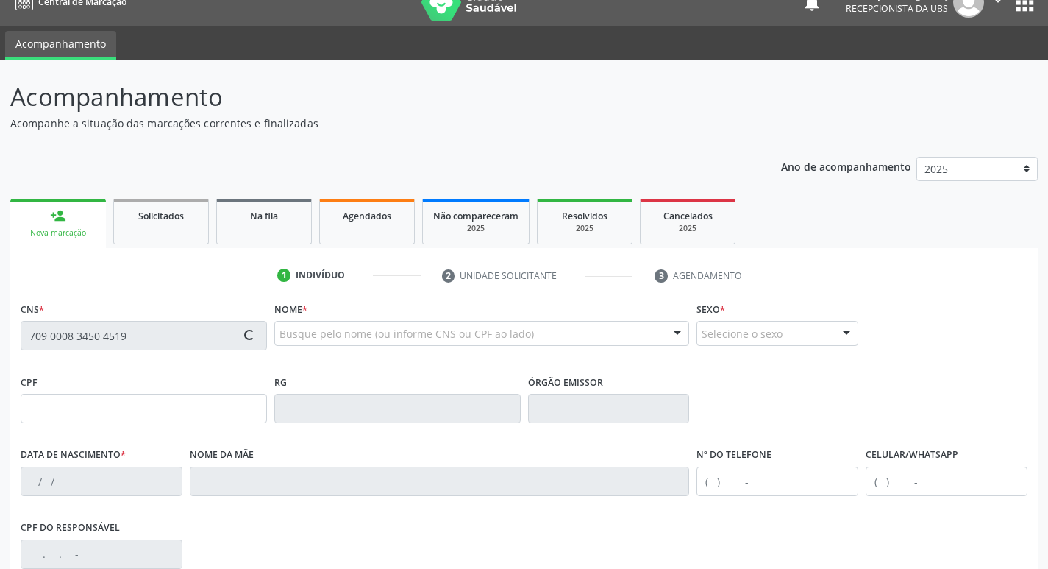
type input "255"
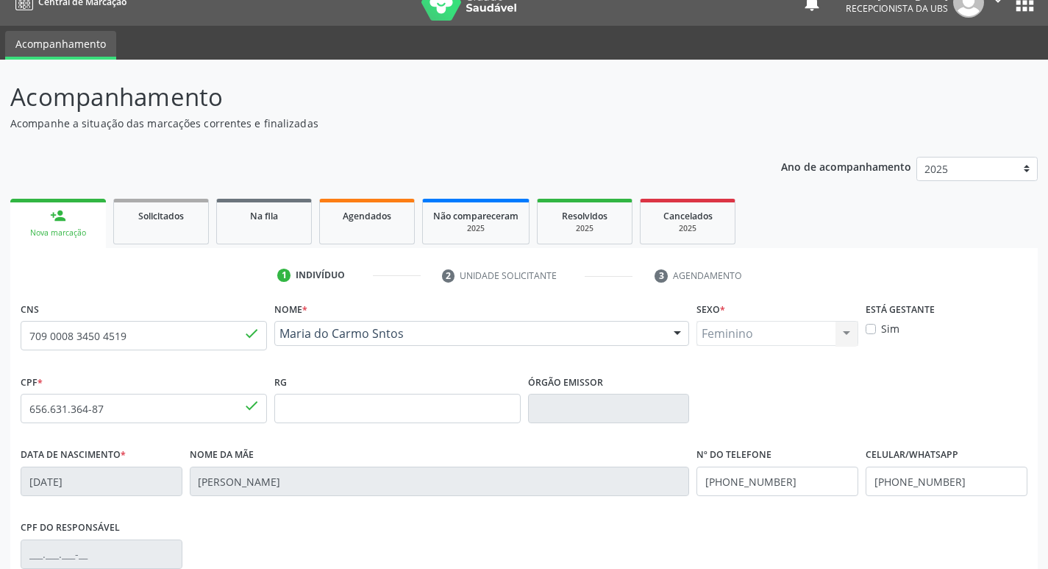
scroll to position [221, 0]
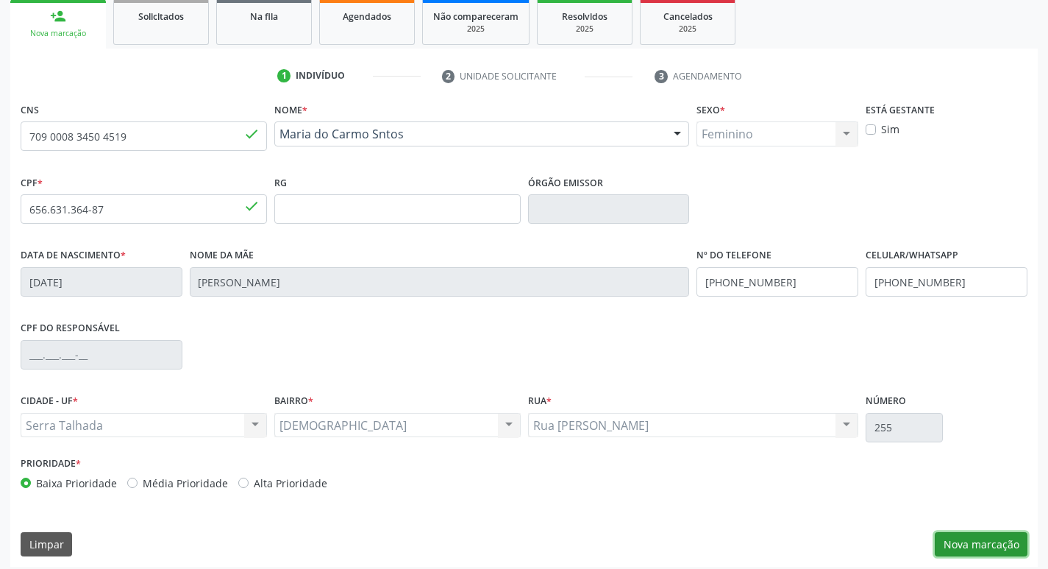
click at [1002, 553] on button "Nova marcação" at bounding box center [981, 544] width 93 height 25
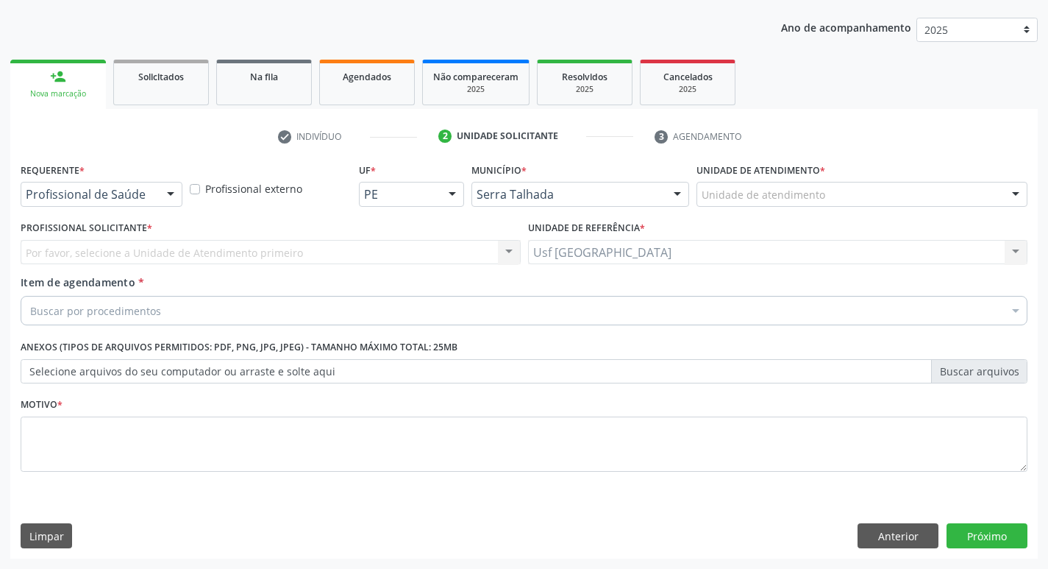
scroll to position [160, 0]
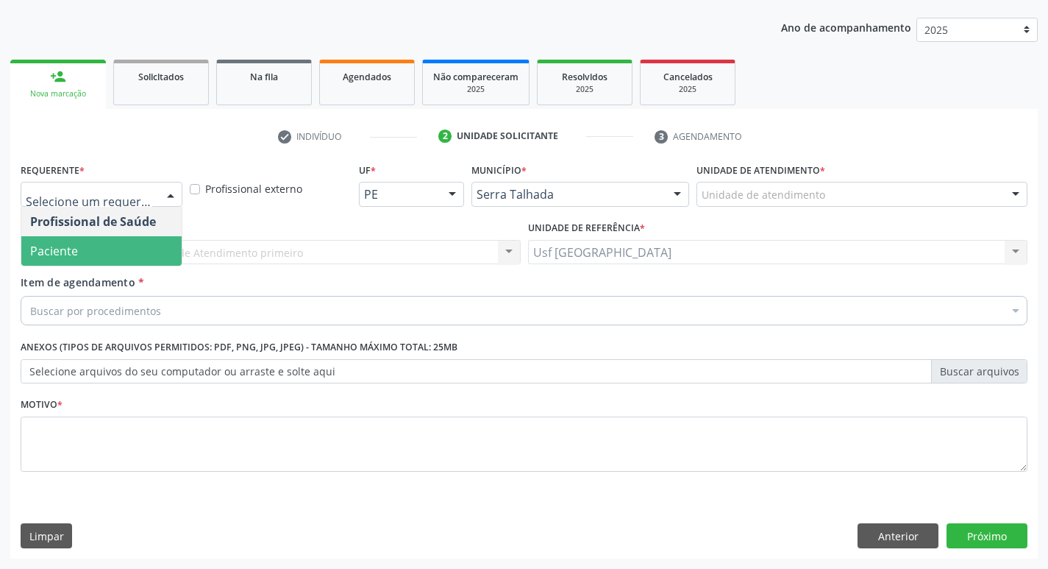
click at [110, 270] on div "Profissional Solicitante * Por favor, selecione a Unidade de Atendimento primei…" at bounding box center [271, 245] width 508 height 57
drag, startPoint x: 109, startPoint y: 187, endPoint x: 106, endPoint y: 210, distance: 23.7
click at [95, 239] on span "Paciente" at bounding box center [101, 250] width 160 height 29
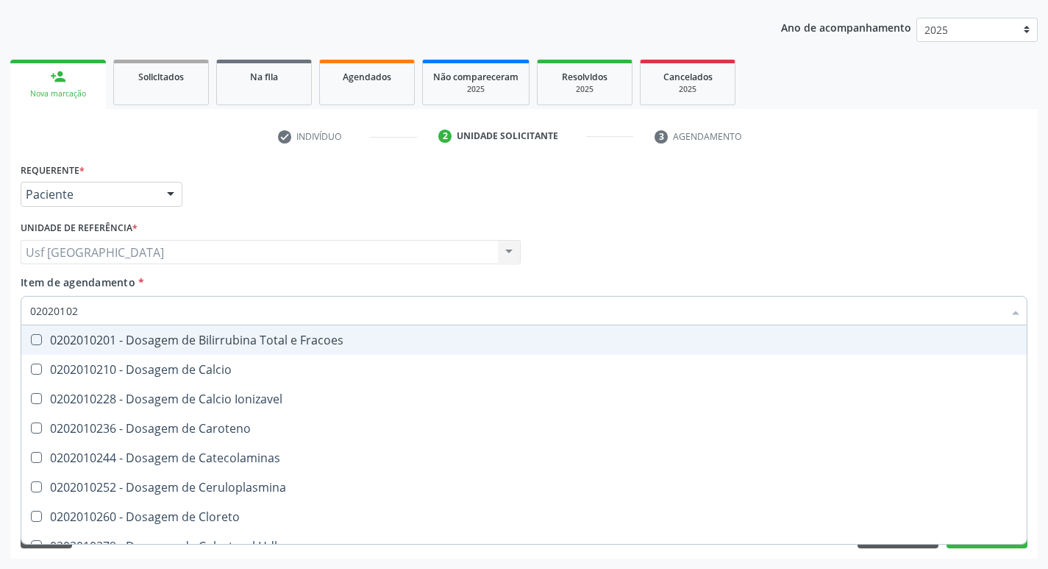
type input "020201029"
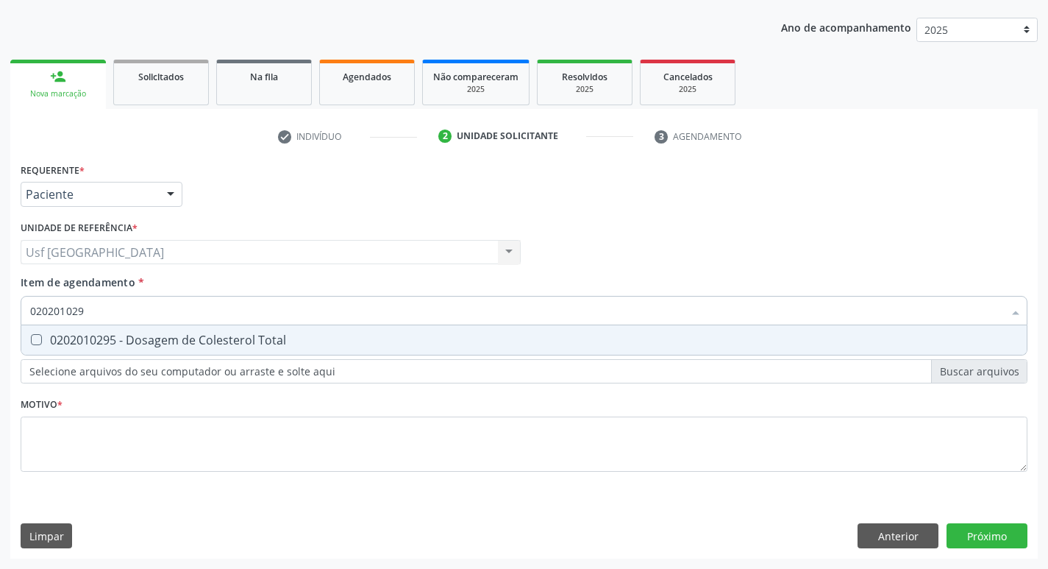
click at [92, 335] on div "0202010295 - Dosagem de Colesterol Total" at bounding box center [524, 340] width 988 height 12
checkbox Total "true"
type input "02020102"
checkbox Total "false"
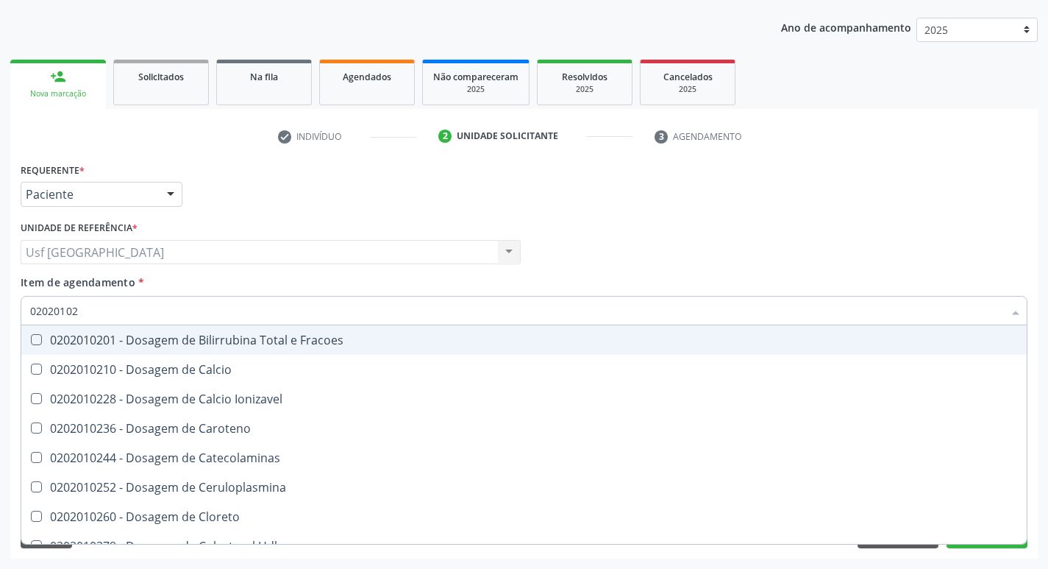
type input "0202010"
checkbox Total "false"
type input "0"
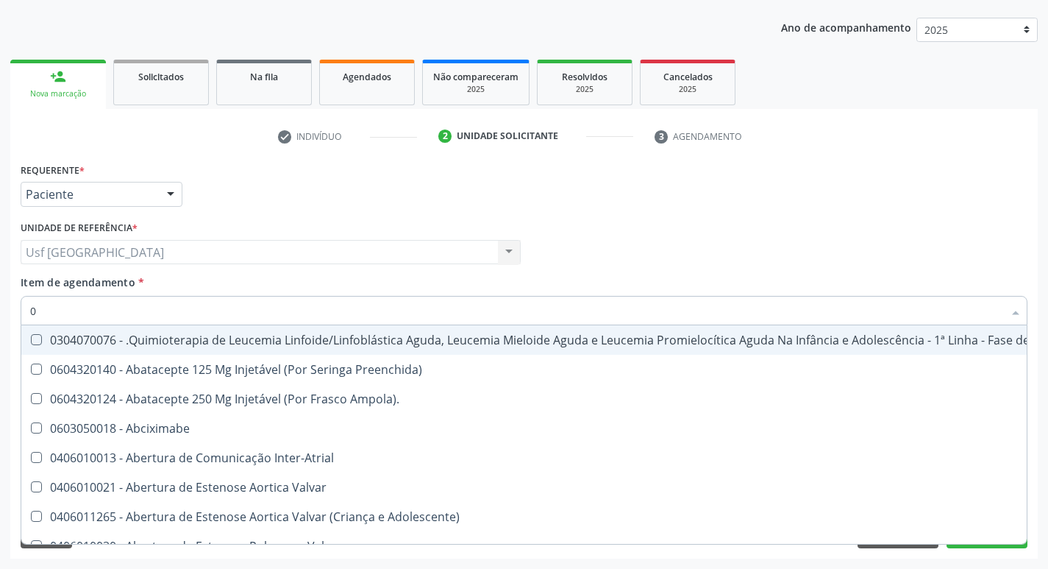
type input "02"
checkbox Transferências "true"
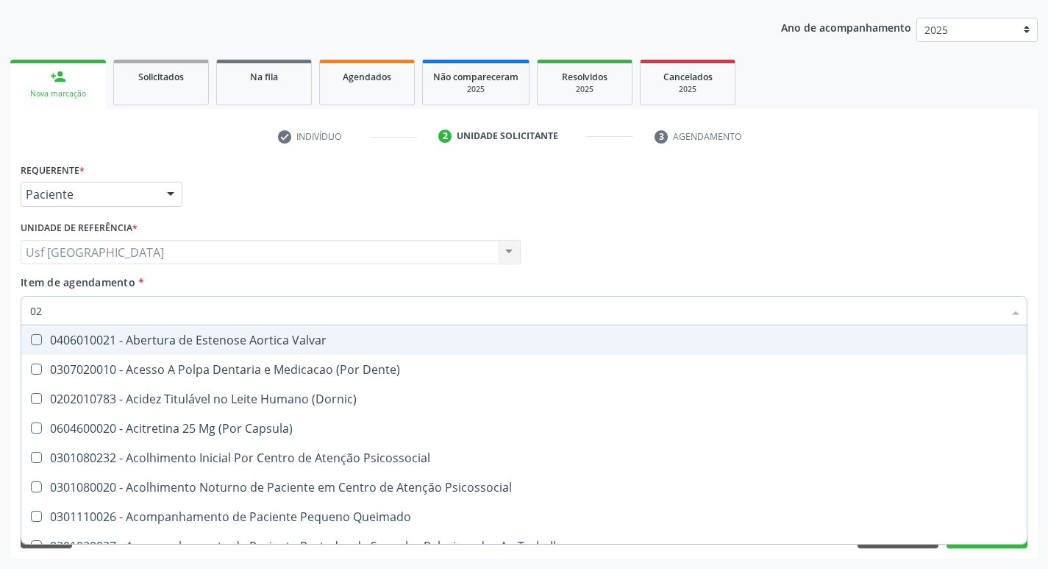
type input "020"
checkbox Congênita "true"
checkbox Total "false"
type input "0202"
checkbox Sistêmicas "true"
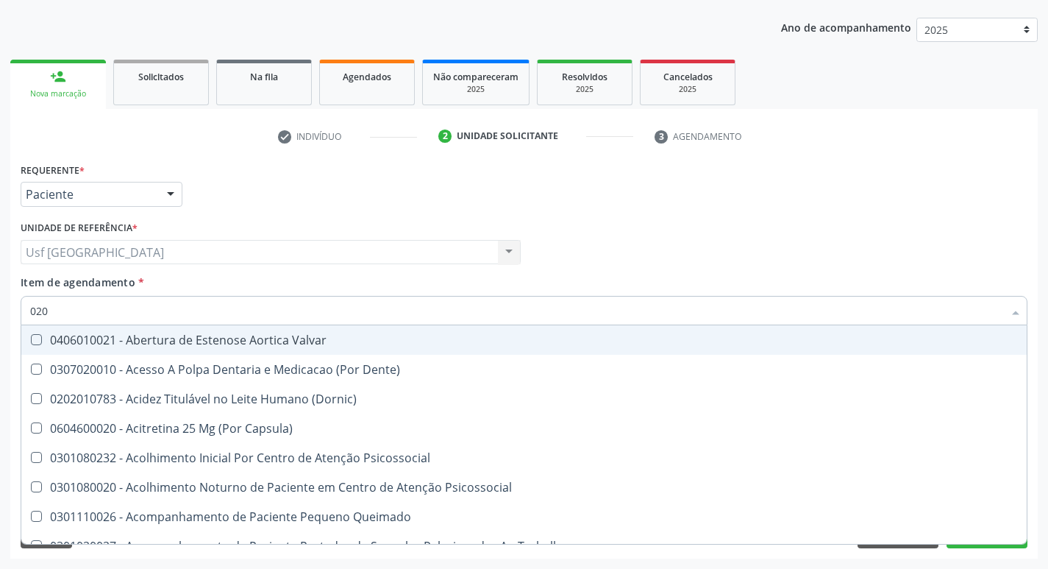
checkbox Congênita "false"
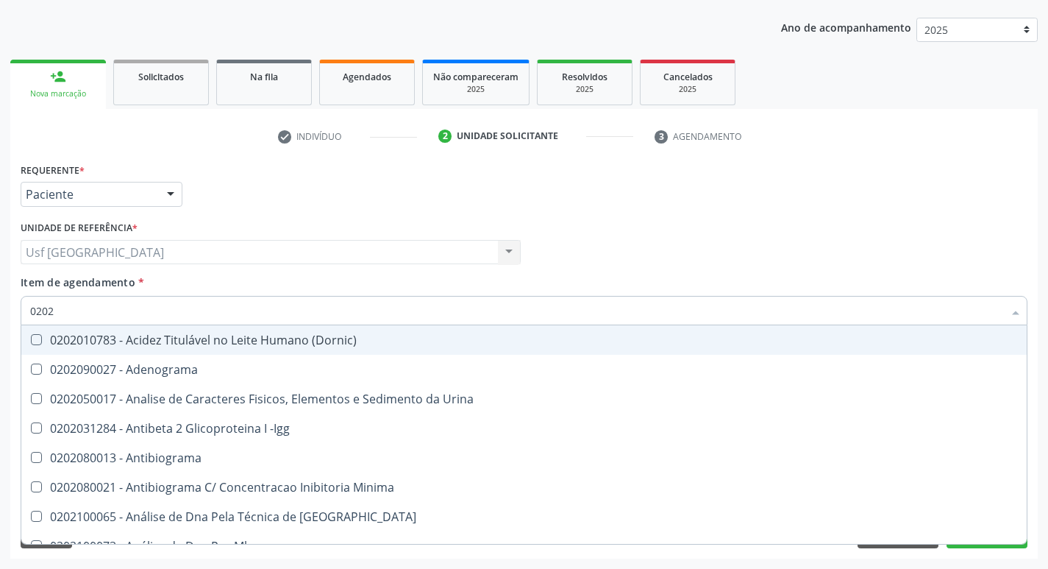
type input "02020"
checkbox Barbituratos "true"
checkbox Total "false"
type input "020201"
checkbox Parceria\) "true"
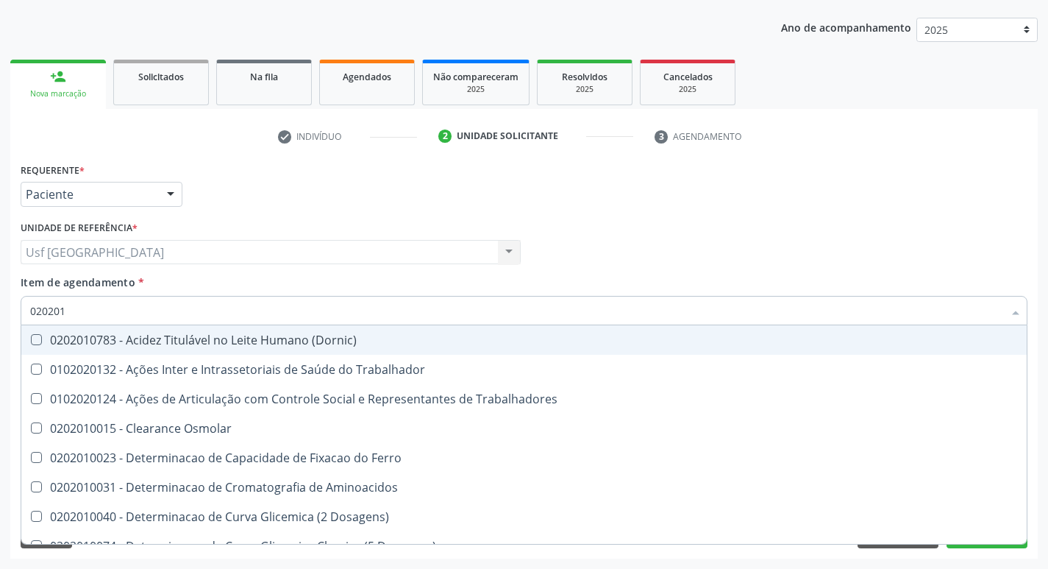
type input "0202010"
checkbox Fracoes "true"
checkbox Total "false"
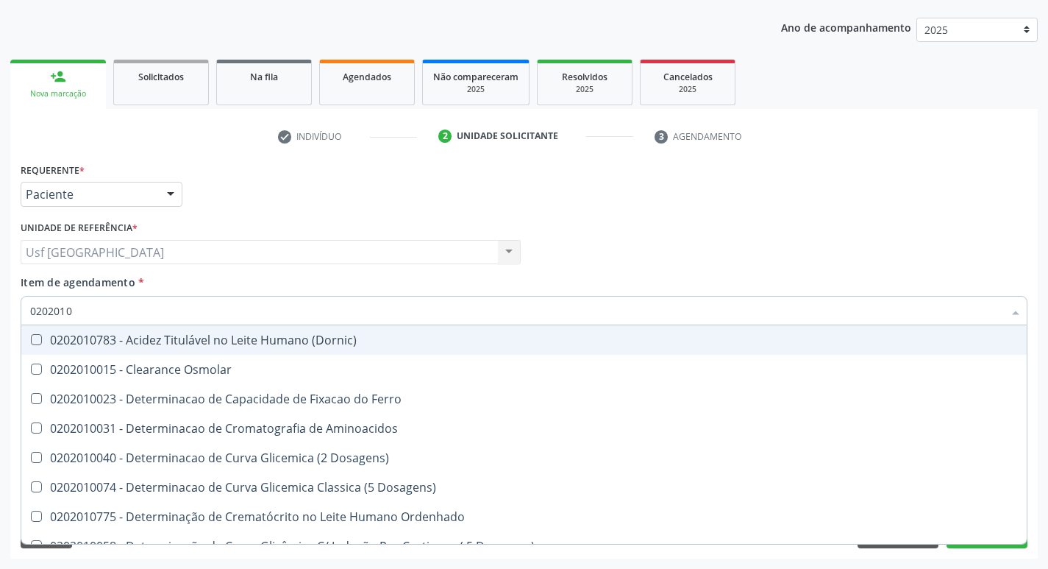
type input "02020102"
checkbox Osmolaridade "true"
type input "020201028"
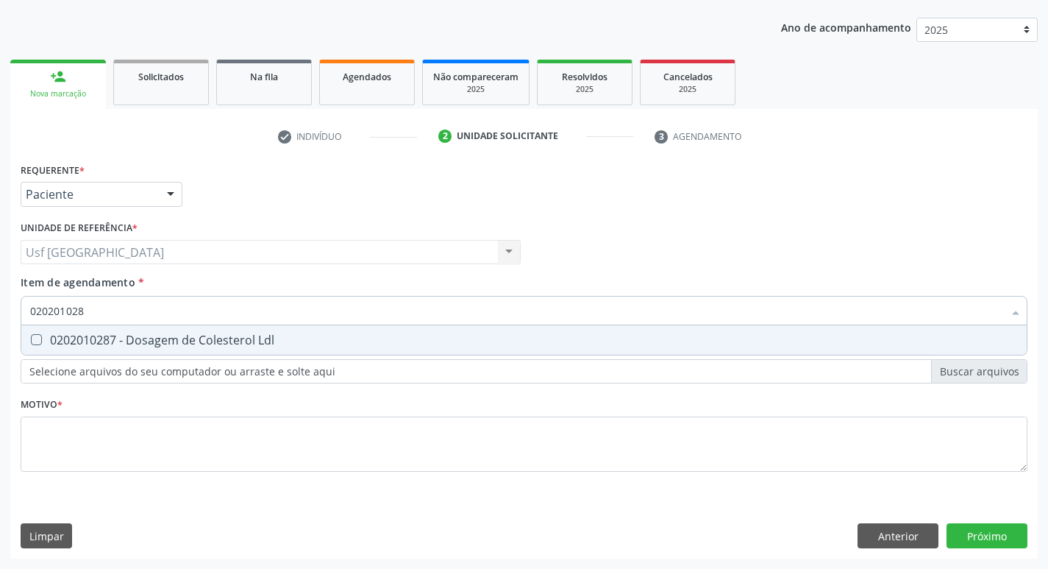
click at [92, 335] on div "0202010287 - Dosagem de Colesterol Ldl" at bounding box center [524, 340] width 988 height 12
checkbox Ldl "true"
type input "02020102"
checkbox Ldl "false"
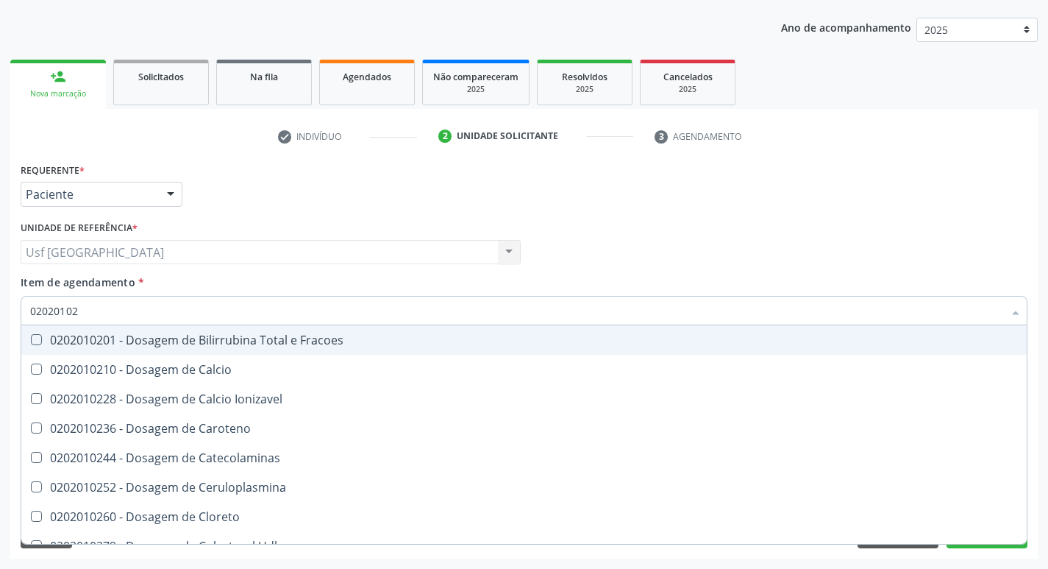
type input "0202010"
checkbox Ldl "false"
checkbox Total "false"
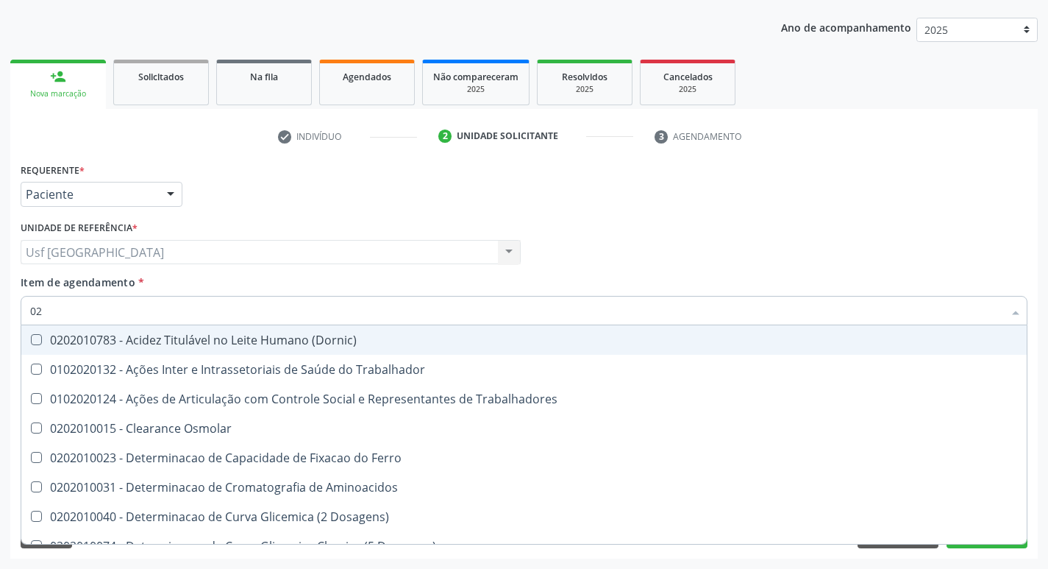
type input "0"
checkbox Ldl "false"
checkbox Total "false"
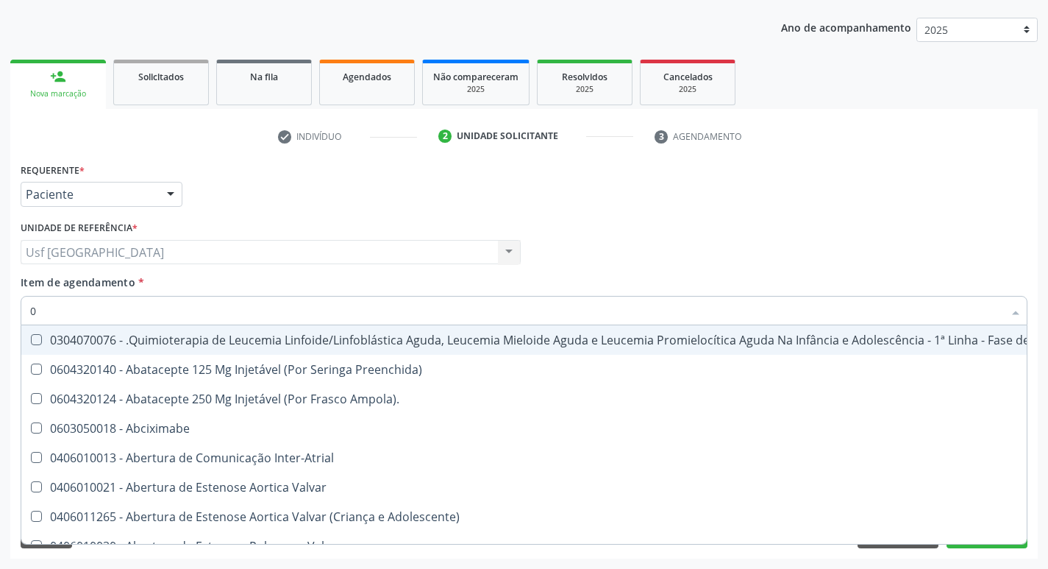
type input "02"
checkbox Comprimido\) "true"
checkbox Transferências "true"
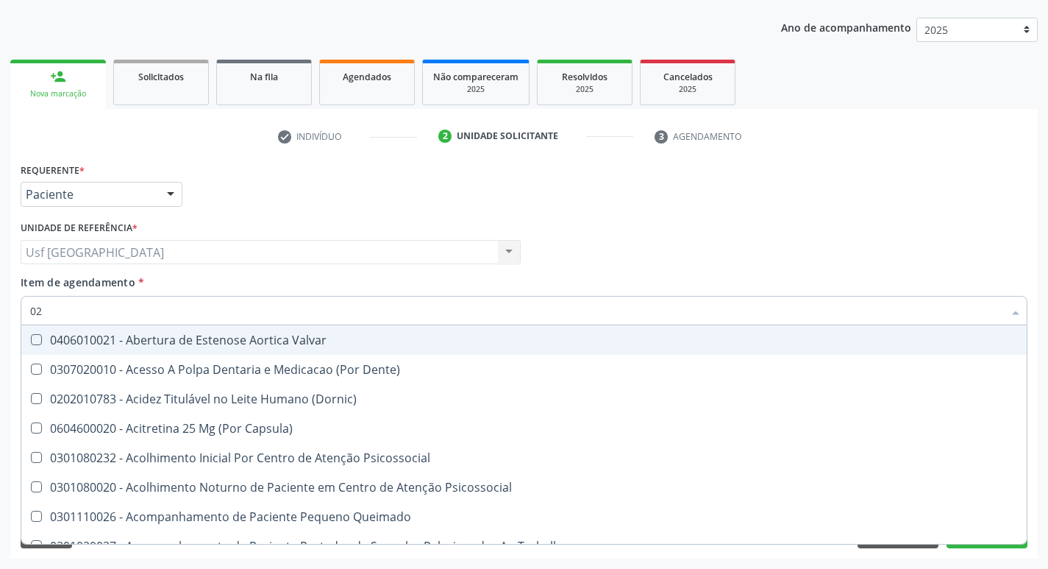
type input "020"
checkbox Anos\) "true"
checkbox Congênita "true"
checkbox Ldl "false"
checkbox Total "false"
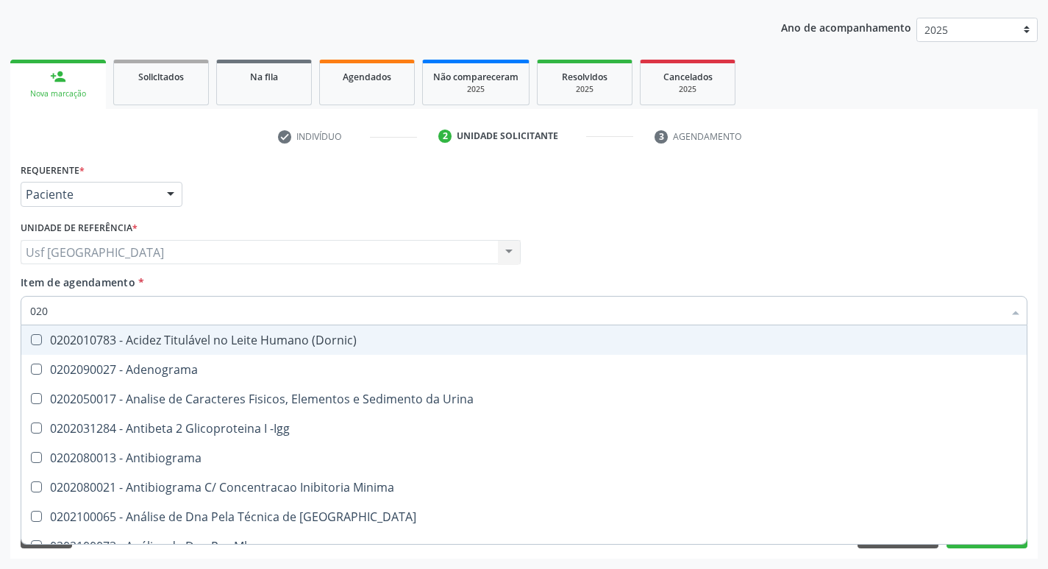
type input "0202"
checkbox Ldl "true"
checkbox Total "true"
checkbox Exostoses "false"
checkbox Bucomaxilofacial "false"
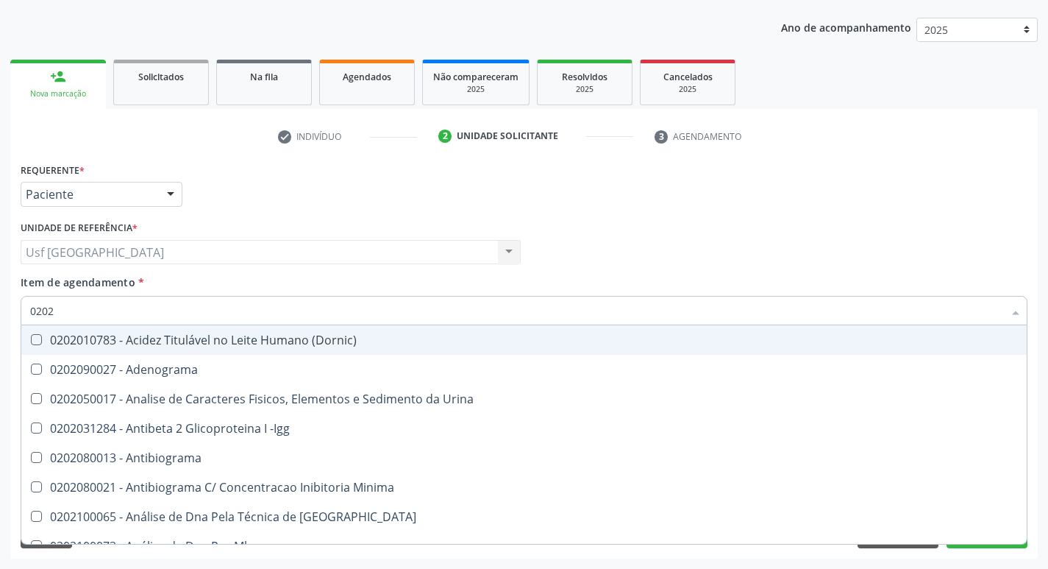
type input "02020"
checkbox III "true"
checkbox Barbituratos "true"
checkbox Ldl "false"
checkbox Total "false"
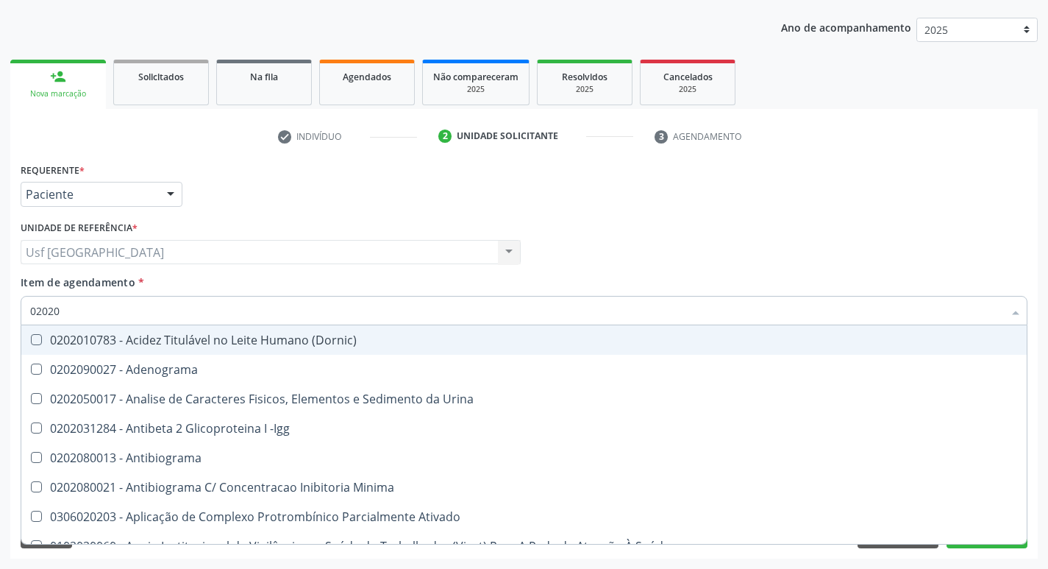
type input "020201"
checkbox Molecular "true"
checkbox Parceria\) "true"
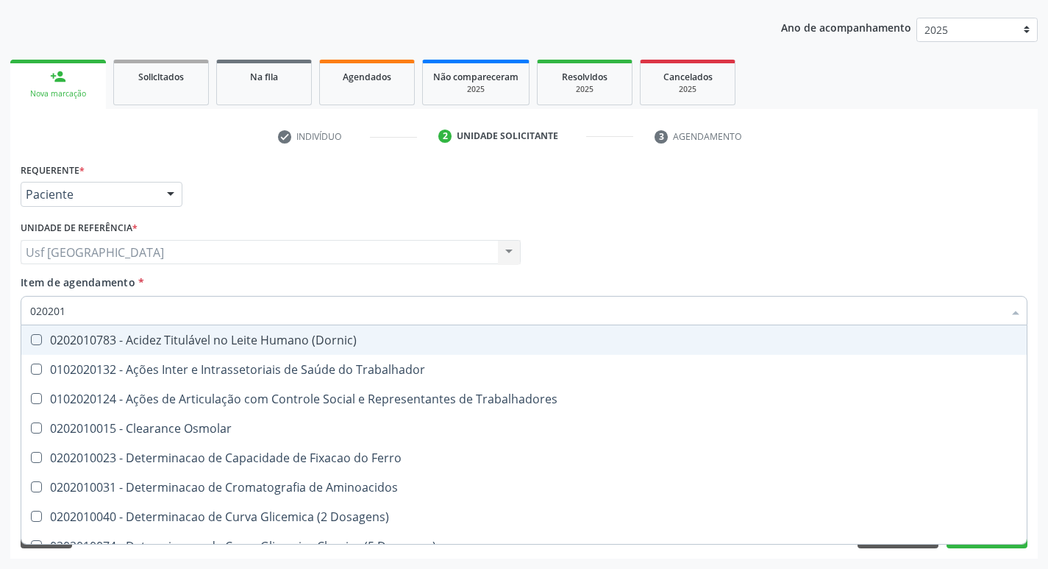
type input "0202010"
checkbox III "true"
checkbox Fracoes "true"
checkbox Ldl "false"
checkbox Total "false"
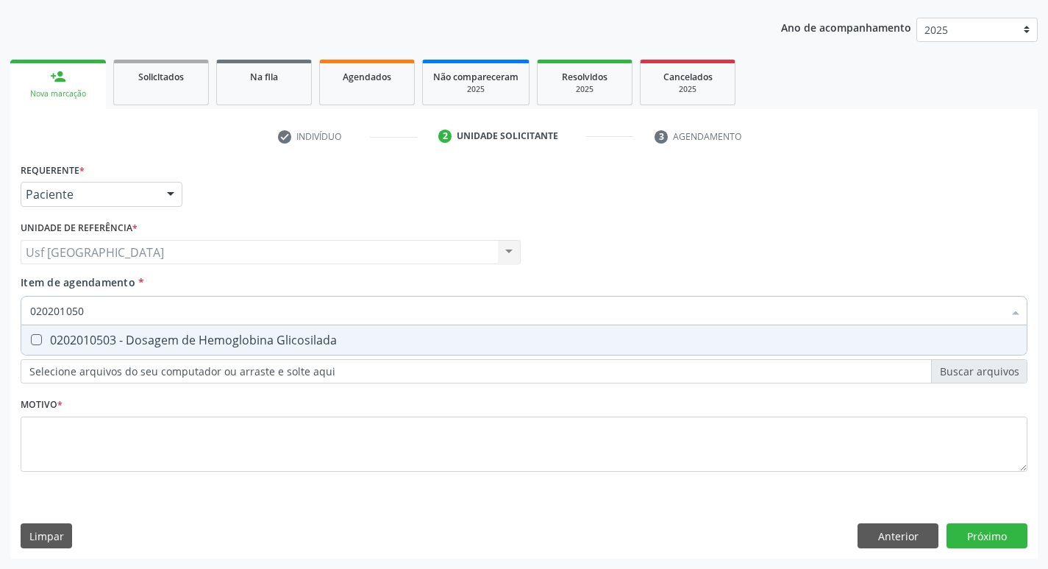
type input "0202010503"
click at [92, 336] on div "0202010503 - Dosagem de Hemoglobina Glicosilada" at bounding box center [524, 340] width 988 height 12
checkbox Glicosilada "true"
type input "0202010"
checkbox Glicosilada "false"
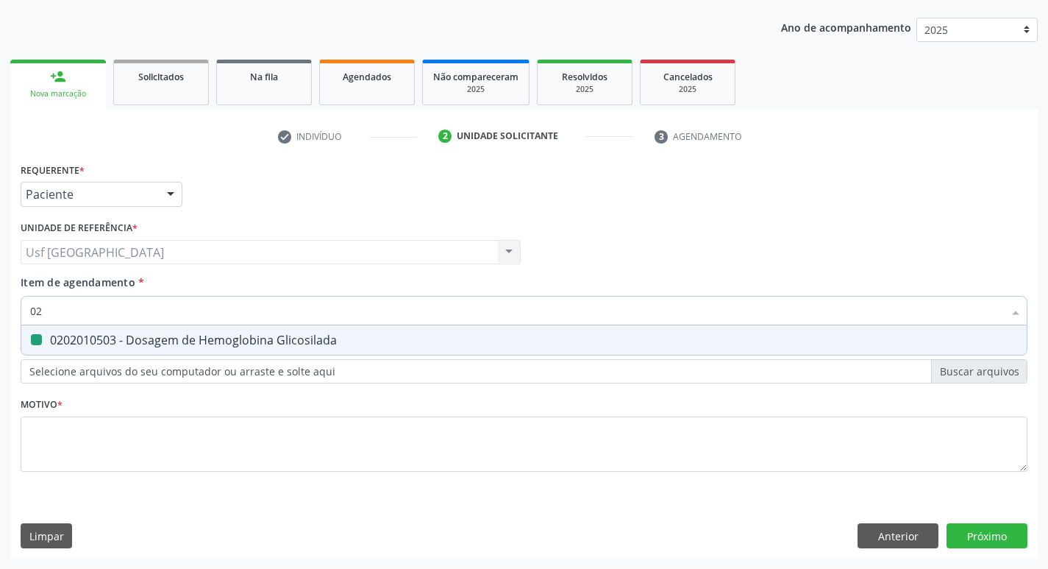
type input "0"
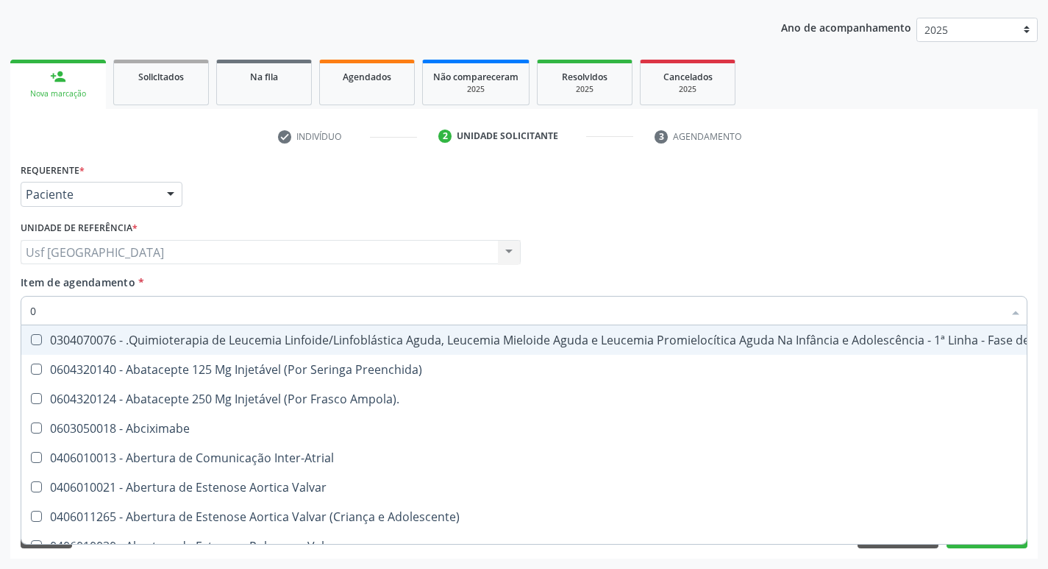
type input "02"
checkbox Comprimido\) "true"
checkbox Transferências "true"
checkbox Indireta "true"
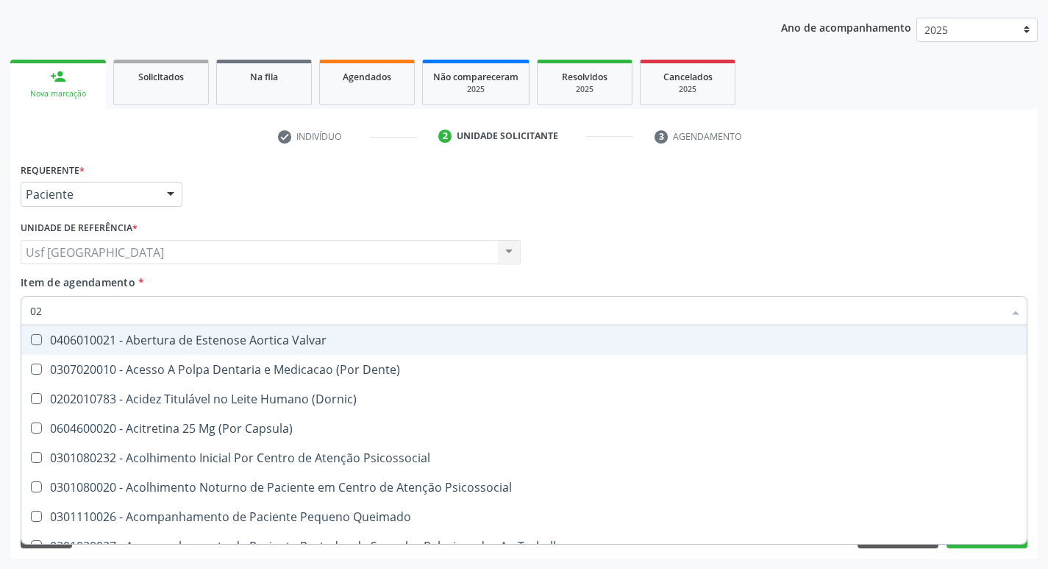
type input "020"
checkbox Anos\) "true"
checkbox Congênita "true"
checkbox Glomerular "true"
checkbox Ldl "false"
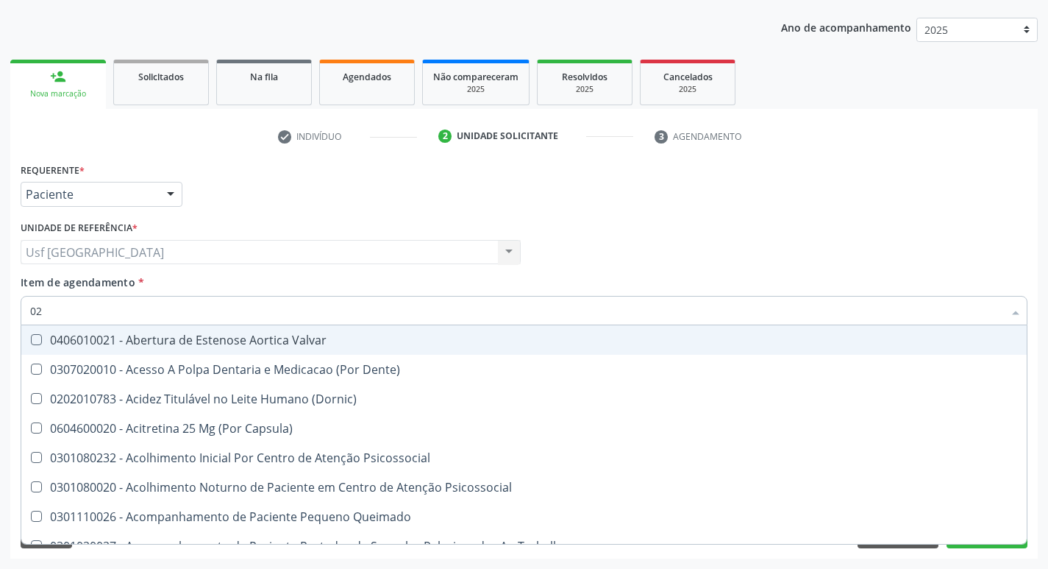
checkbox Total "false"
checkbox Glicosilada "false"
type input "0202"
checkbox Sistêmicas "true"
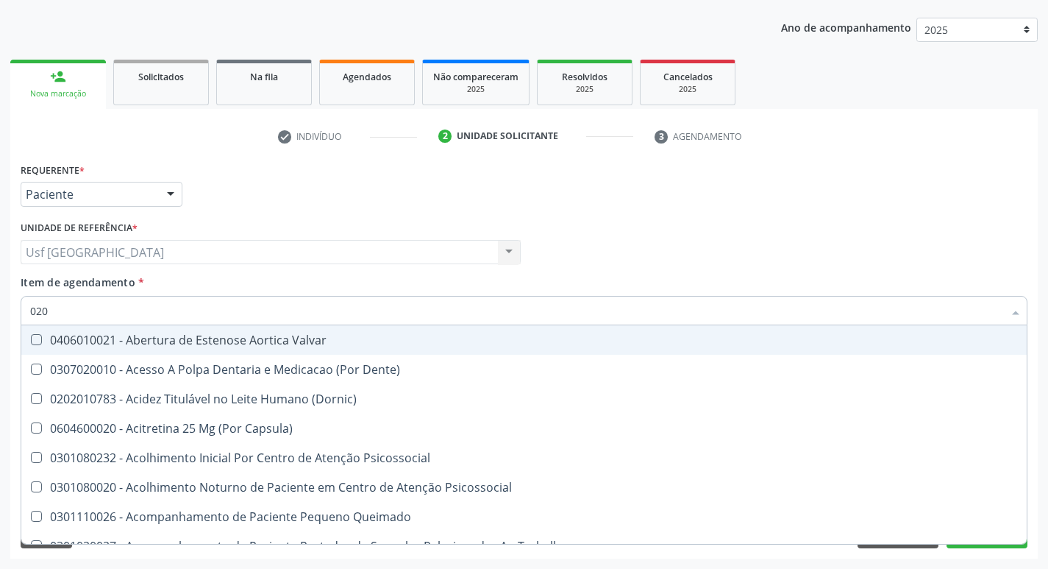
checkbox Força "true"
checkbox Anos\) "false"
checkbox Congênita "false"
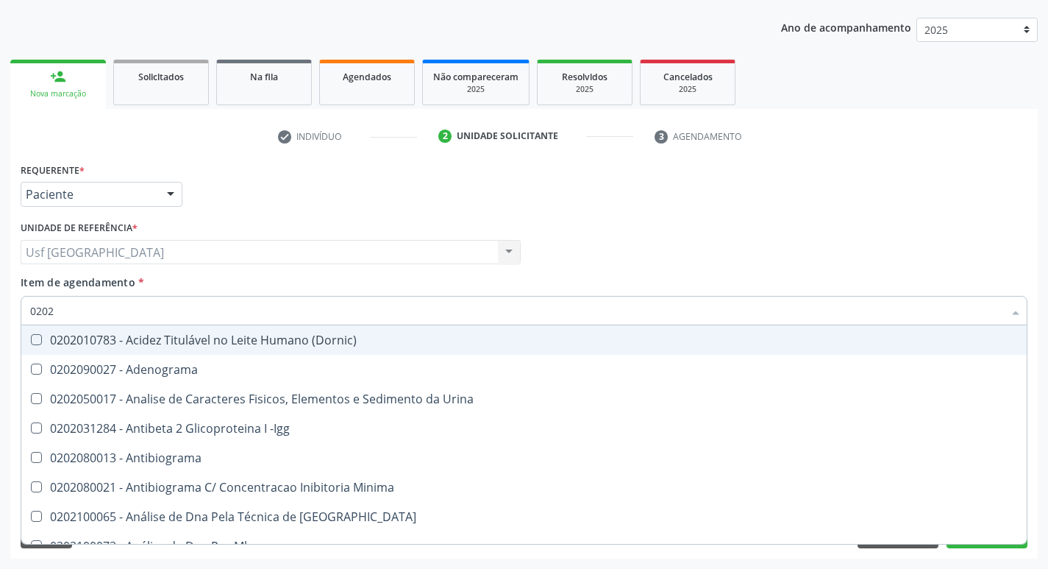
type input "02020"
checkbox III "true"
checkbox Barbituratos "true"
checkbox Ldl "false"
checkbox Total "false"
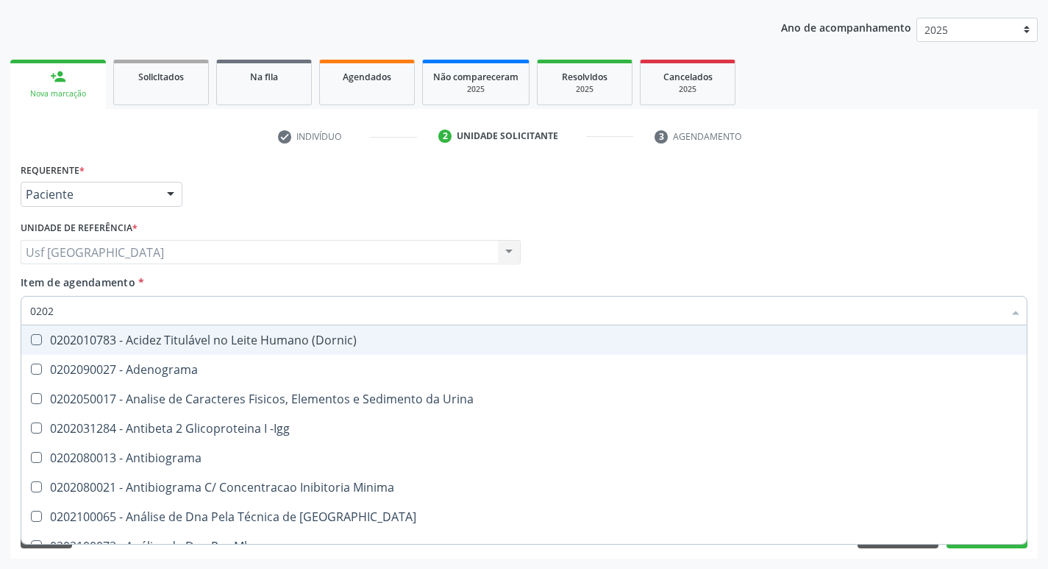
checkbox Fibrinogenio "true"
checkbox Glicosilada "false"
type input "020201"
checkbox Molecular "true"
checkbox Parceria\) "true"
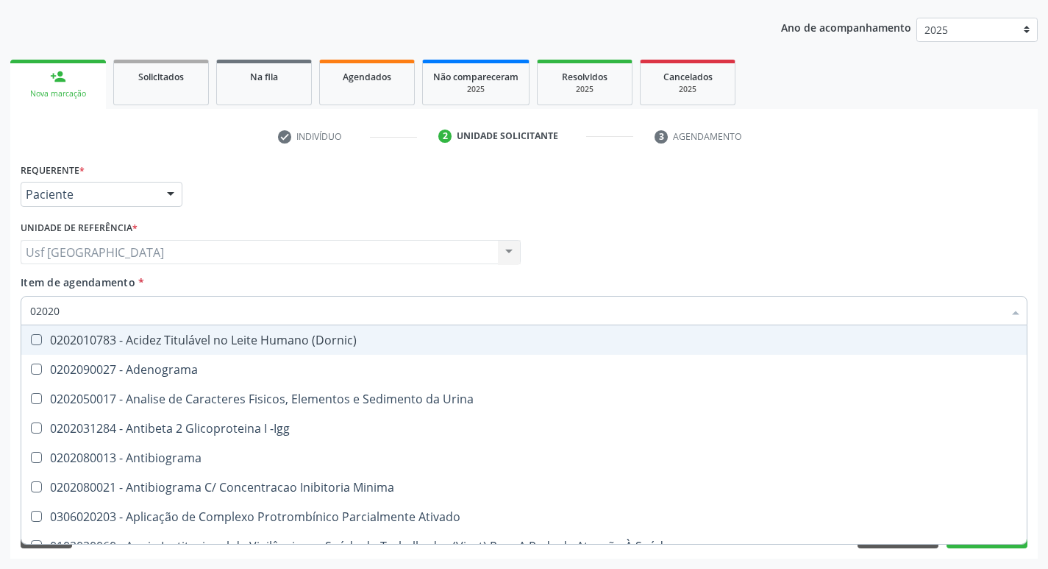
checkbox Coagulação "true"
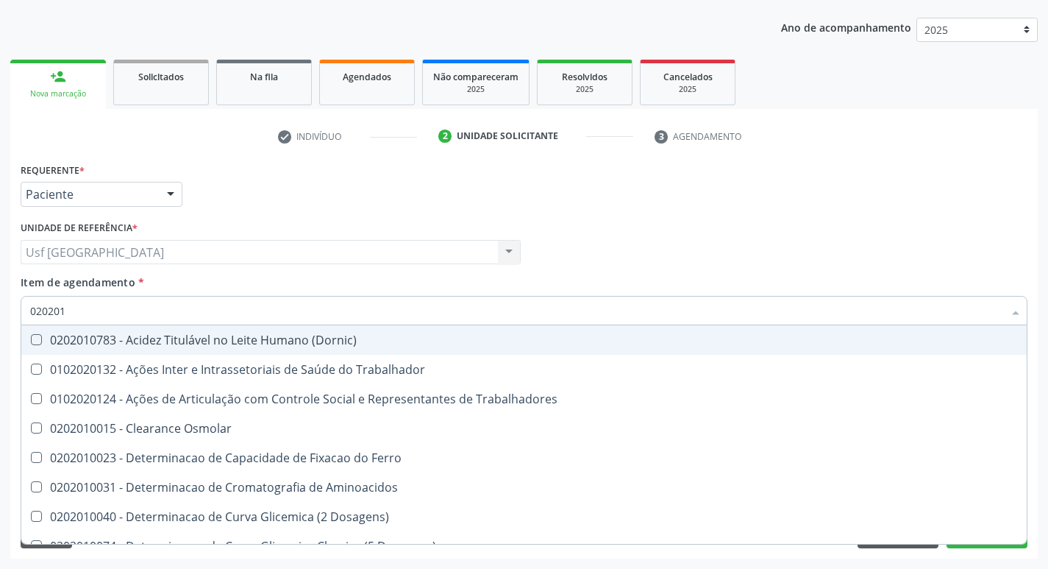
type input "0202010"
checkbox III "true"
checkbox Fracoes "true"
checkbox Ldl "false"
checkbox Total "false"
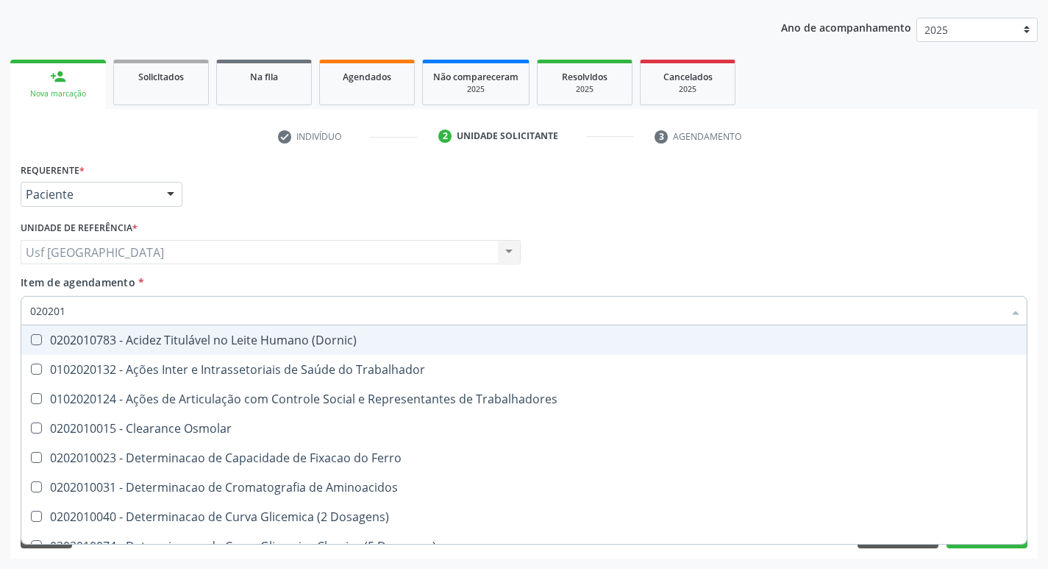
checkbox Serico "true"
checkbox Glicosilada "false"
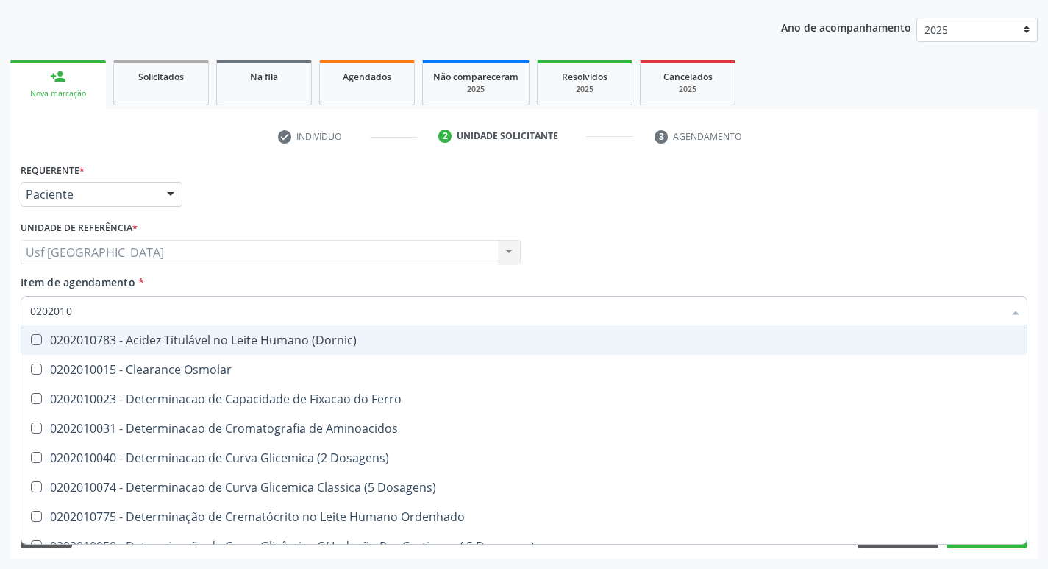
type input "02020102"
checkbox Dosagens\) "true"
checkbox Osmolaridade "true"
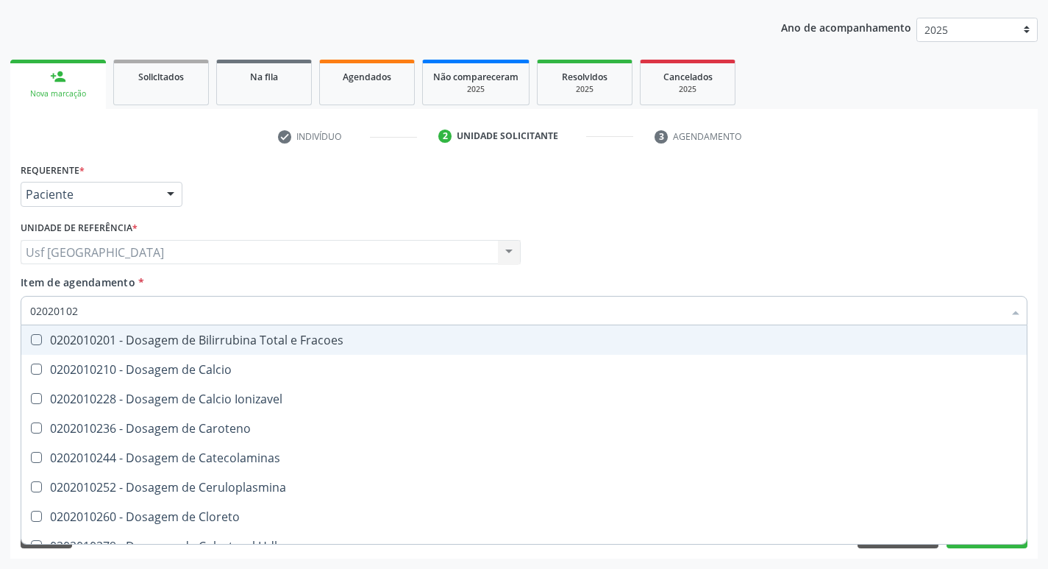
type input "020201027"
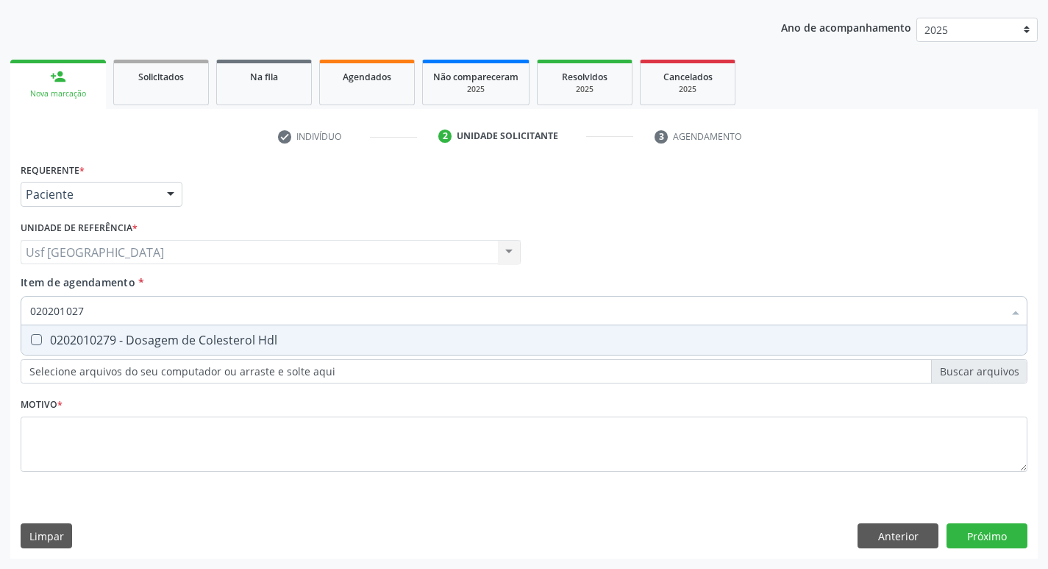
click at [92, 336] on div "0202010279 - Dosagem de Colesterol Hdl" at bounding box center [524, 340] width 988 height 12
checkbox Hdl "true"
type input "02020102"
checkbox Hdl "false"
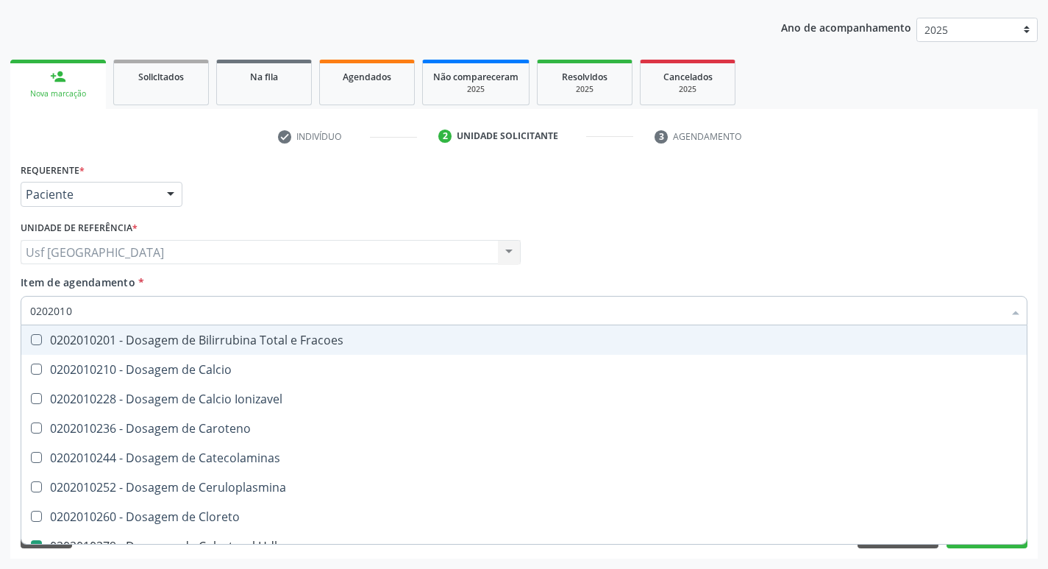
type input "020201"
checkbox Hdl "false"
checkbox Ldl "false"
checkbox Total "false"
type input "0"
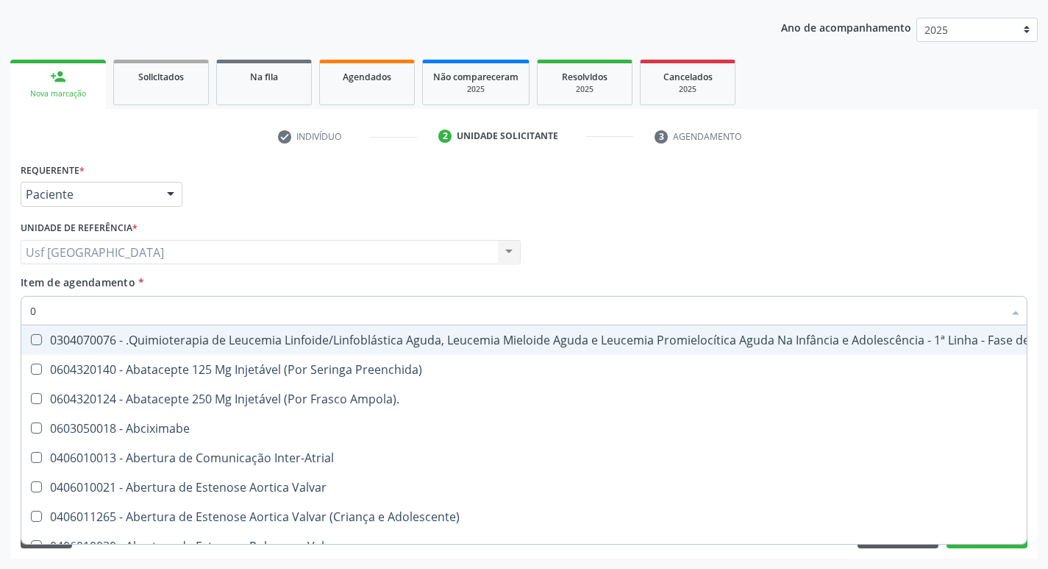
type input "02"
checkbox Comprimido\) "true"
checkbox Transferências "true"
checkbox Indireta "true"
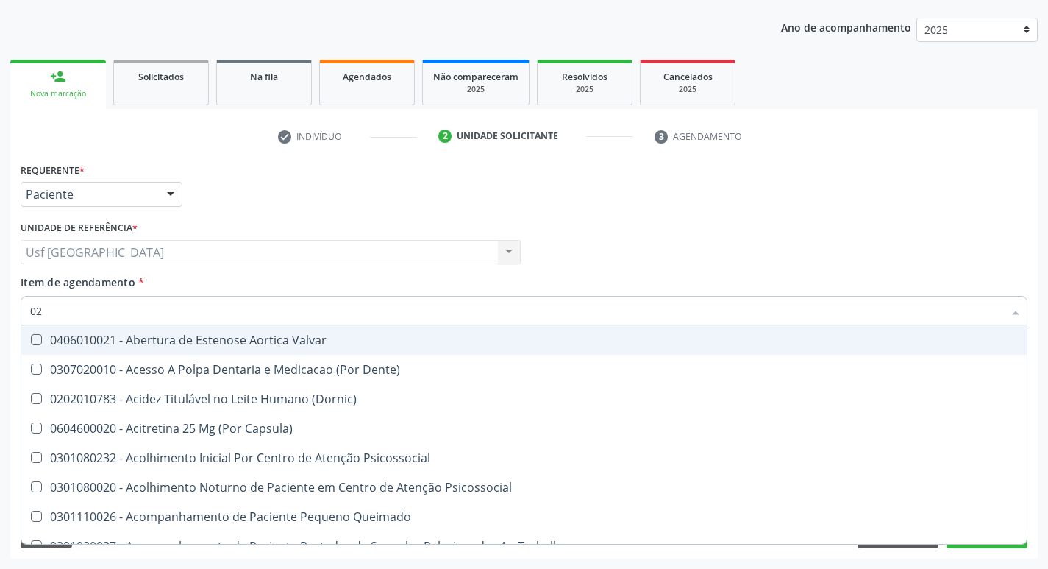
type input "020"
checkbox Epispádia "true"
checkbox Anos\) "true"
checkbox Congênita "true"
checkbox Glomerular "true"
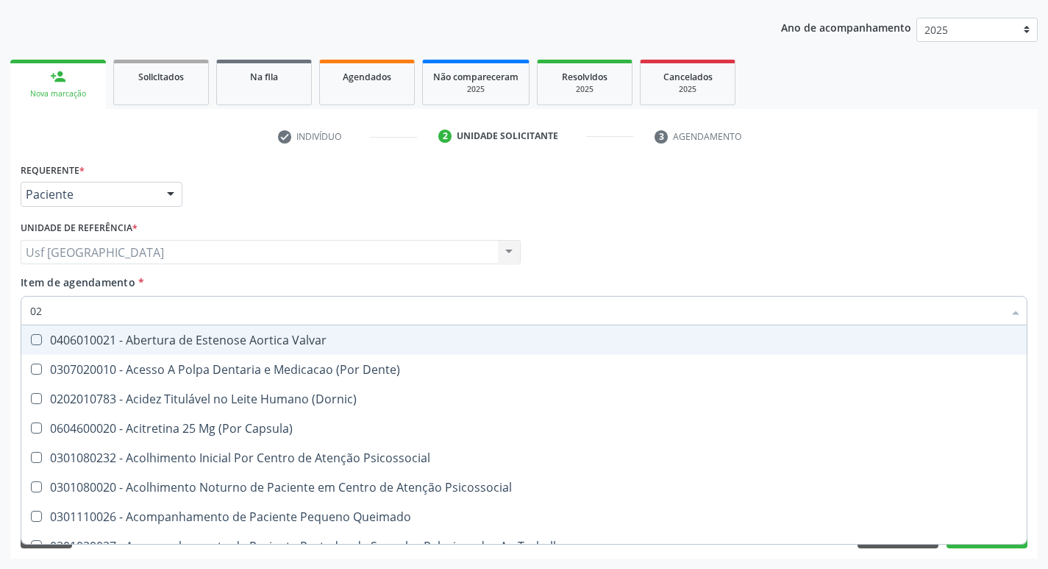
checkbox Hdl "false"
checkbox Ldl "false"
checkbox Total "false"
checkbox Glicosilada "false"
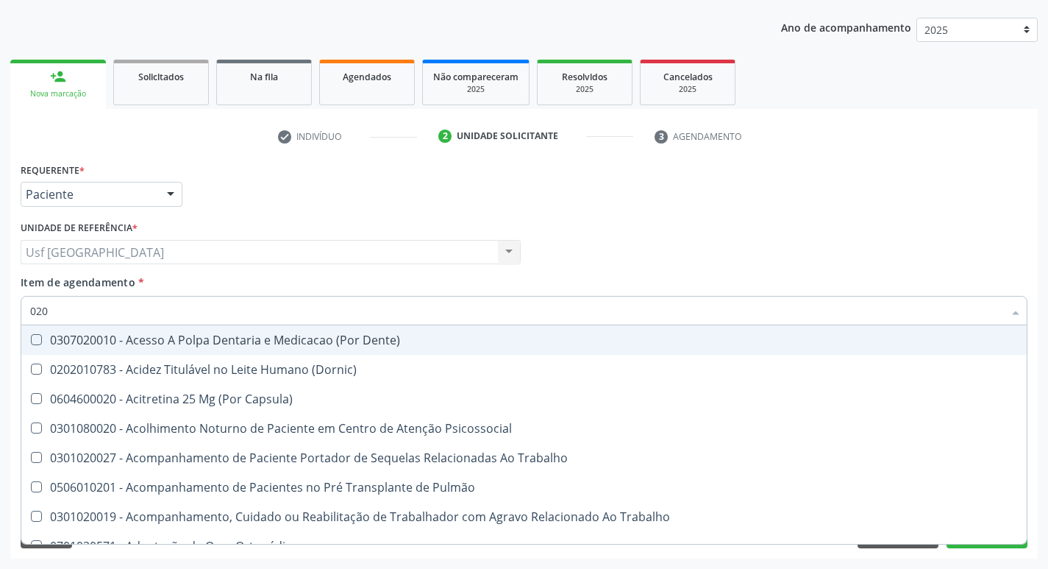
type input "0202"
checkbox Faringe\/Laringe "true"
checkbox Puncao "true"
checkbox Fragmento "true"
checkbox Septostomia "true"
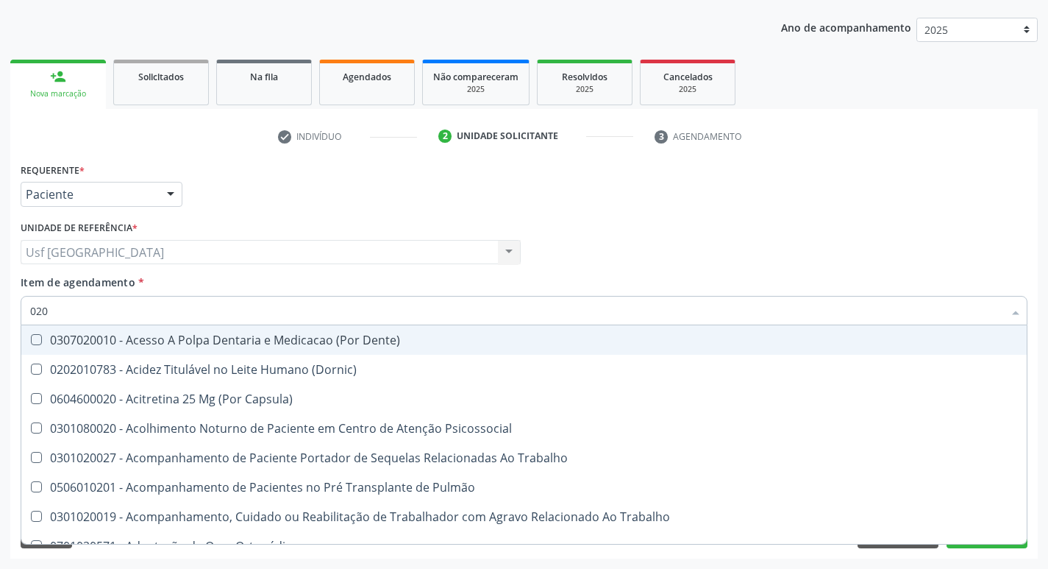
checkbox Hdl "false"
checkbox Ldl "false"
checkbox Total "false"
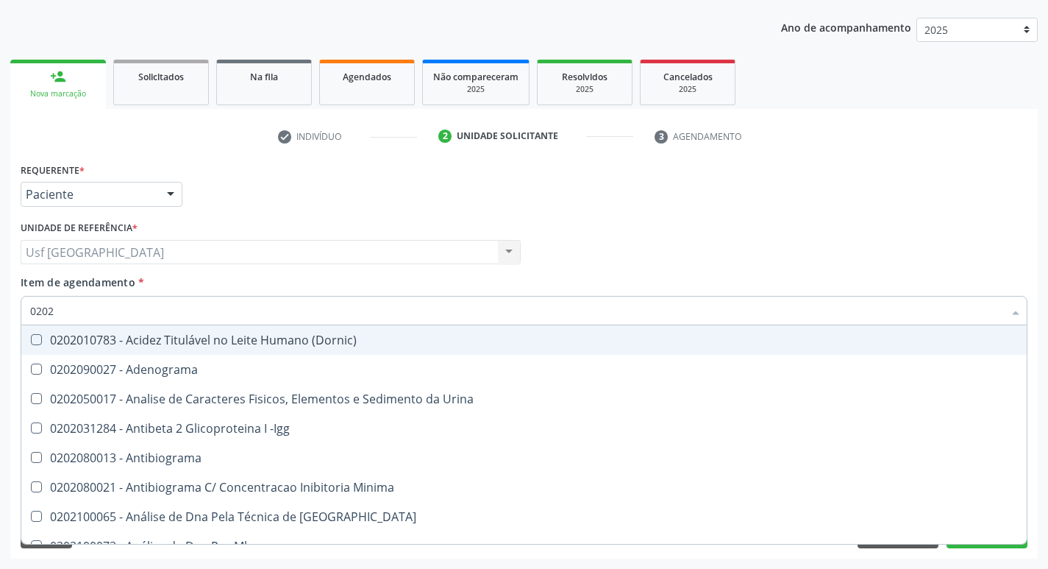
type input "02020"
checkbox \(Psa\) "true"
checkbox III "true"
checkbox Barbituratos "true"
checkbox Hdl "false"
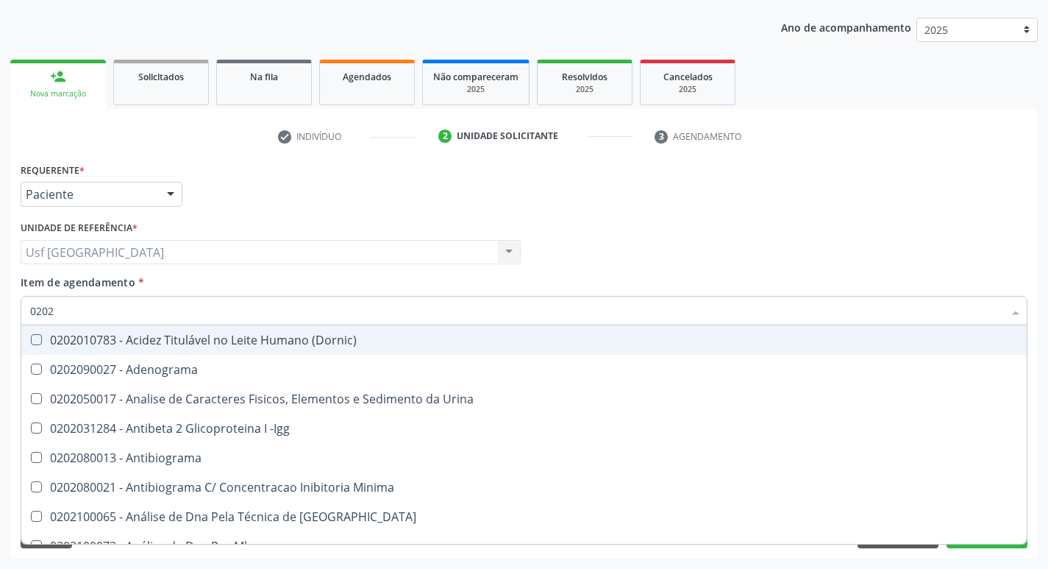
checkbox Ldl "false"
checkbox Total "false"
checkbox Fibrinogenio "true"
checkbox Glicosilada "false"
type input "020201"
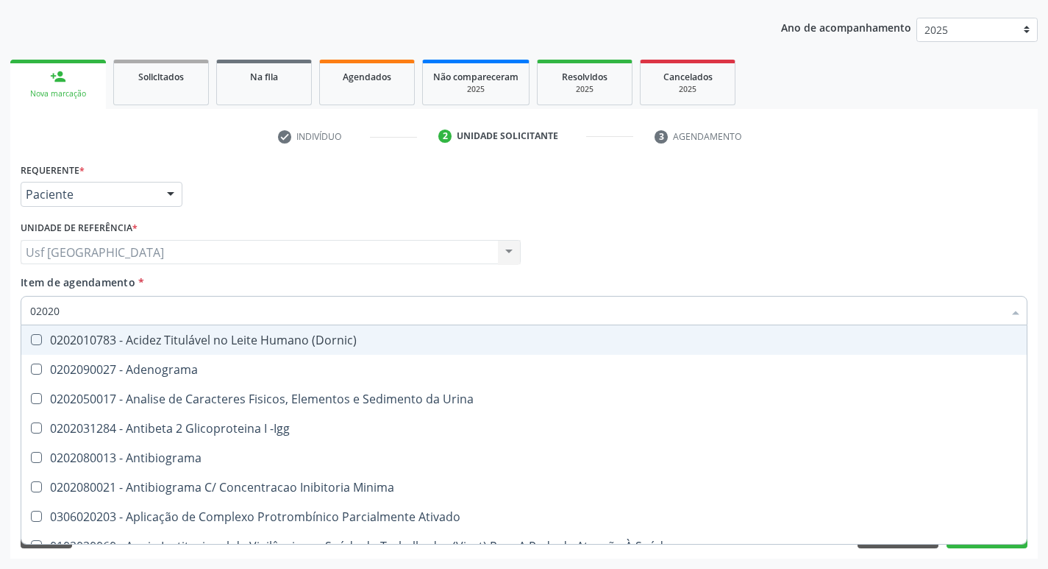
checkbox \(Pos-Pasteurização\) "true"
checkbox Molecular "true"
checkbox Parceria\) "true"
checkbox Coagulação "true"
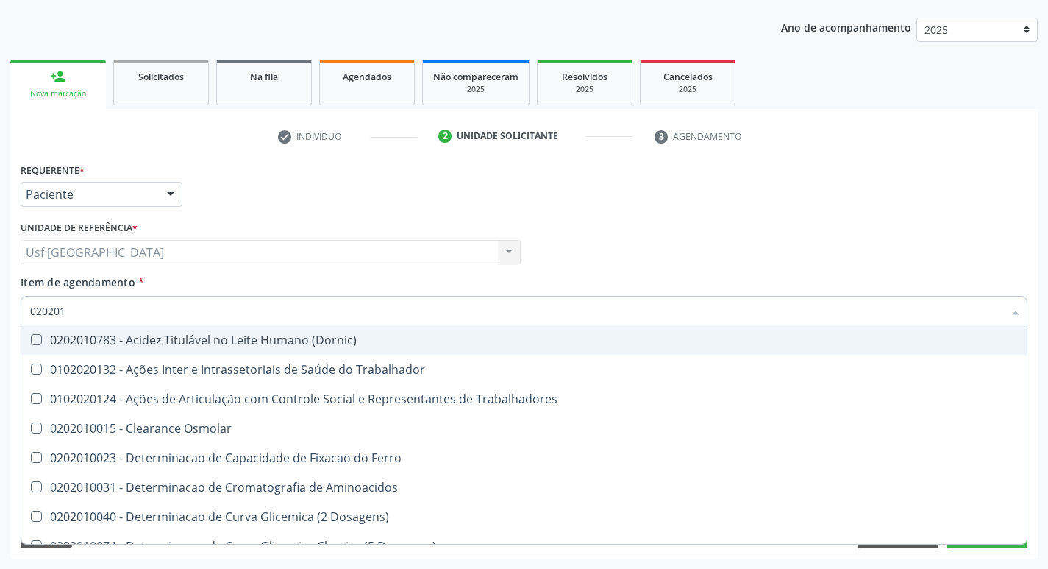
type input "0202010"
checkbox Circulante "true"
checkbox III "true"
checkbox Fracoes "true"
checkbox Hdl "false"
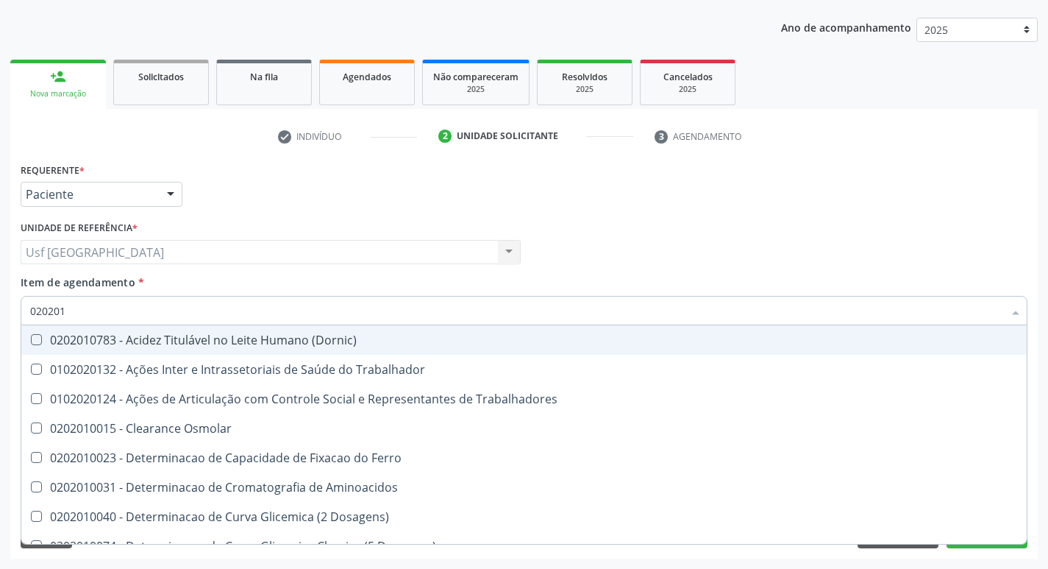
checkbox Ldl "false"
checkbox Total "false"
checkbox Serico "true"
checkbox Glicosilada "false"
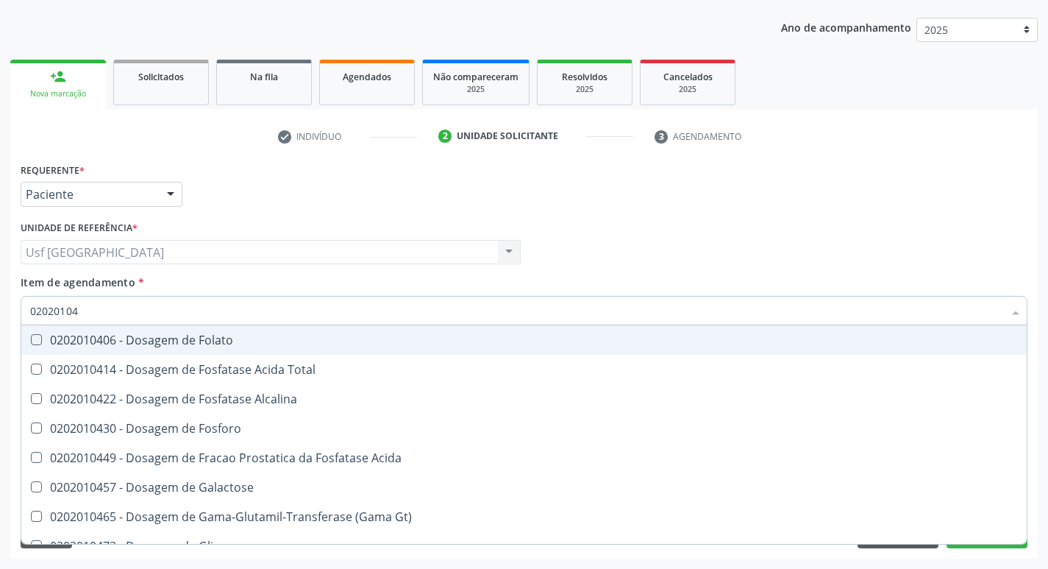
type input "020201047"
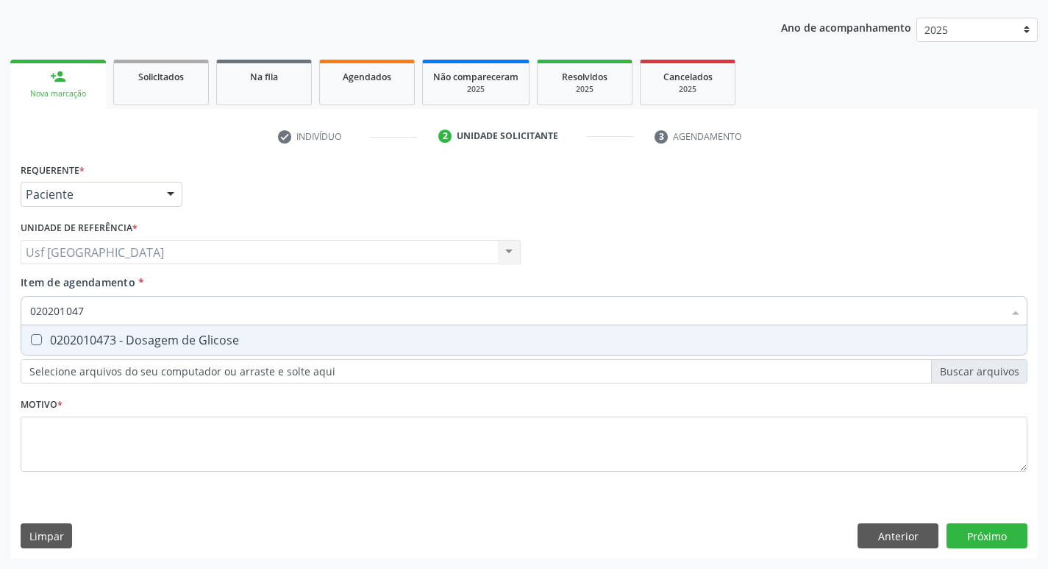
click at [92, 336] on div "0202010473 - Dosagem de Glicose" at bounding box center [524, 340] width 988 height 12
checkbox Glicose "true"
type input "02020104"
checkbox Glicose "false"
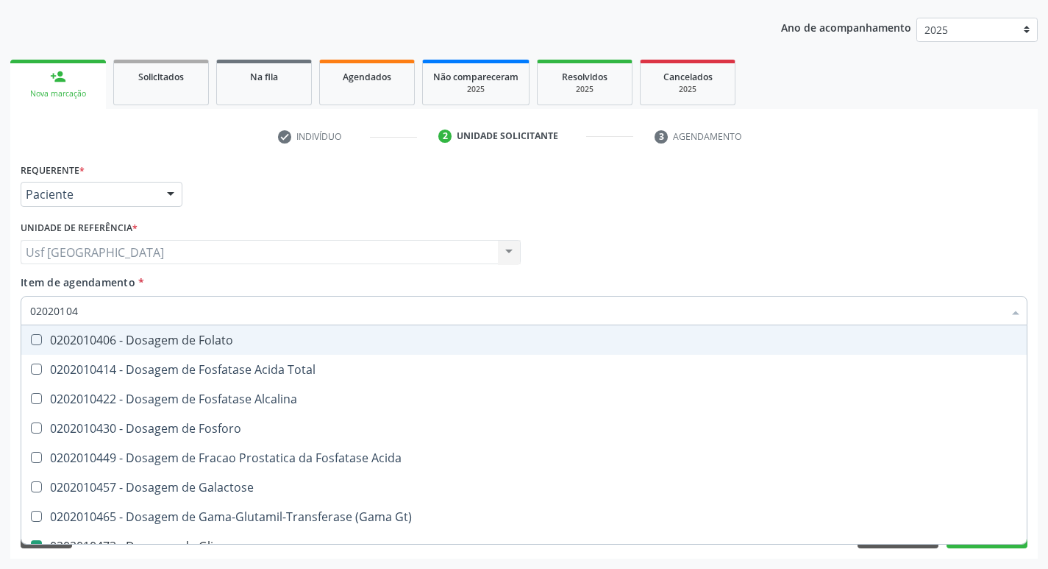
type input "0202010"
checkbox Glicose "false"
type input "0"
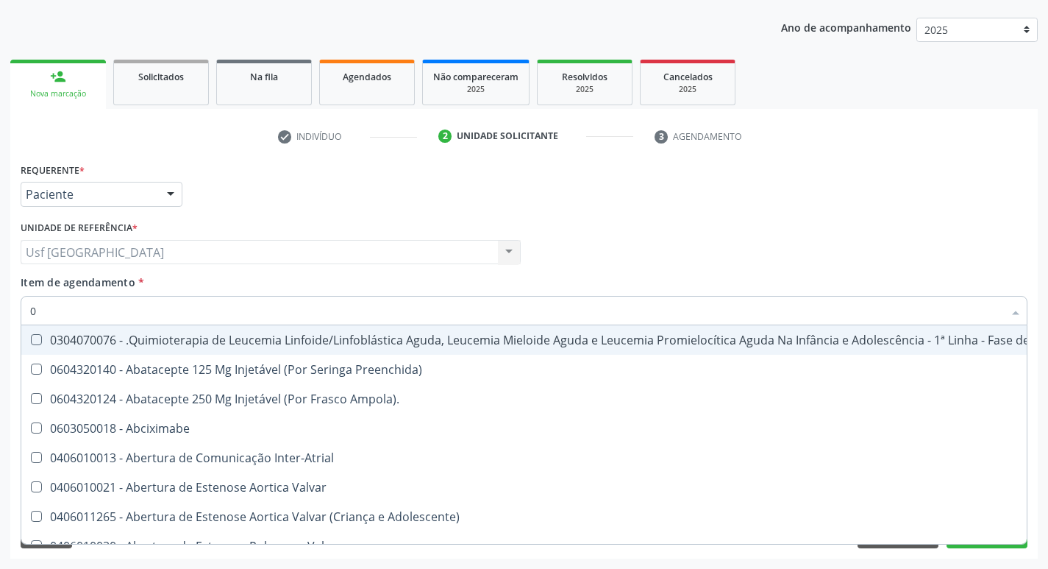
type input "02"
checkbox Comprimido\) "true"
checkbox Transferências "true"
checkbox Bilateral "true"
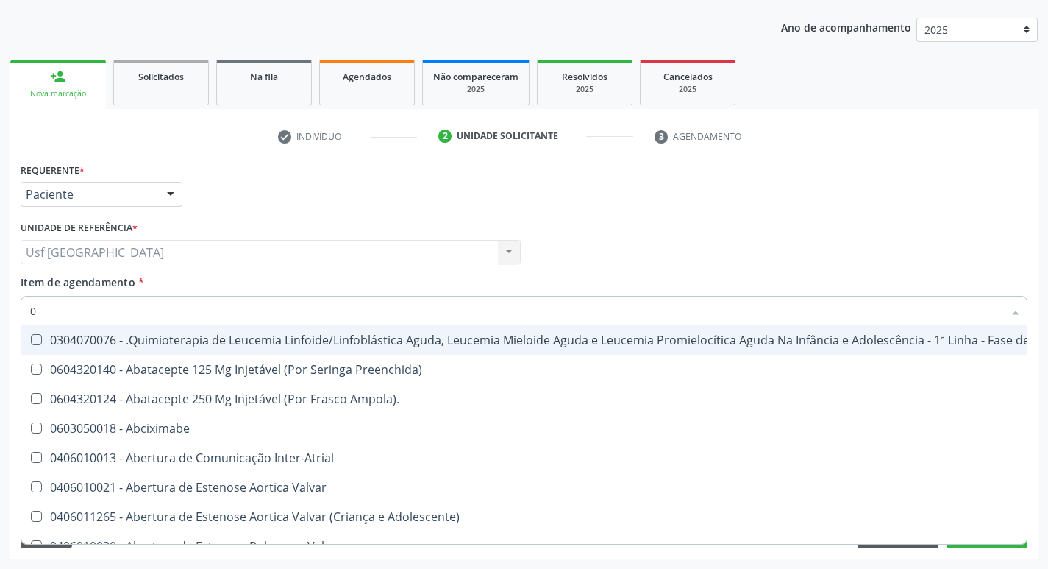
checkbox Indireta "true"
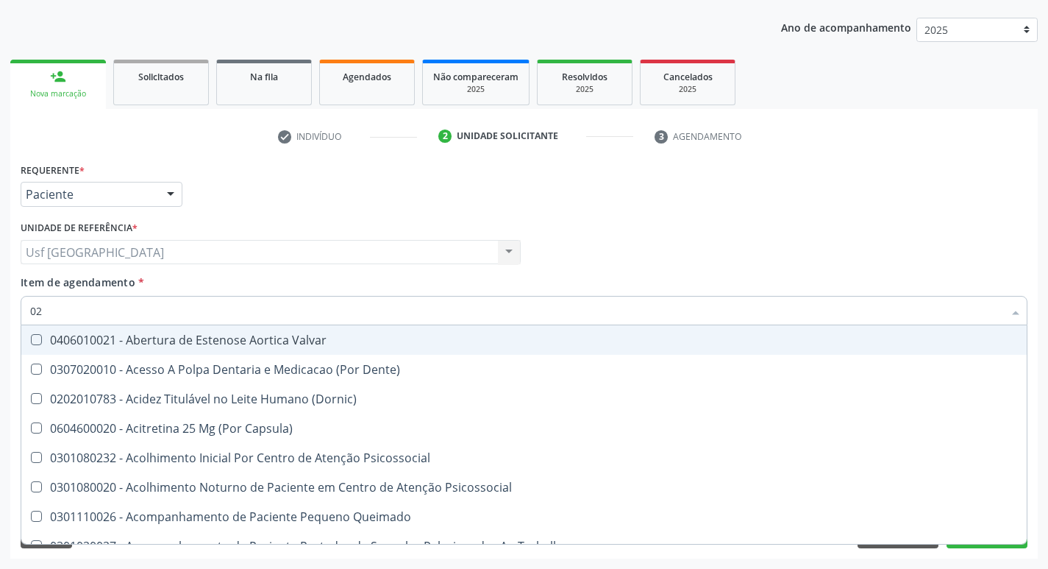
type input "020"
checkbox Epispádia "true"
checkbox Anos\) "true"
checkbox Congênita "true"
checkbox \(Qualitativo\) "true"
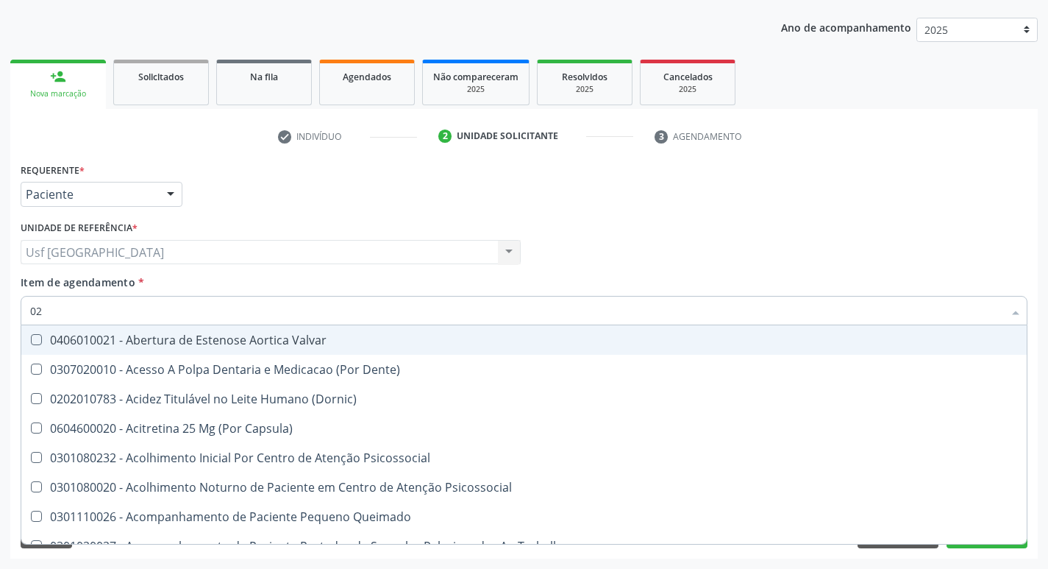
checkbox Glomerular "true"
checkbox Hdl "false"
checkbox Ldl "false"
checkbox Total "false"
checkbox Glicose "false"
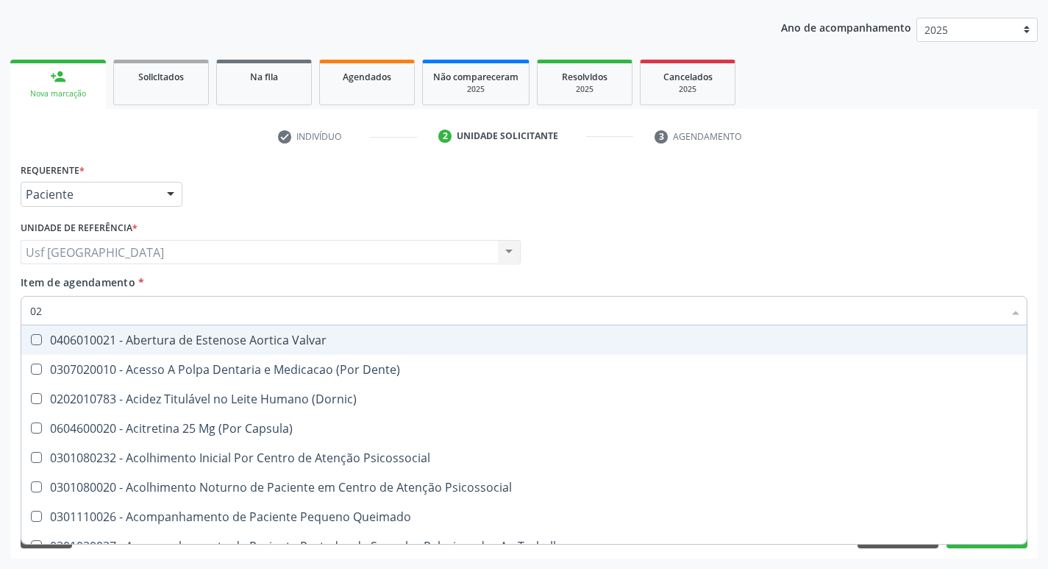
checkbox Glicosilada "false"
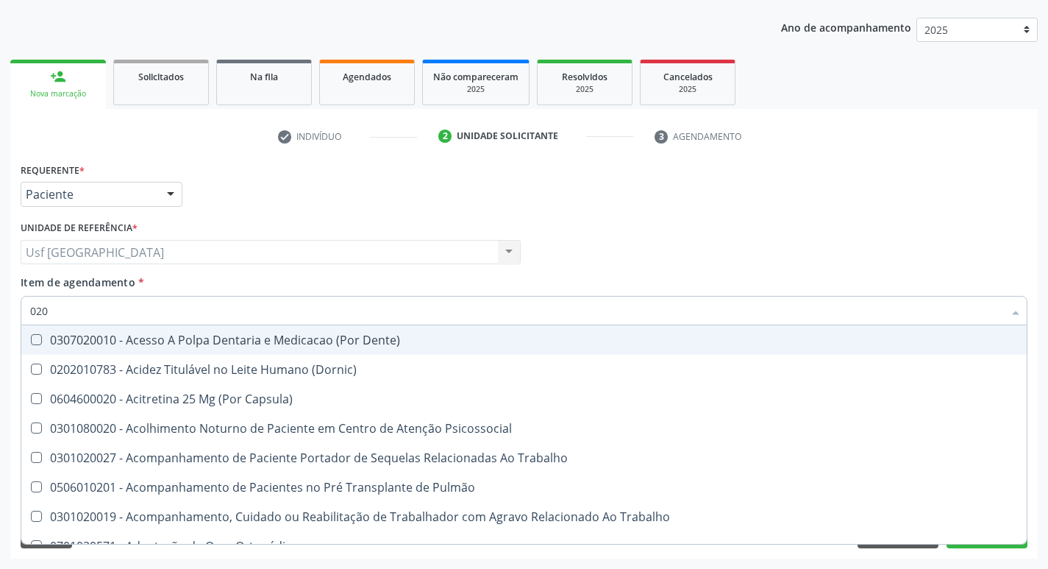
type input "0202"
checkbox Faringe\/Laringe "true"
checkbox Puncao "true"
checkbox Fragmento "true"
checkbox Laser "true"
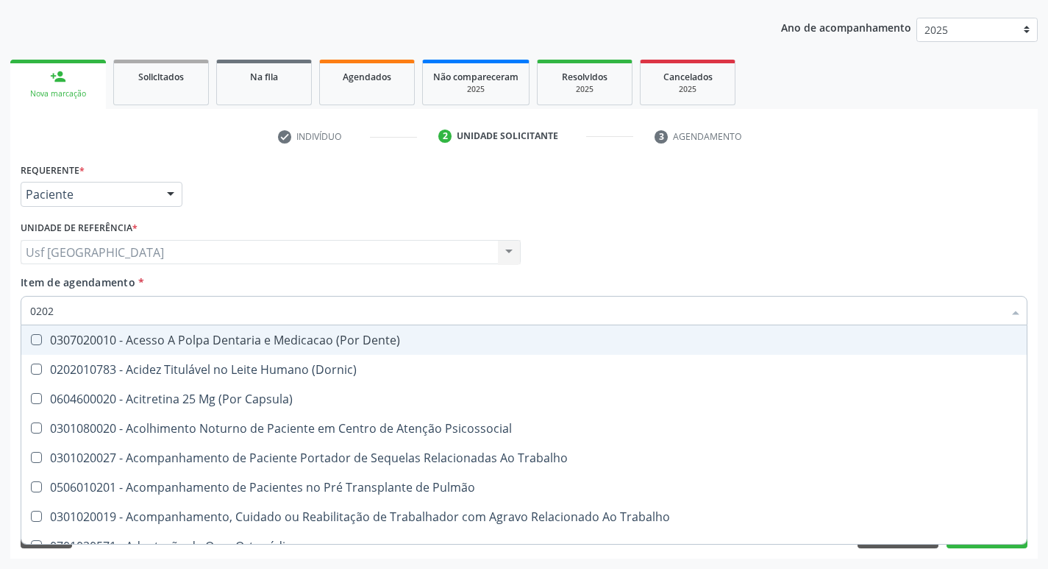
checkbox Septostomia "true"
checkbox Hdl "false"
checkbox Ldl "false"
checkbox Total "false"
checkbox Glicose "false"
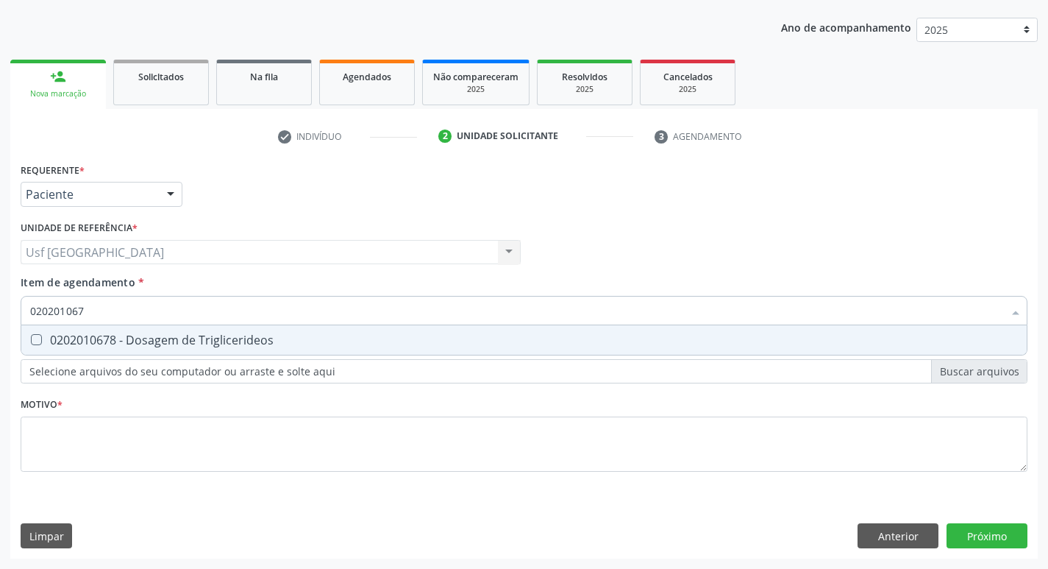
click at [92, 336] on div "0202010678 - Dosagem de Triglicerideos" at bounding box center [524, 340] width 988 height 12
click at [92, 336] on div "0202050017 - Analise de Caracteres Fisicos, Elementos e Sedimento da Urina" at bounding box center [524, 340] width 988 height 12
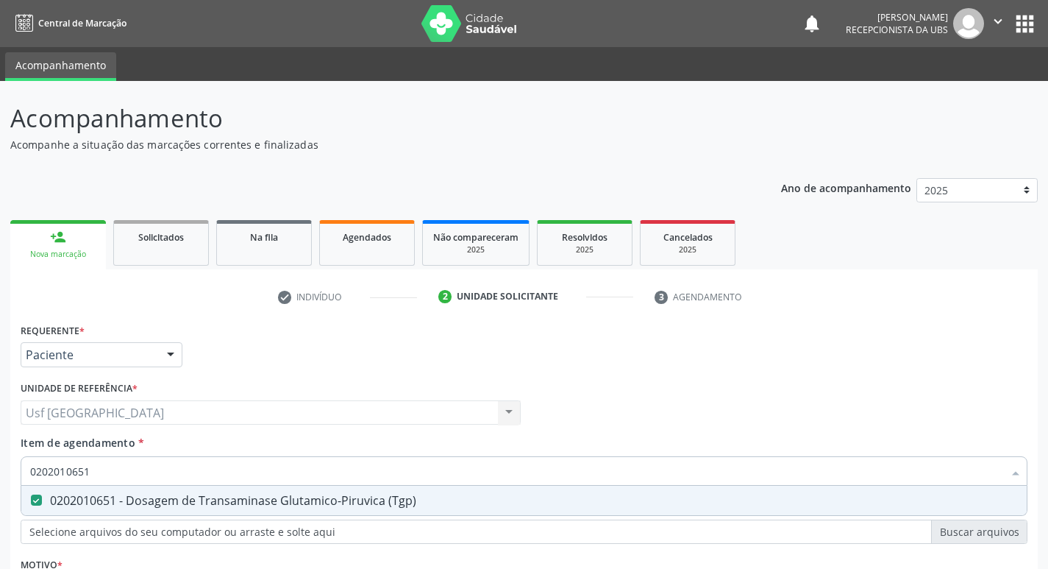
scroll to position [160, 0]
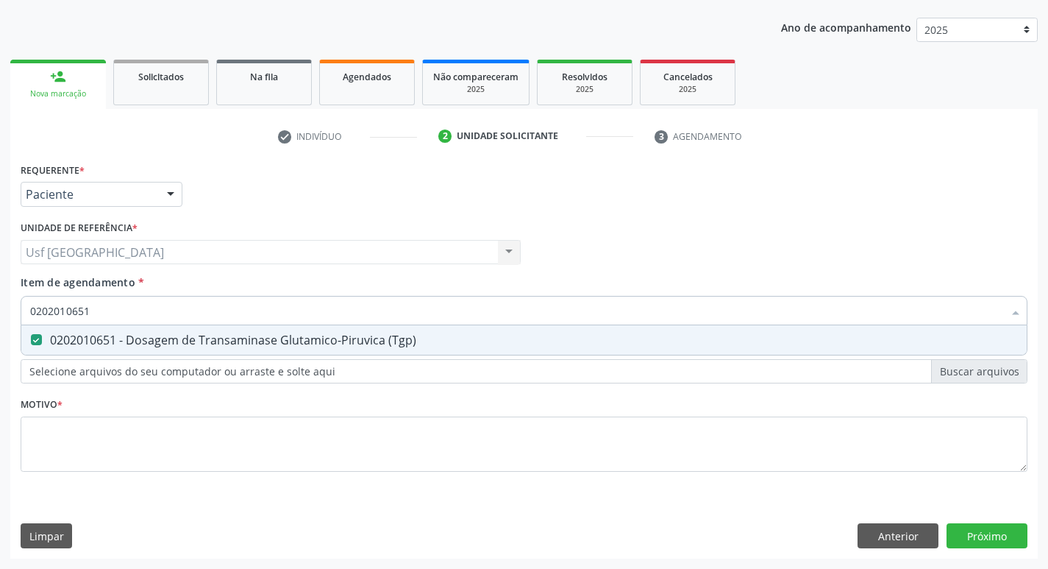
click at [192, 352] on span "0202010651 - Dosagem de Transaminase Glutamico-Piruvica (Tgp)" at bounding box center [524, 339] width 1006 height 29
checkbox \(Tgp\) "false"
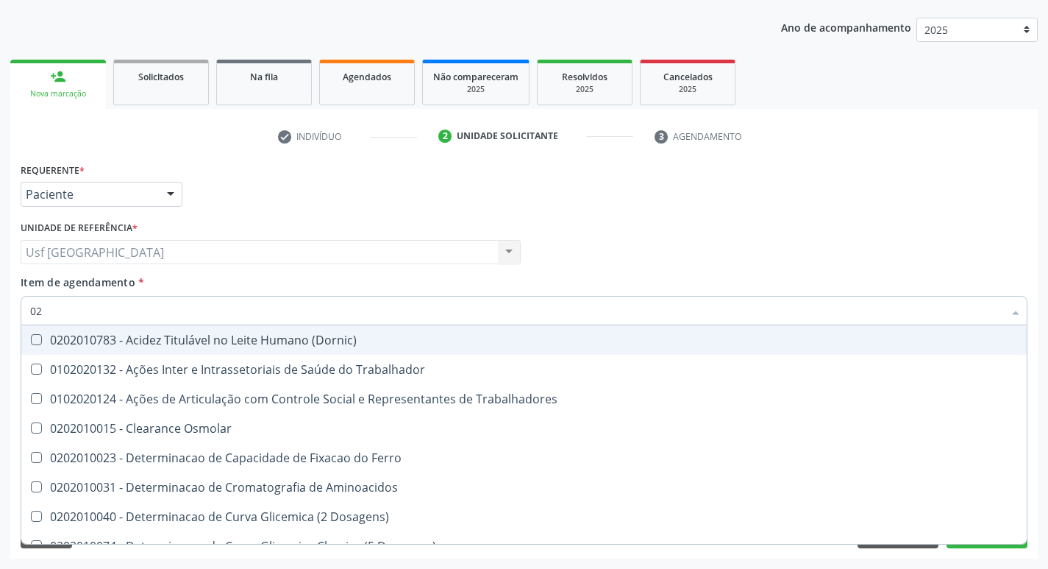
type input "0"
checkbox Total "false"
checkbox Creatinina "false"
checkbox Glicose "false"
checkbox \(Tgo\) "false"
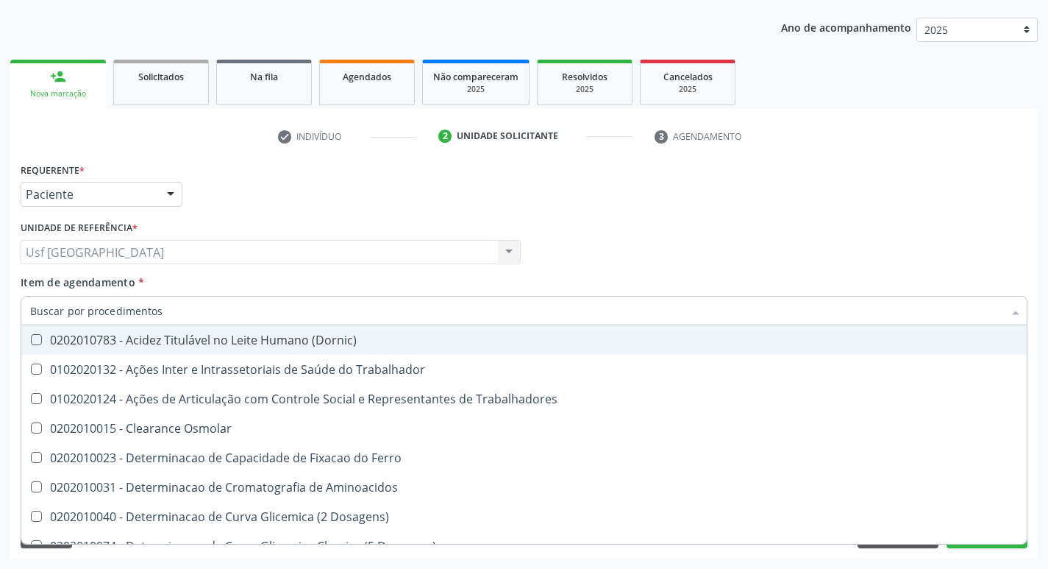
checkbox Ureia "false"
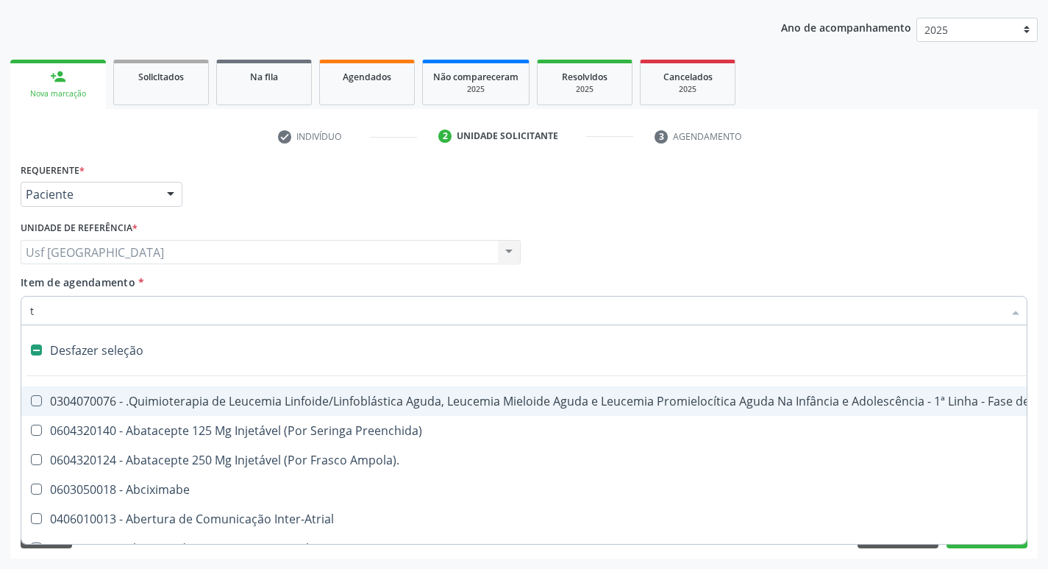
type input "tr"
checkbox Especializada "true"
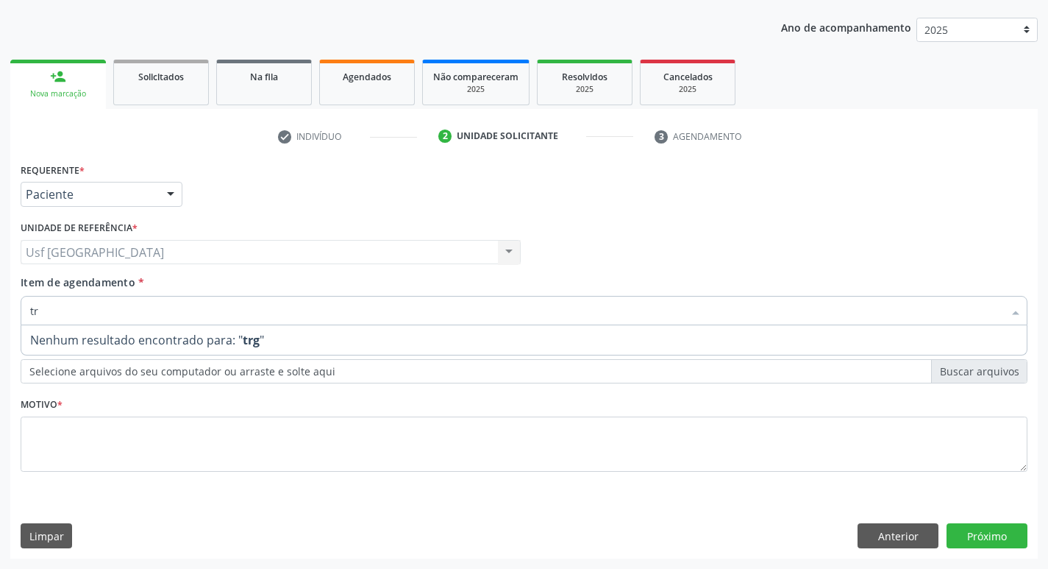
type input "t"
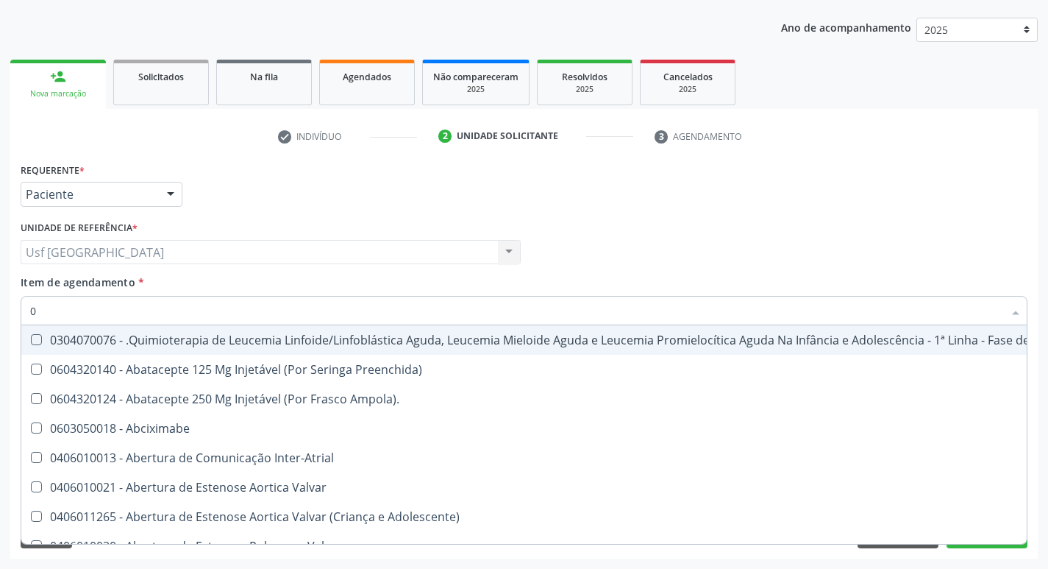
type input "02"
checkbox Transferências "true"
checkbox Meckel "true"
checkbox Bilateral "true"
checkbox Laboratorial "true"
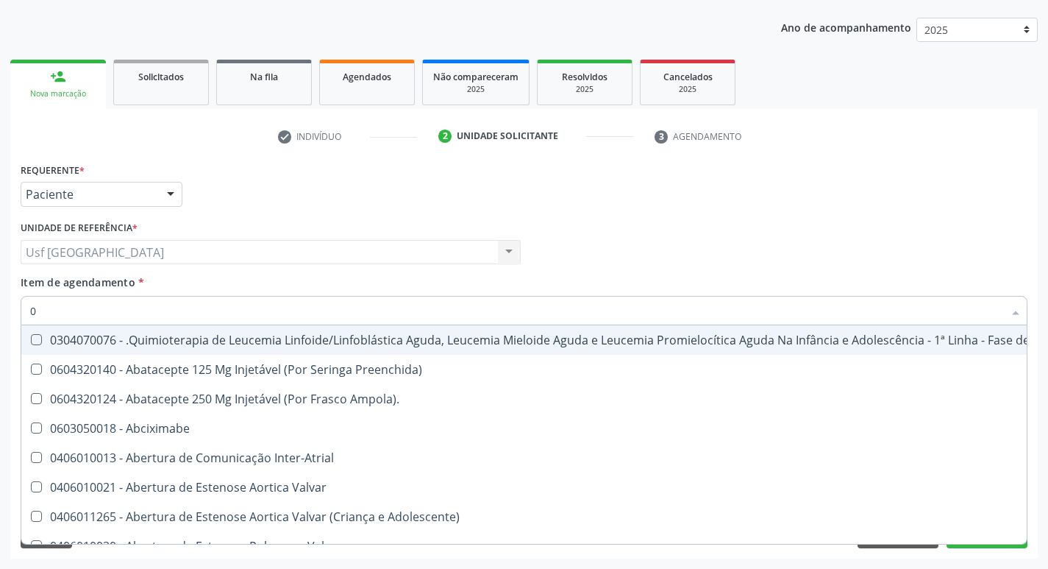
checkbox Transplante "true"
type input "020"
checkbox \(Monocular\) "true"
checkbox X "true"
checkbox Vagina "true"
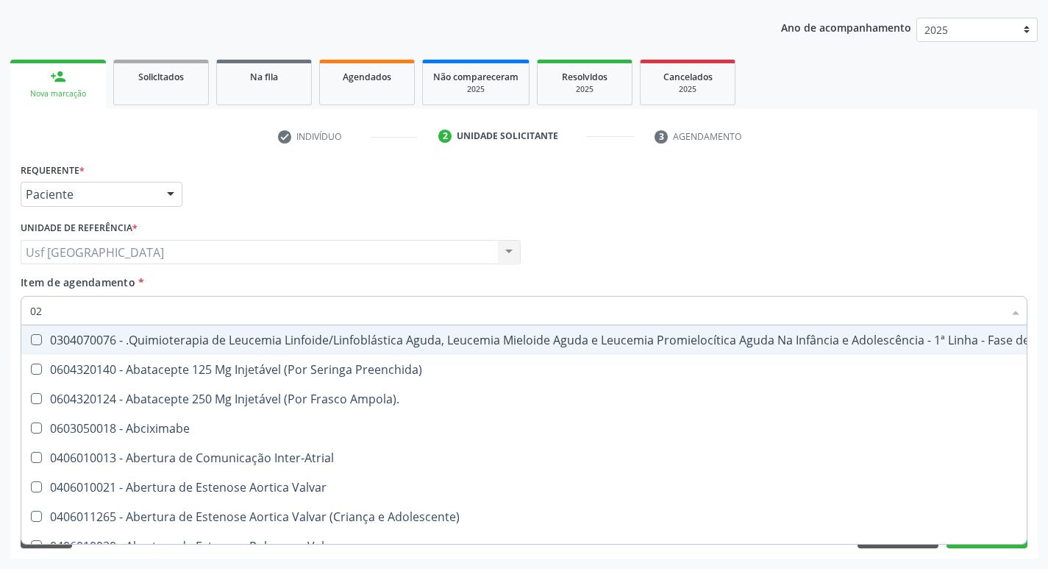
checkbox \(Par\) "true"
checkbox Laser "true"
checkbox Transferências "false"
checkbox Meckel "false"
checkbox Bilateral "false"
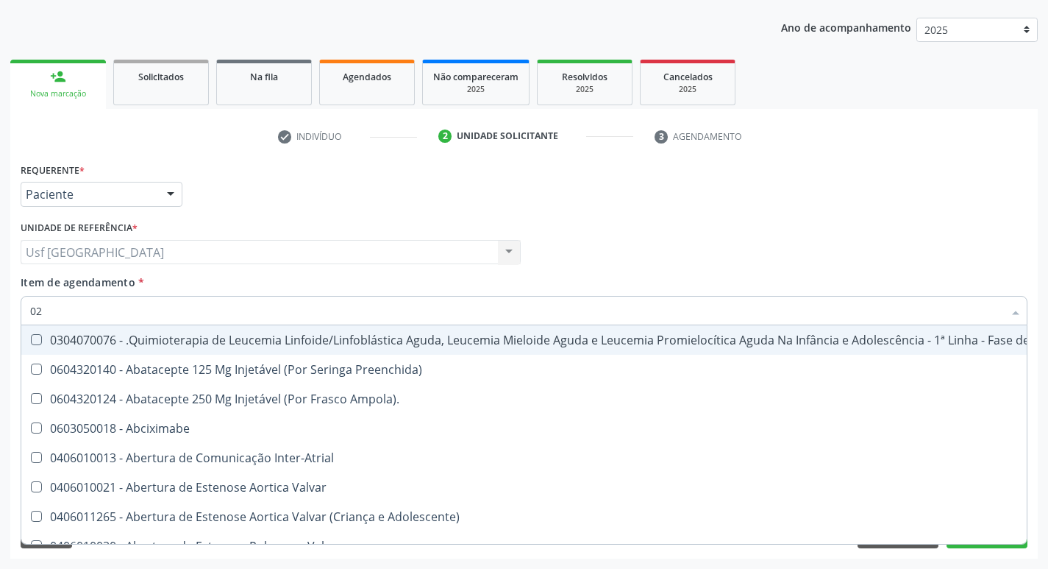
checkbox Laboratorial "false"
checkbox Transplante "false"
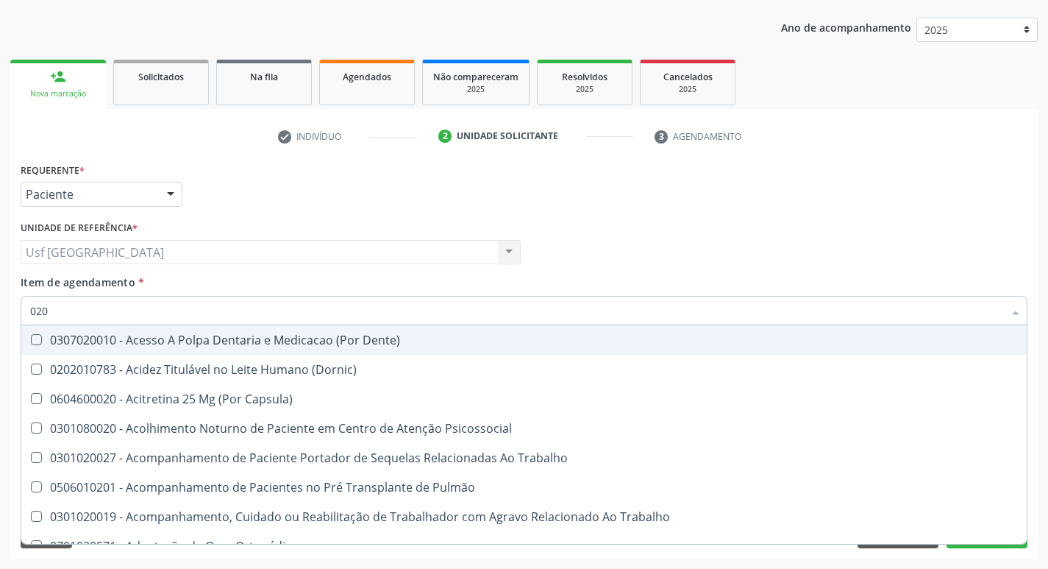
type input "0202"
checkbox Fragmento "true"
checkbox Ossea "true"
checkbox Laser "true"
checkbox \(Spcto\) "true"
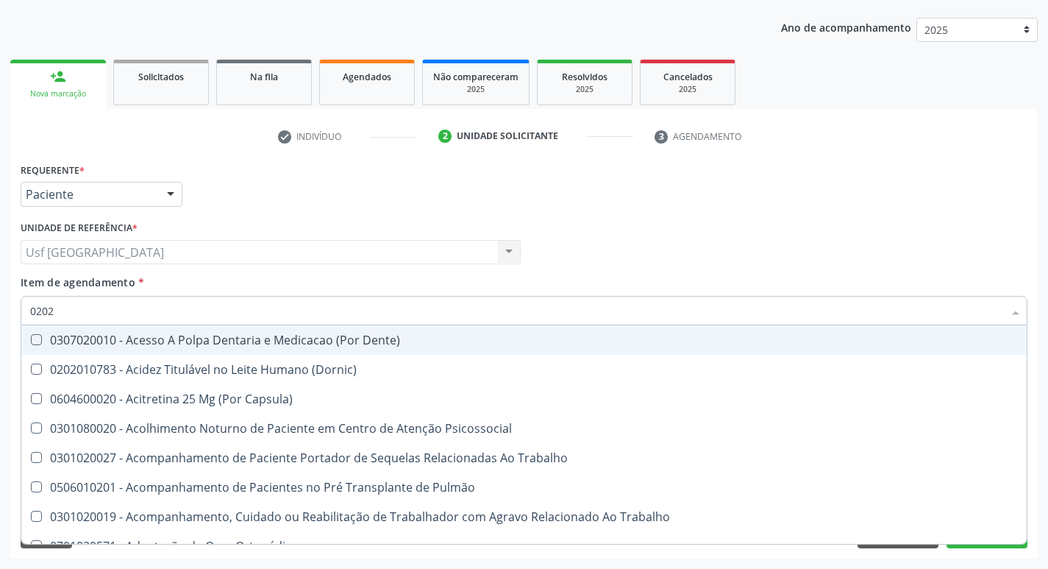
checkbox Estimulo "true"
checkbox Total "false"
checkbox Creatinina "false"
checkbox Glicose "false"
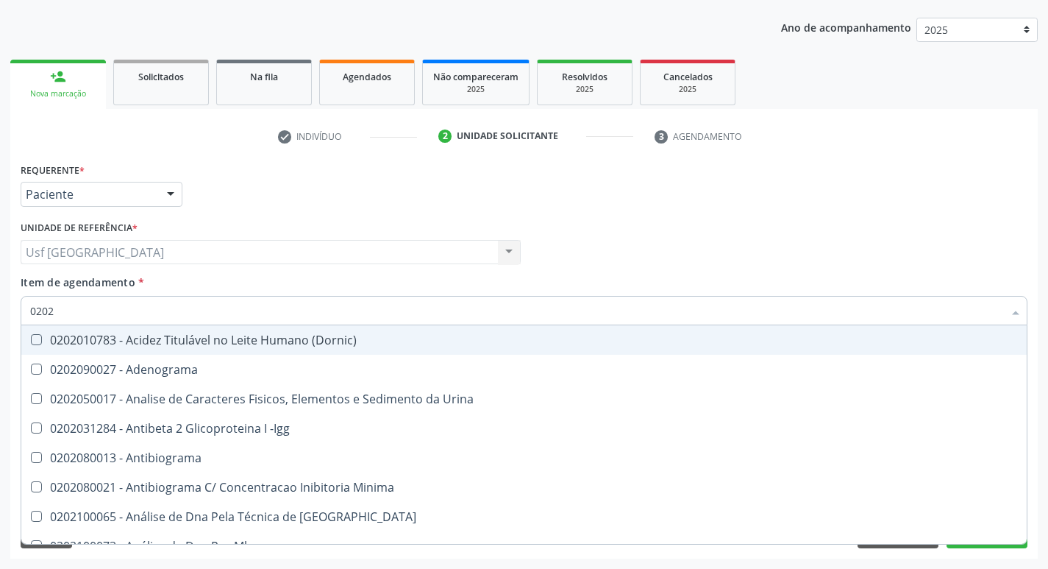
type input "02020"
checkbox Barbituratos "true"
checkbox Calcio "true"
checkbox Total "false"
checkbox Creatinina "false"
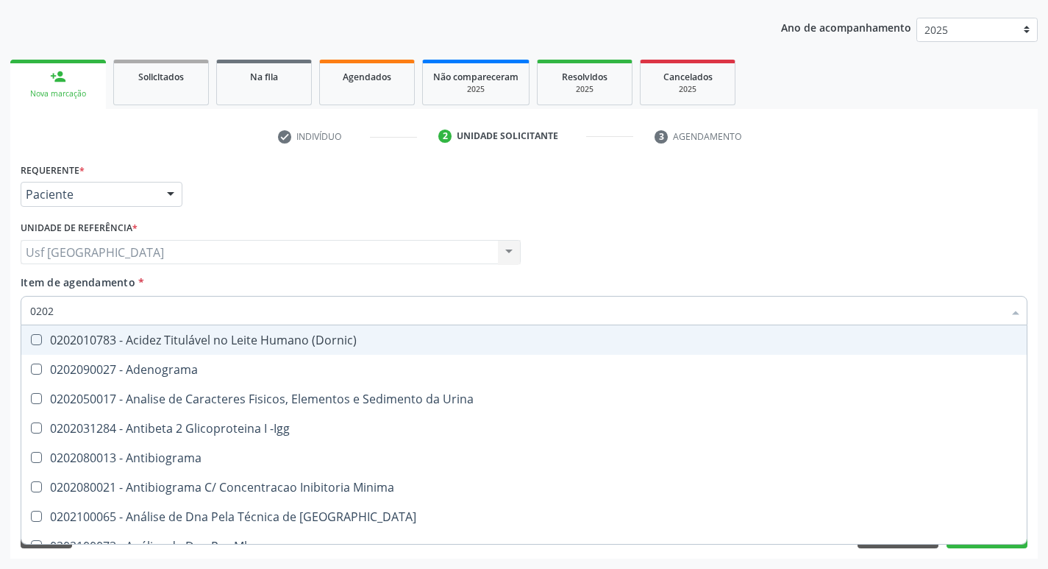
checkbox Xi "true"
checkbox Glicose "false"
checkbox Prolactina "true"
checkbox Derrames "true"
checkbox \(Tgo\) "false"
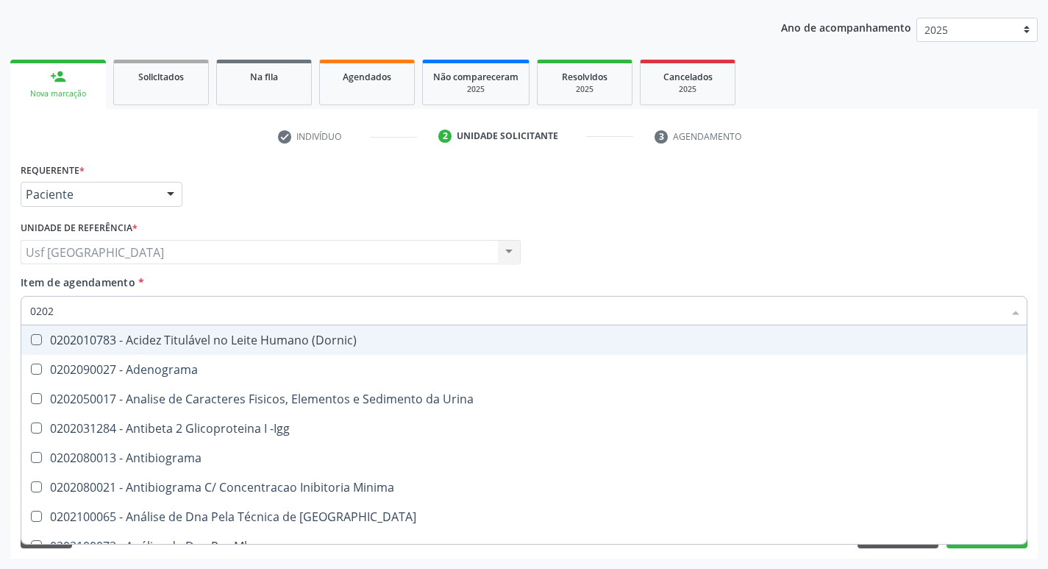
checkbox Ureia "false"
type input "020201"
checkbox Parceria\) "true"
checkbox Gestante "true"
checkbox T3 "true"
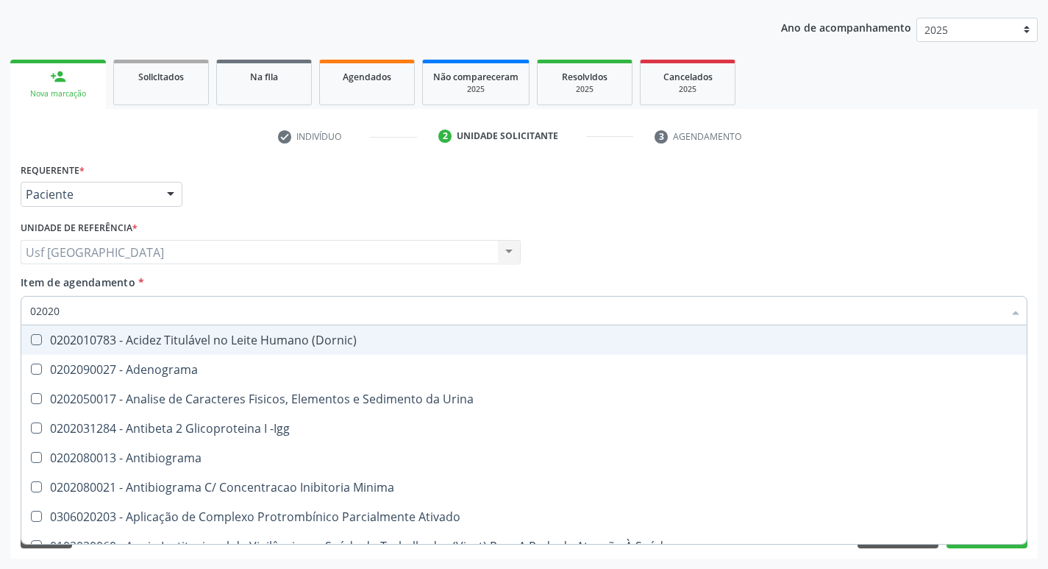
checkbox 17-Hidroxicorticosteroides "true"
checkbox Ascorbico "true"
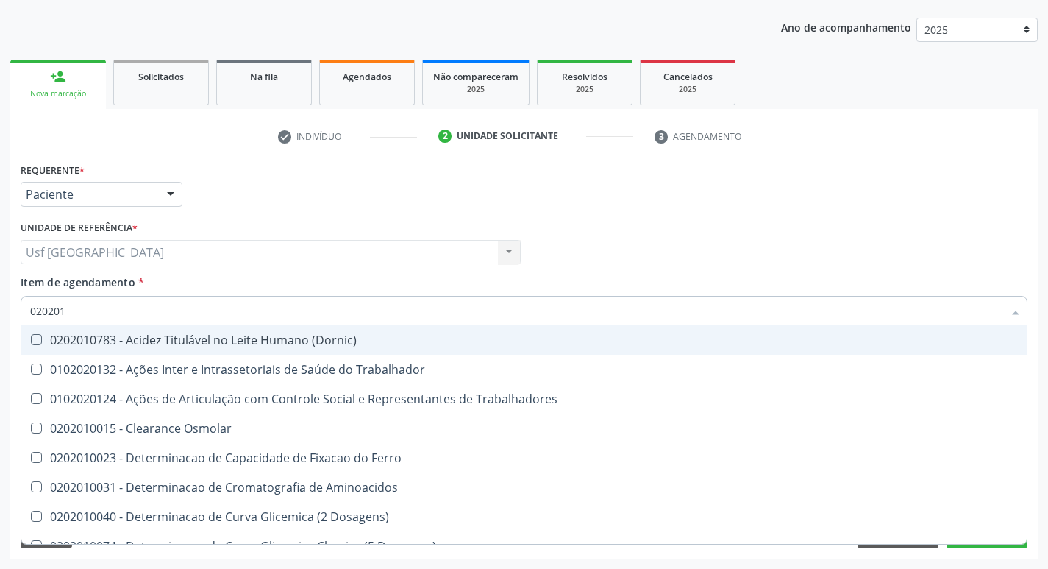
type input "0202010"
checkbox Fracoes "true"
checkbox Ionizavel "true"
checkbox Total "false"
checkbox Creatinina "false"
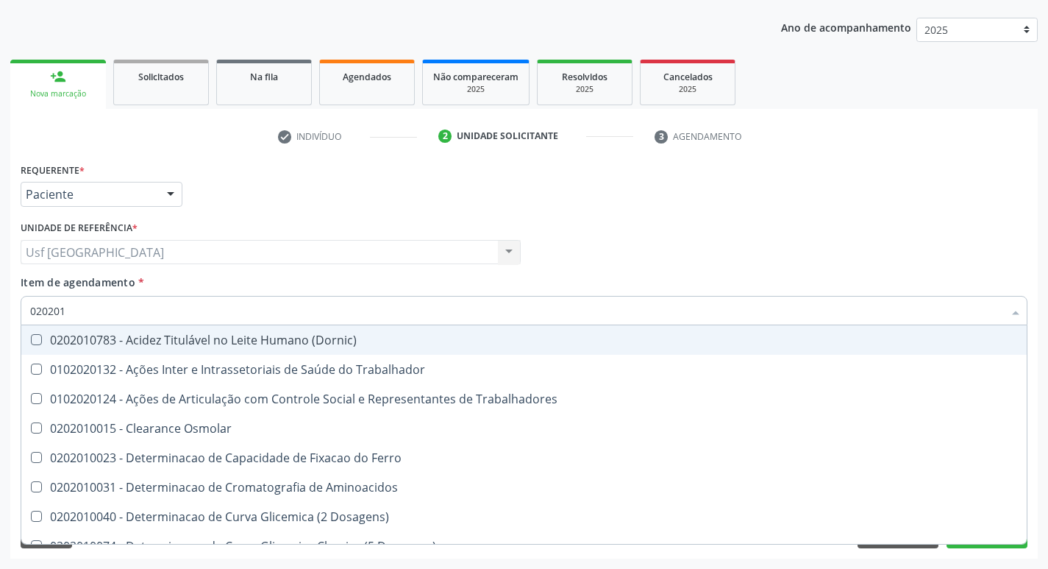
checkbox II "true"
checkbox Glicose "false"
checkbox Leucino-Aminopeptidase "true"
checkbox Piruvato "true"
checkbox \(Tgo\) "false"
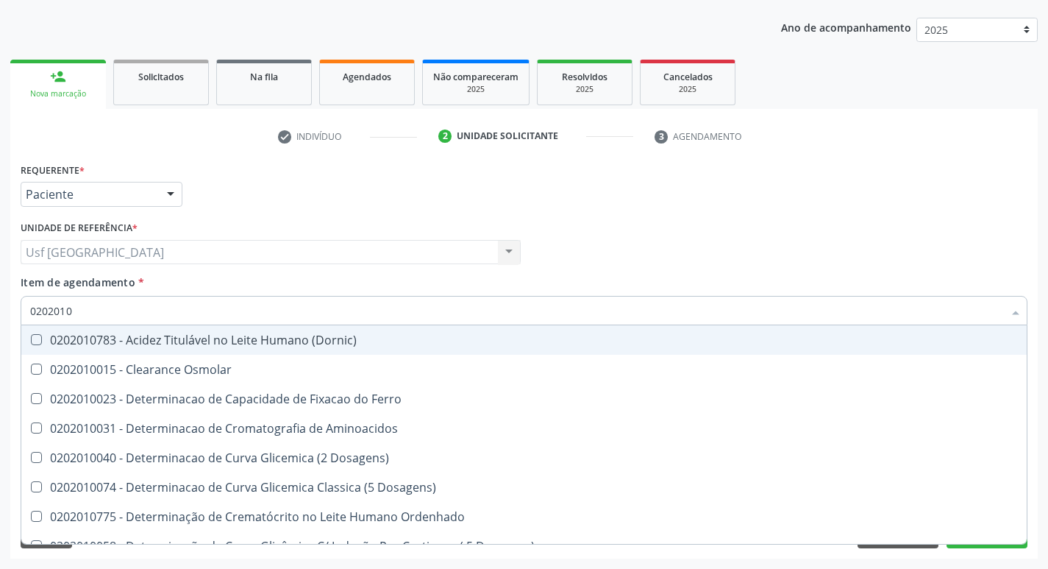
type input "02020106"
checkbox Dosagens\) "true"
checkbox Osmolaridade "true"
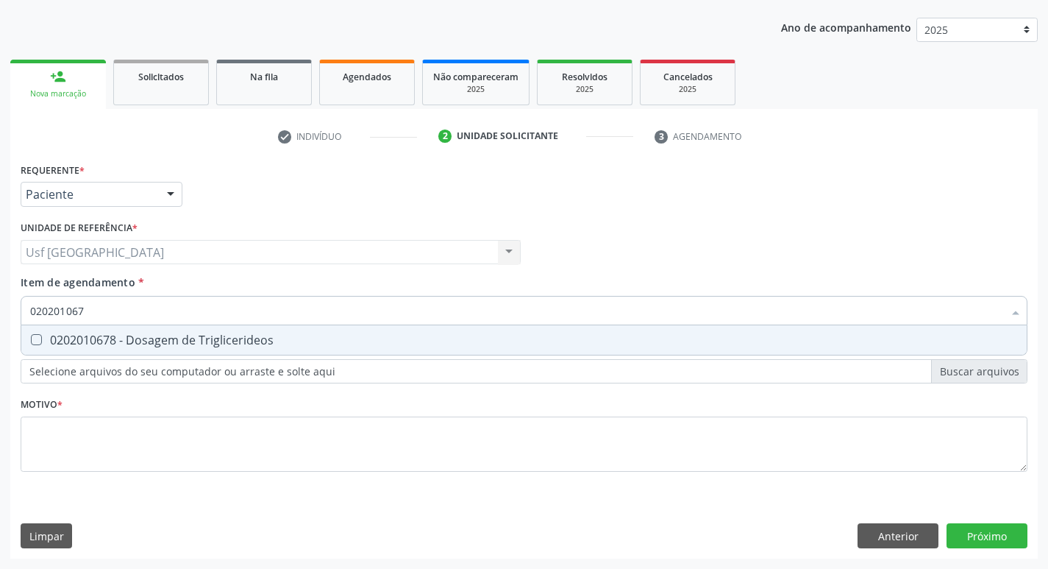
type input "0202010678"
click at [77, 342] on div "0202010678 - Dosagem de Triglicerideos" at bounding box center [524, 340] width 988 height 12
checkbox Triglicerideos "true"
type input "02020106"
checkbox Triglicerideos "false"
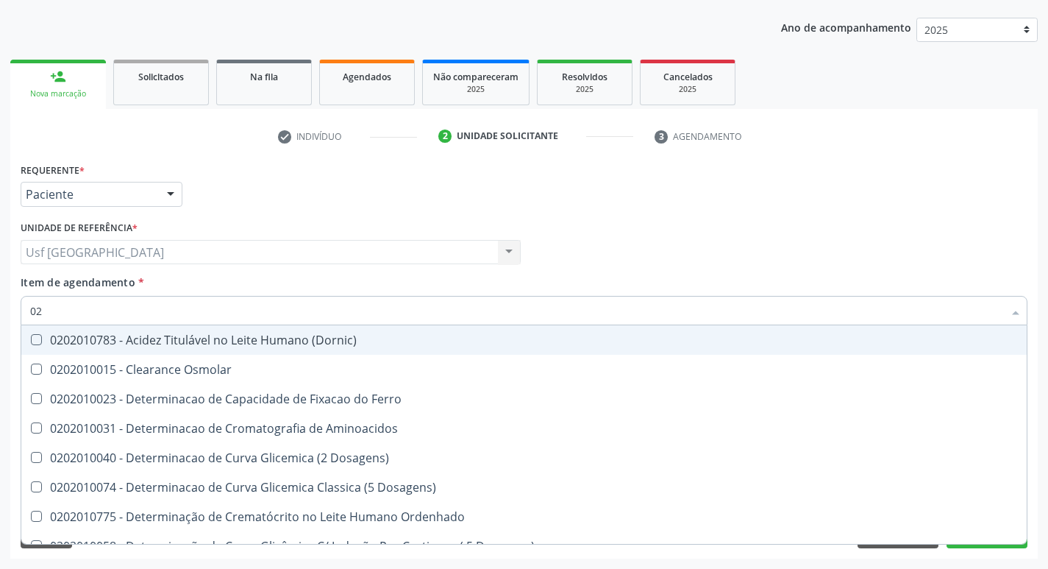
type input "0"
checkbox Total "false"
checkbox Creatinina "false"
checkbox Ferritina "false"
checkbox Folato "false"
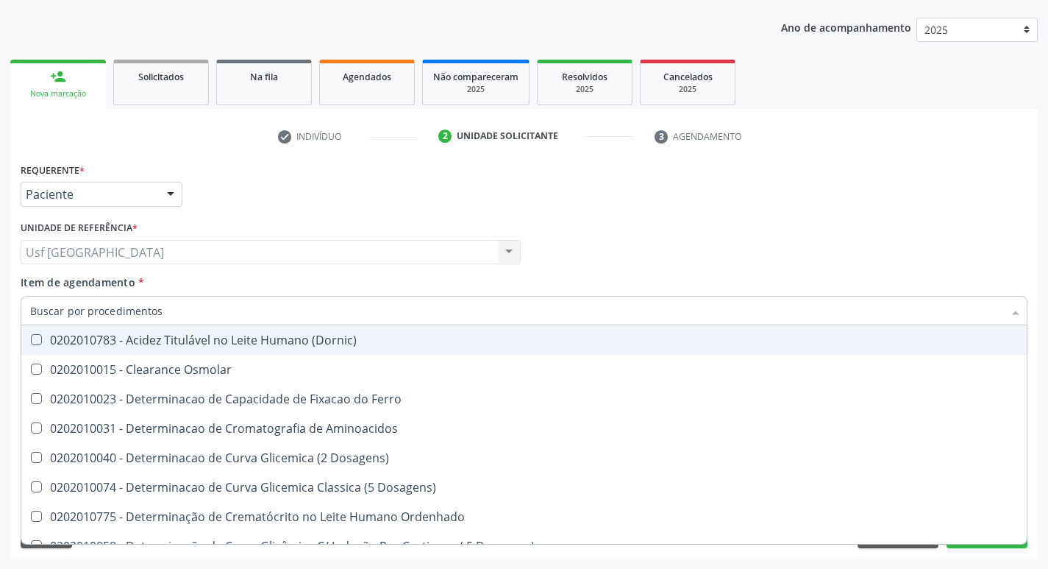
checkbox Glicose "false"
checkbox Nt-Probnp\) "false"
checkbox \(Tgo\) "false"
checkbox Triglicerideos "false"
checkbox Ureia "false"
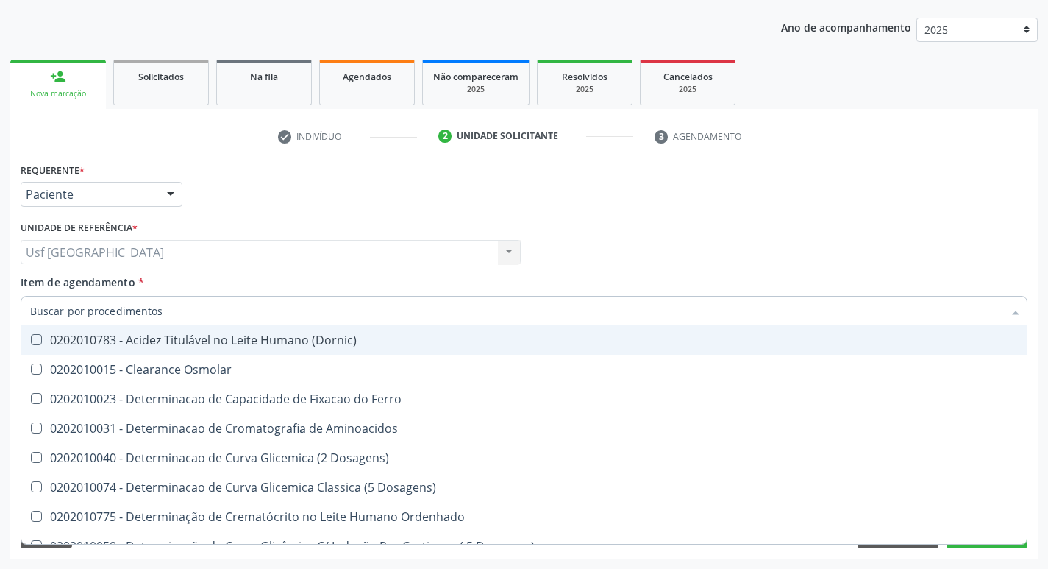
checkbox D-Xilose "false"
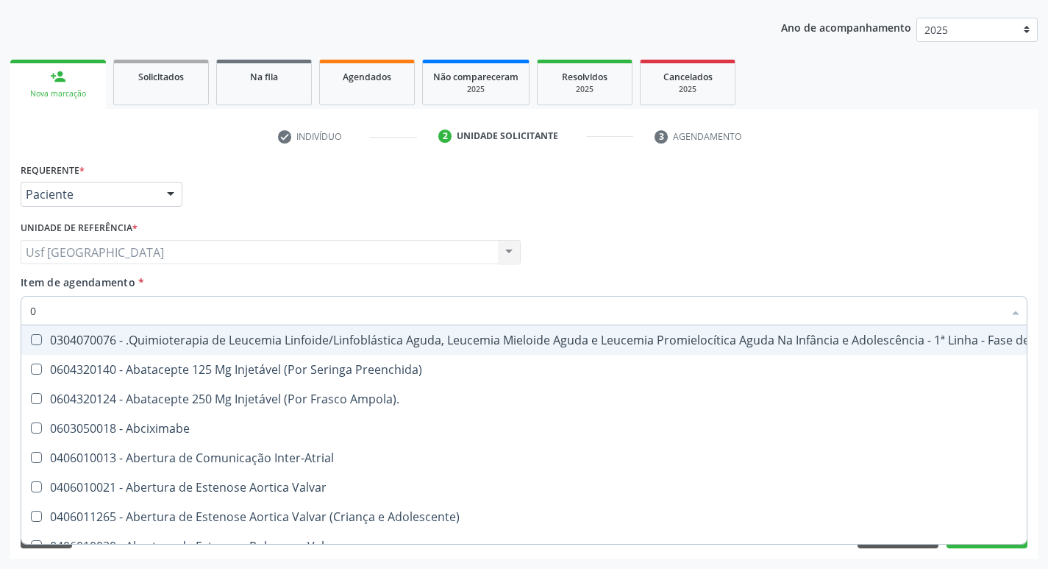
type input "02"
checkbox Transferências "true"
checkbox Meckel "true"
checkbox Bilateral "true"
checkbox Laboratorial "true"
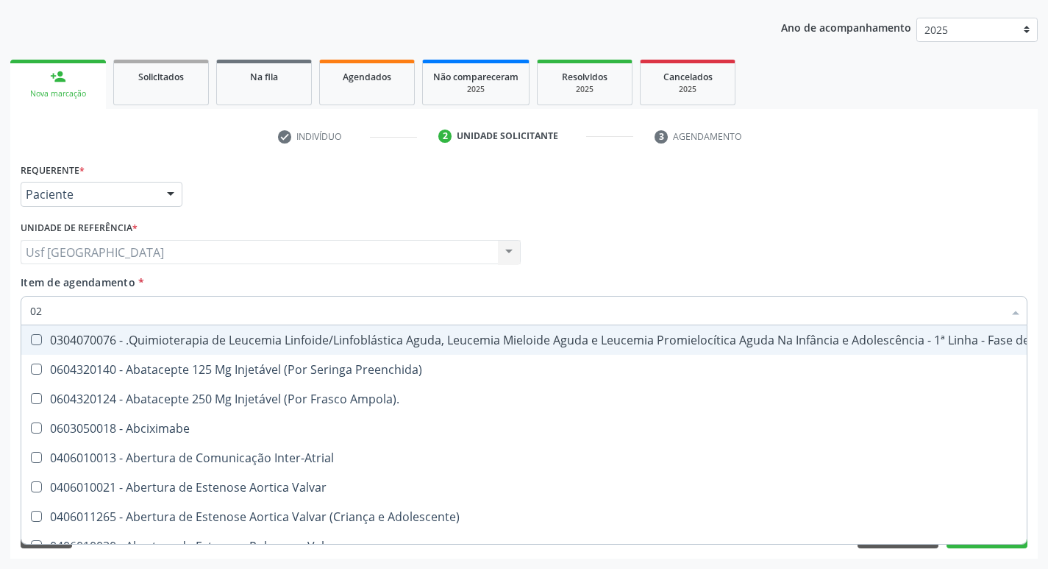
checkbox Transfusao "true"
checkbox Transplante "true"
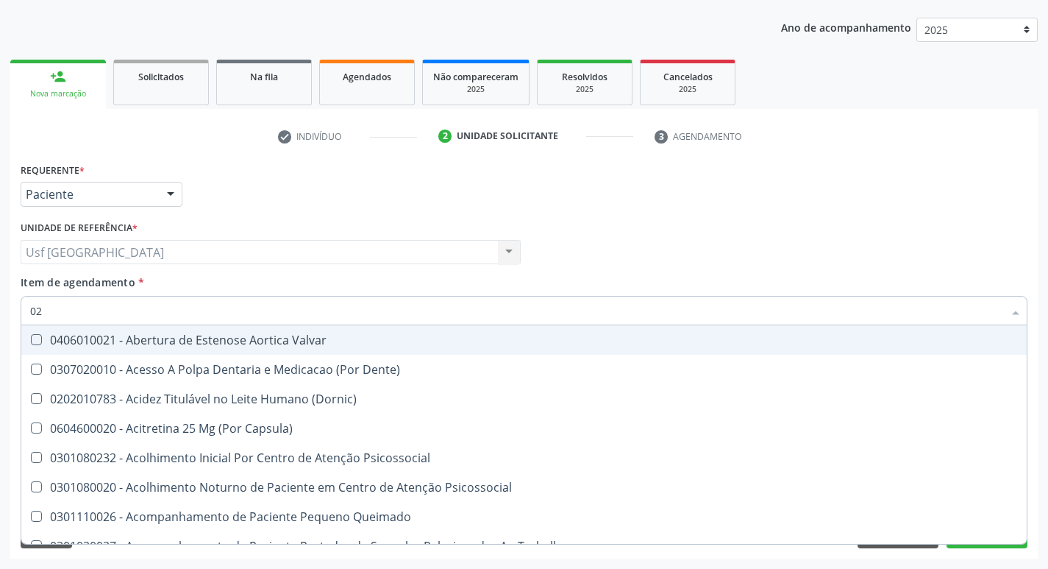
type input "020"
checkbox Congênita "true"
checkbox Complementar\) "true"
checkbox \(Qualitativo\) "true"
checkbox Semana\) "true"
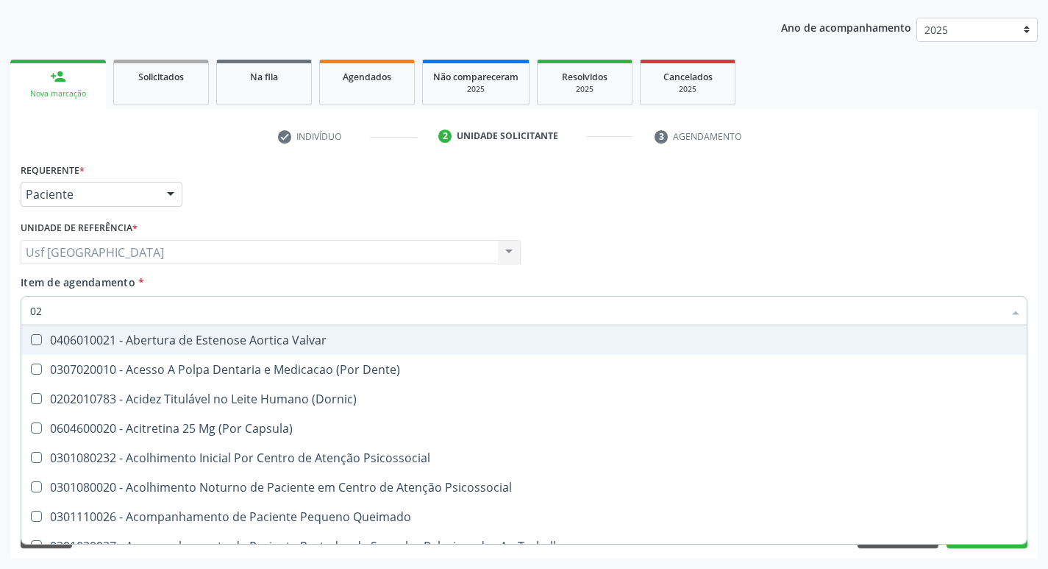
checkbox Dias "true"
checkbox Ii\) "true"
checkbox Total "false"
checkbox Creatinina "false"
checkbox Glicose "false"
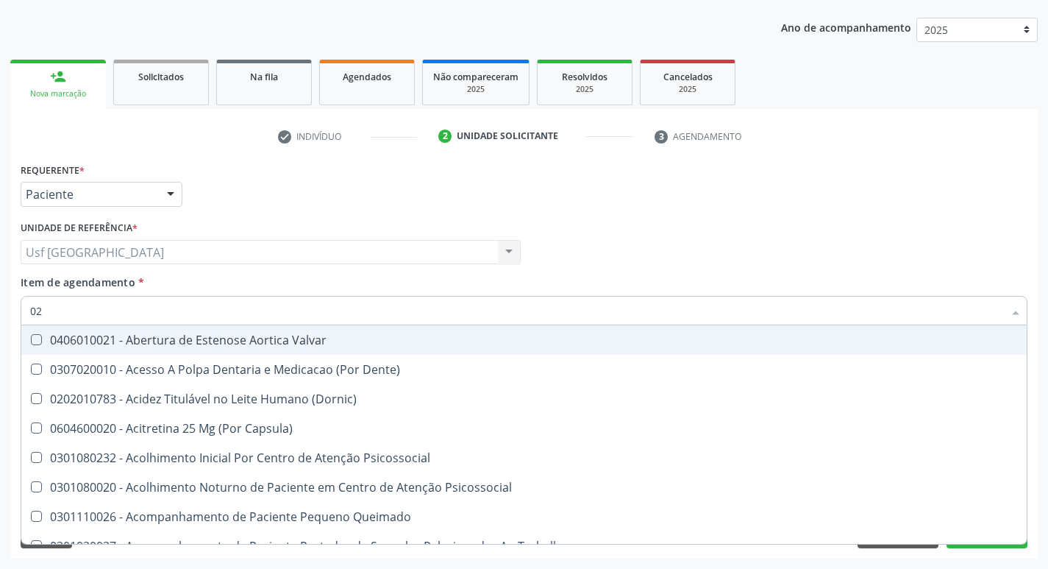
checkbox \(Tgo\) "false"
checkbox Triglicerideos "false"
checkbox Ureia "false"
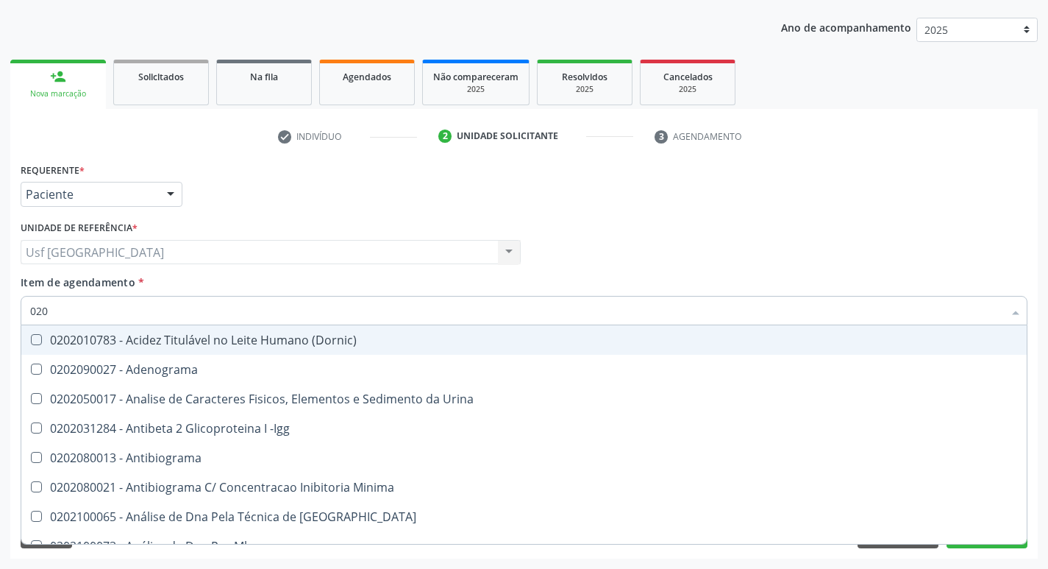
type input "0202"
checkbox Total "true"
checkbox Creatinina "true"
checkbox Glicose "true"
checkbox \(Tgo\) "true"
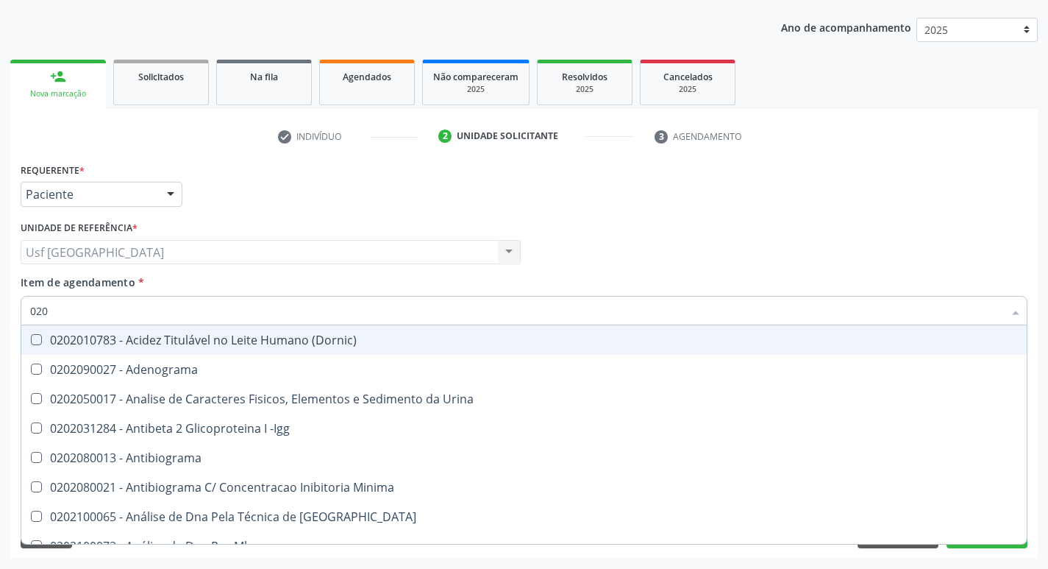
checkbox Triglicerideos "true"
checkbox Ureia "true"
checkbox Bucomaxilofacial "false"
checkbox Bilateral "false"
checkbox Boston "false"
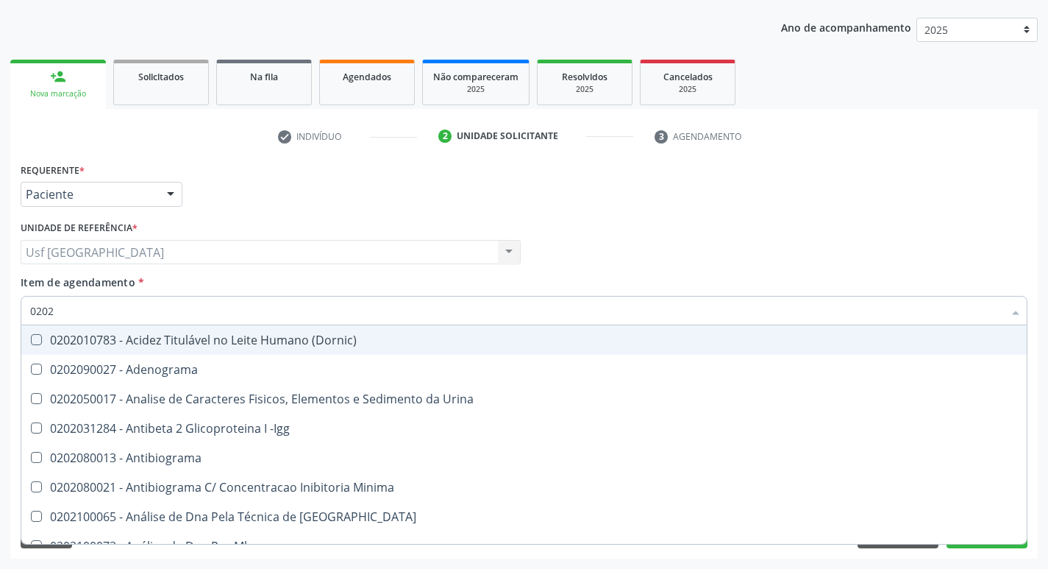
type input "02020"
checkbox Barbituratos "true"
checkbox Calcio "true"
checkbox Total "false"
checkbox Creatinina "false"
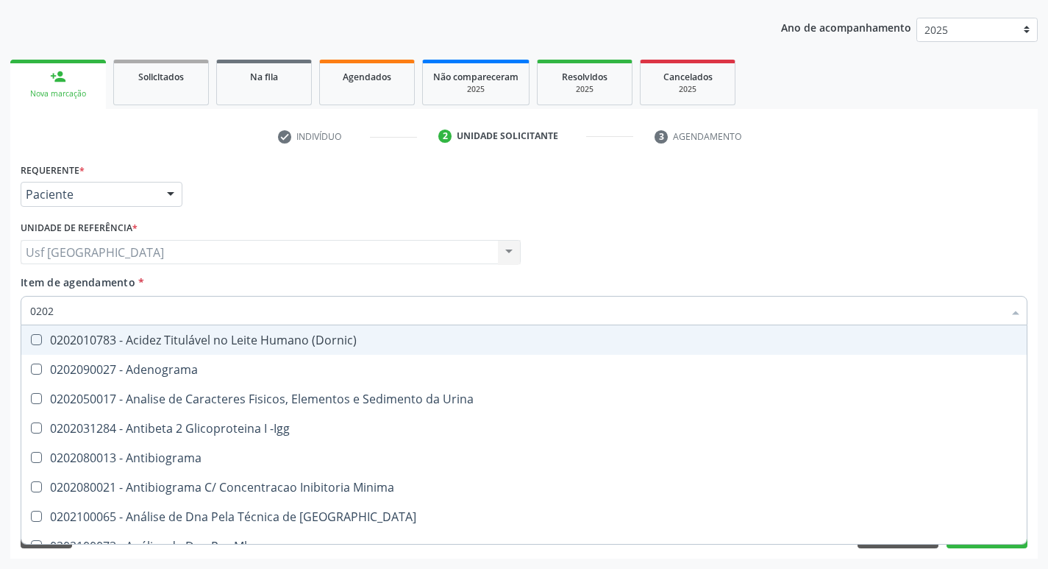
checkbox Xi "true"
checkbox Glicose "false"
checkbox Prolactina "true"
checkbox Funcional "true"
checkbox Derrames "true"
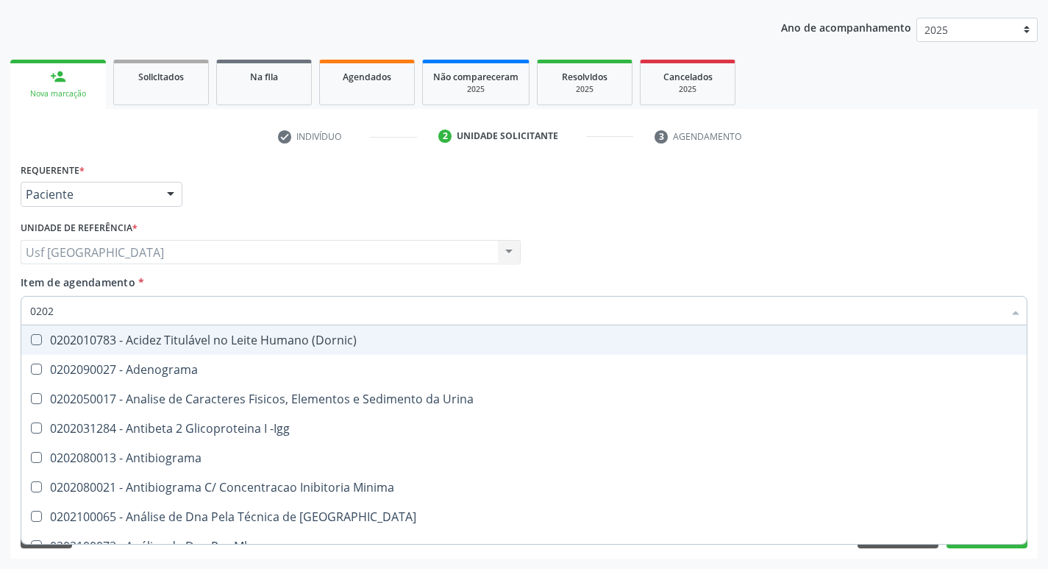
checkbox \(Tgo\) "false"
checkbox Triglicerideos "false"
checkbox Ureia "false"
type input "020201"
checkbox Parceria\) "true"
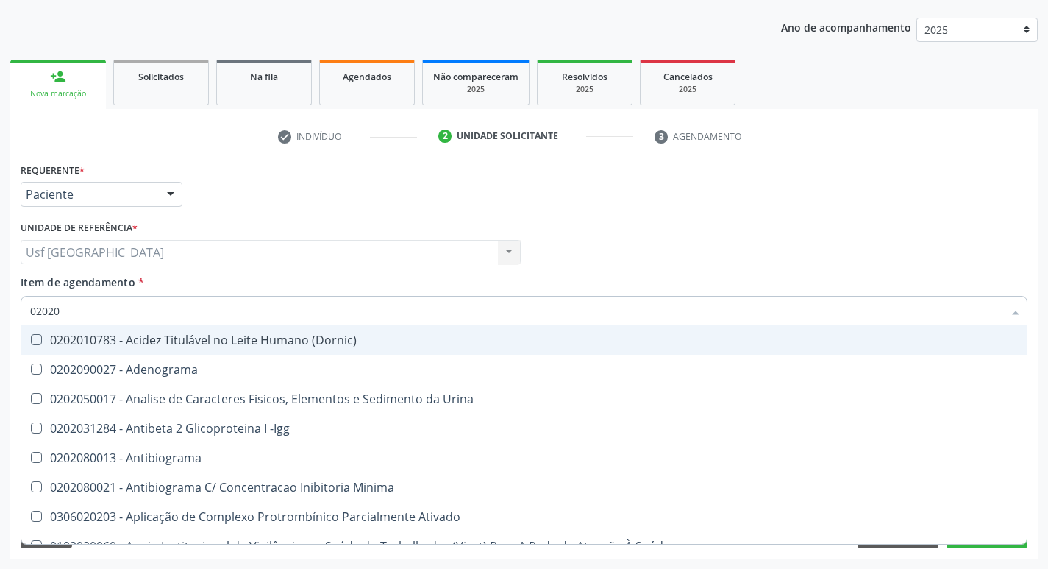
checkbox Gestante "true"
checkbox T3 "true"
checkbox 17-Hidroxicorticosteroides "true"
checkbox Acetona "true"
checkbox Ascorbico "true"
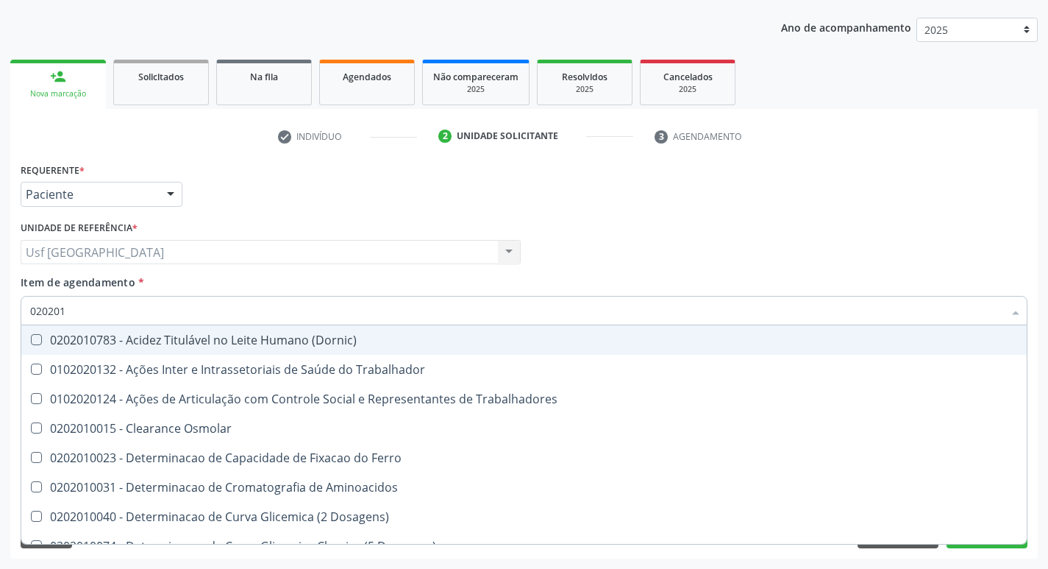
type input "0202010"
checkbox Fracoes "true"
checkbox Ionizavel "true"
checkbox Total "false"
checkbox Creatinina "false"
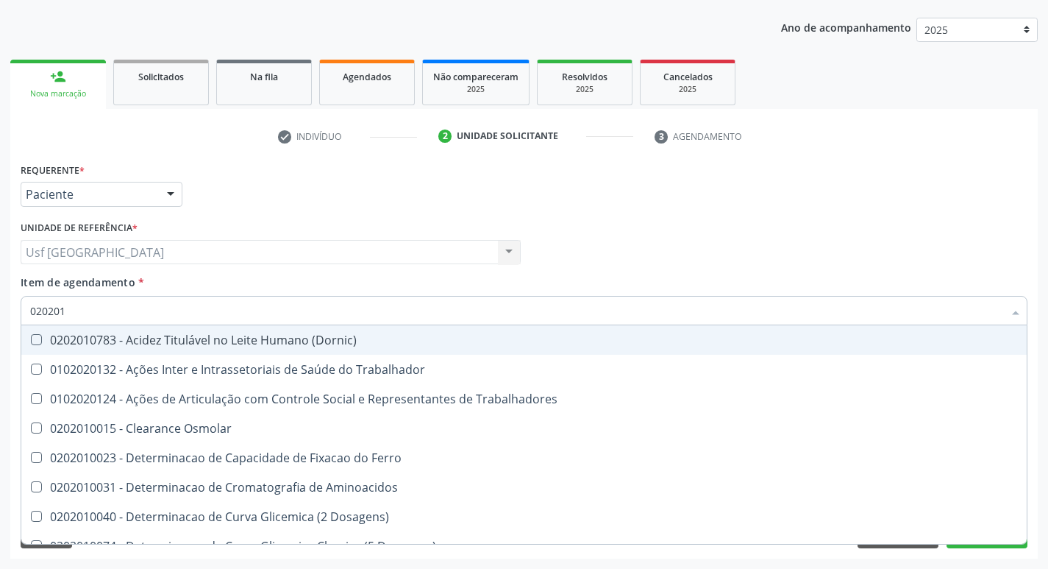
checkbox II "true"
checkbox Glicose "false"
checkbox Leucino-Aminopeptidase "true"
checkbox Muco-Proteinas "true"
checkbox Piruvato "true"
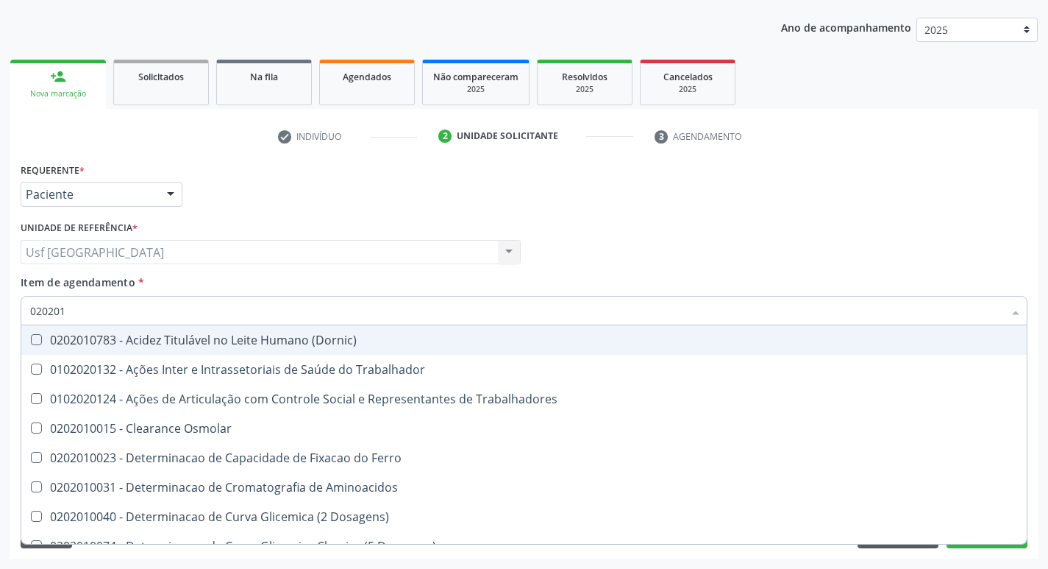
checkbox \(Tgo\) "false"
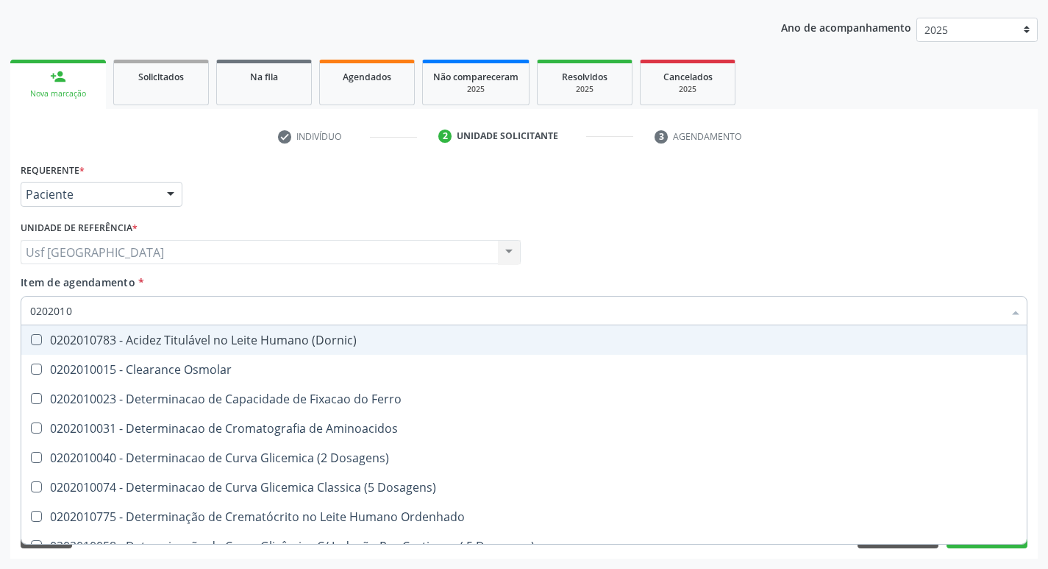
type input "02020106"
checkbox Dosagens\) "true"
checkbox Osmolaridade "true"
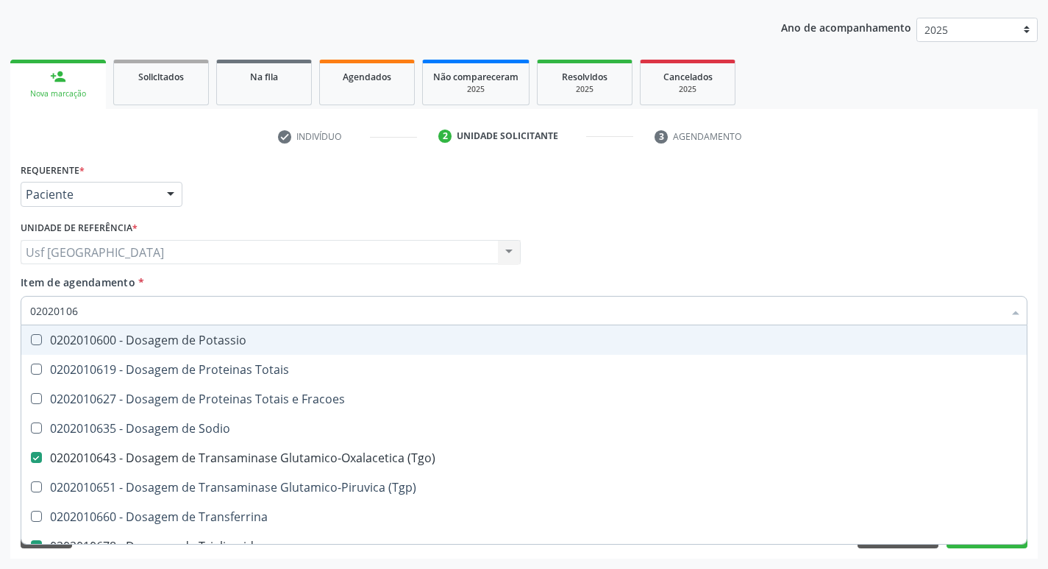
type input "0202010"
checkbox \(Tgo\) "false"
checkbox Triglicerideos "false"
checkbox Ureia "false"
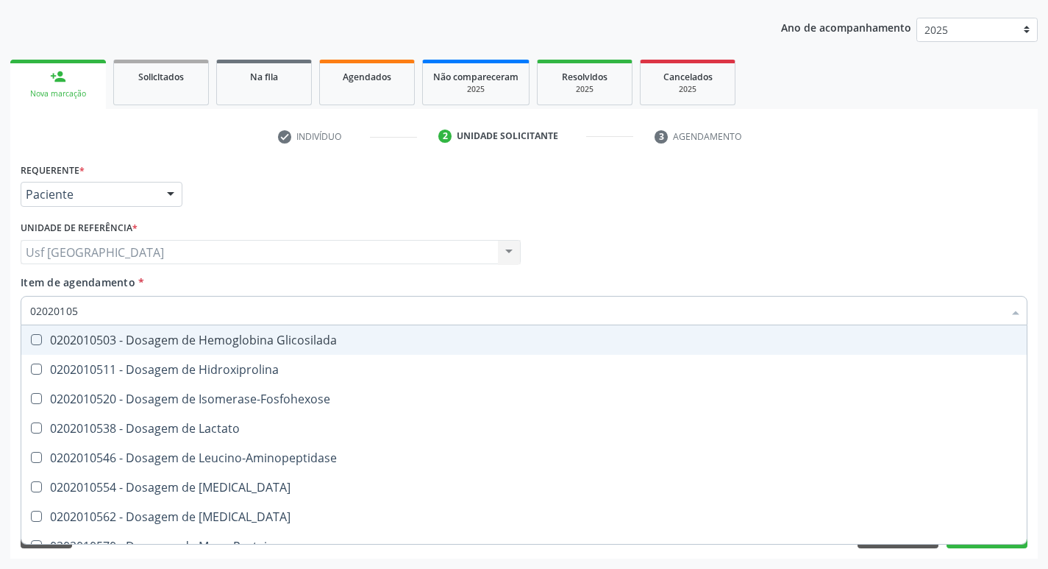
type input "020201050"
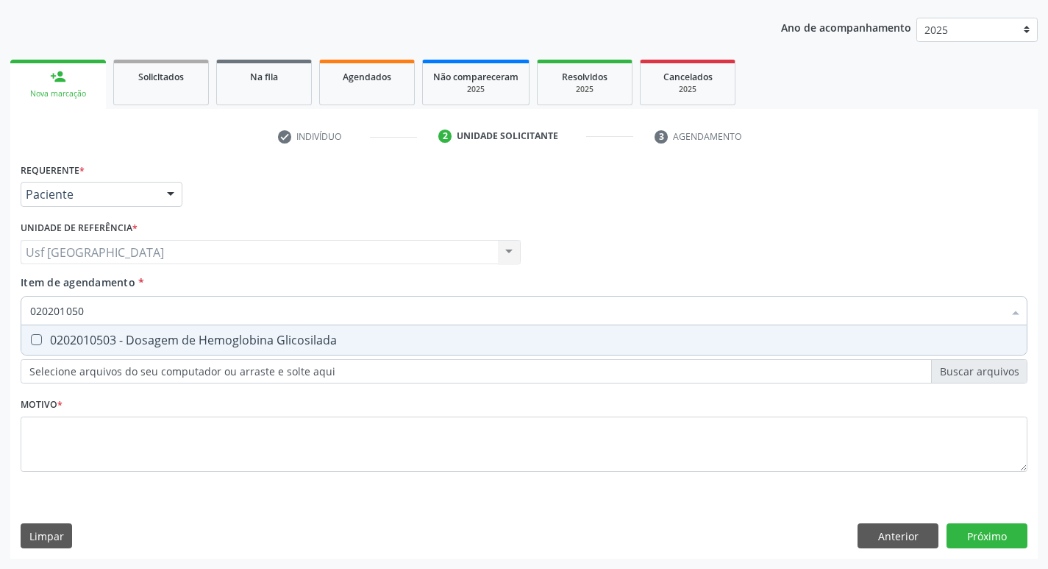
click at [77, 342] on div "0202010503 - Dosagem de Hemoglobina Glicosilada" at bounding box center [524, 340] width 988 height 12
checkbox Glicosilada "true"
drag, startPoint x: 107, startPoint y: 307, endPoint x: 0, endPoint y: 338, distance: 112.0
click at [0, 338] on div "Acompanhamento Acompanhe a situação das marcações correntes e finalizadas Relat…" at bounding box center [524, 245] width 1048 height 648
checkbox Glicosilada "false"
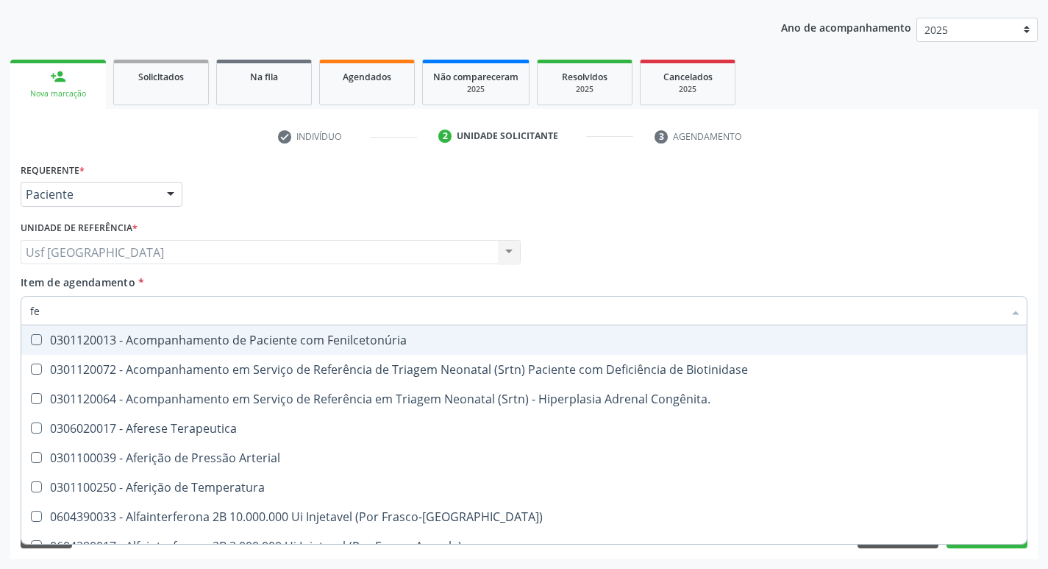
type input "f"
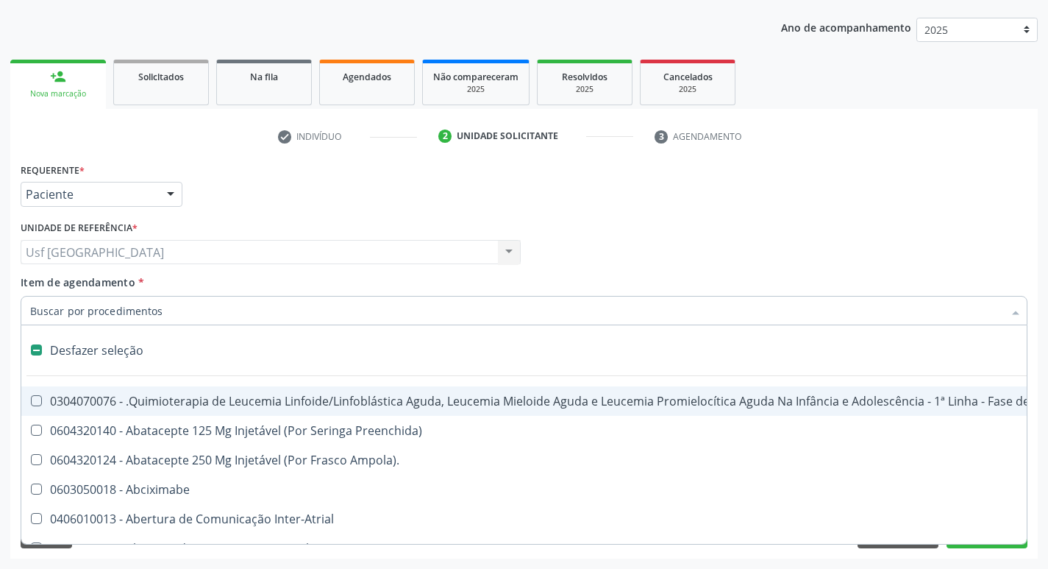
type input "h"
checkbox Fibrinogênio "true"
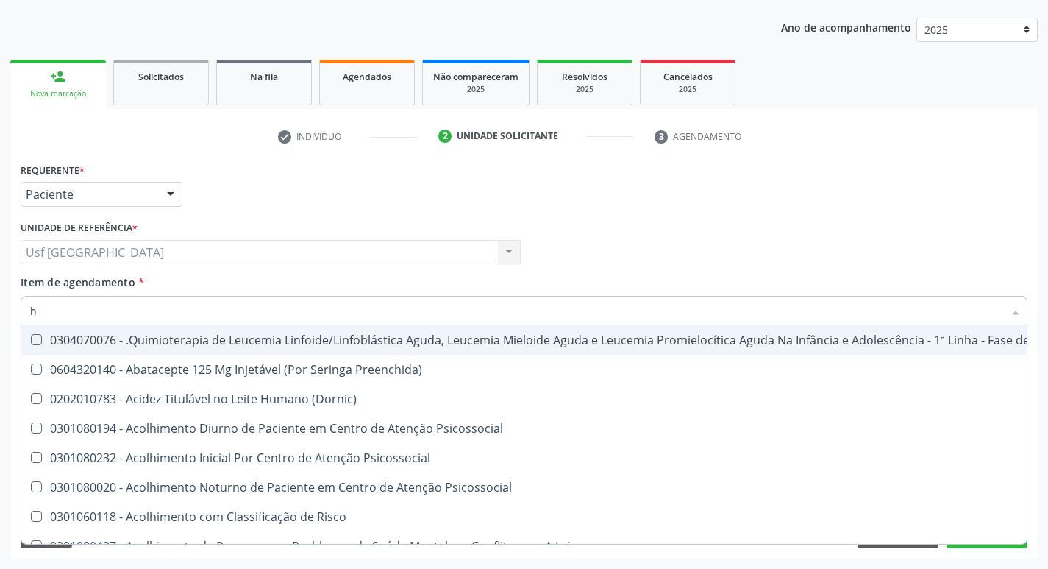
type input "he"
checkbox Pulmão "true"
type input "hem"
checkbox Fenilcetonúria "true"
checkbox Pulmão "false"
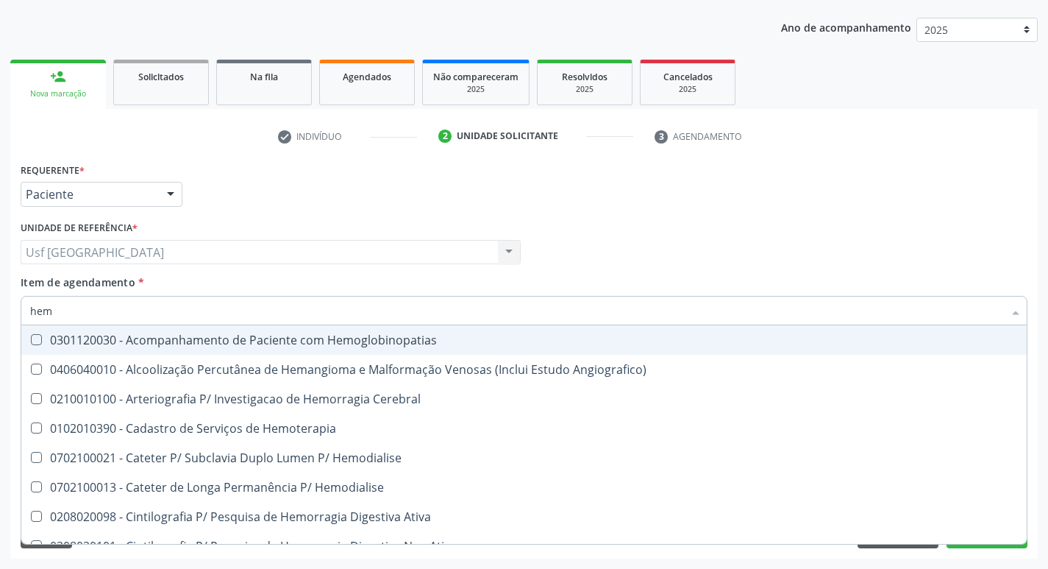
type input "hemo"
checkbox Hemacias "true"
checkbox Glicosilada "false"
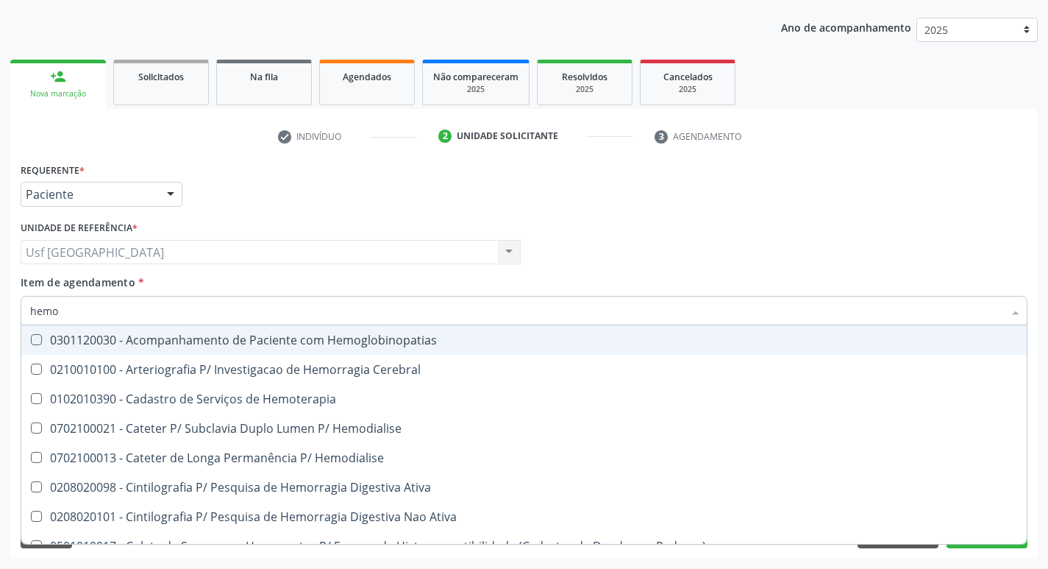
type input "hemog"
checkbox Tardio\) "true"
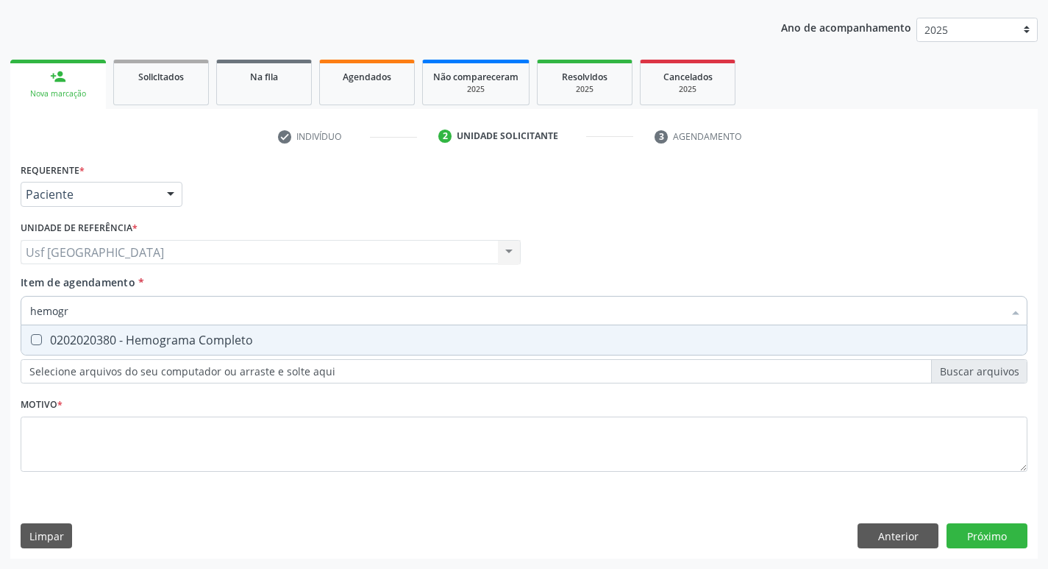
type input "hemogra"
drag, startPoint x: 72, startPoint y: 344, endPoint x: 119, endPoint y: 312, distance: 56.7
click at [74, 342] on div "0202020380 - Hemograma Completo" at bounding box center [524, 340] width 988 height 12
checkbox Completo "true"
drag, startPoint x: 0, startPoint y: 271, endPoint x: 0, endPoint y: 258, distance: 13.2
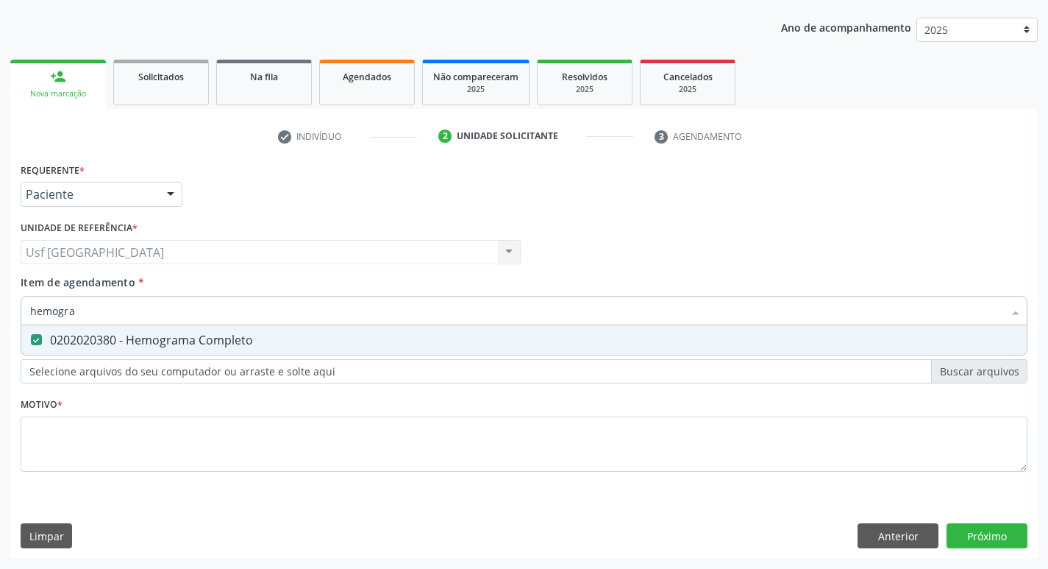
click at [0, 258] on div "Acompanhamento Acompanhe a situação das marcações correntes e finalizadas Relat…" at bounding box center [524, 245] width 1048 height 648
checkbox Completo "false"
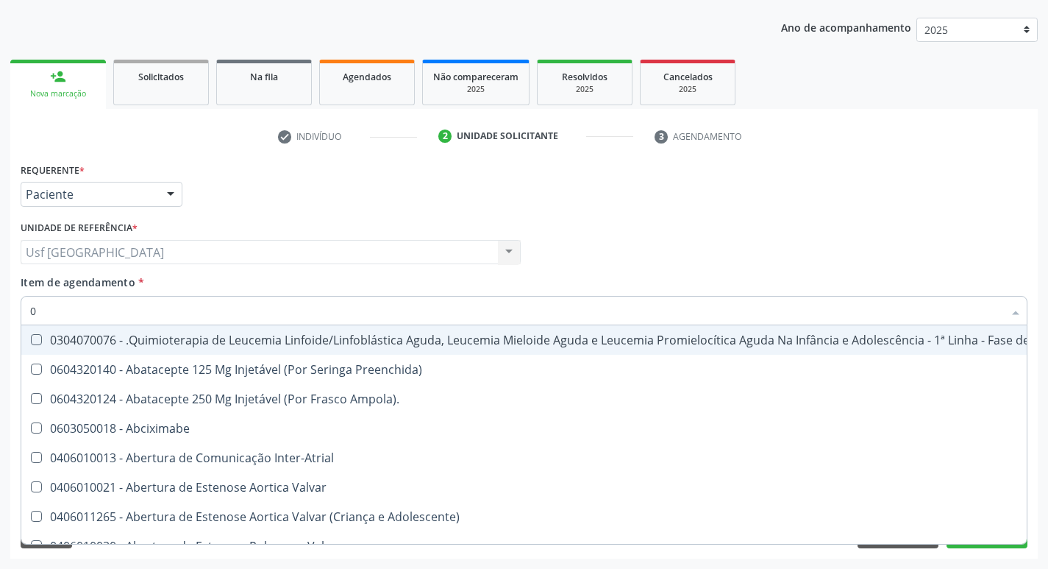
type input "02"
checkbox Transferências "true"
checkbox Meckel "true"
checkbox Bilateral "true"
checkbox Indireta "true"
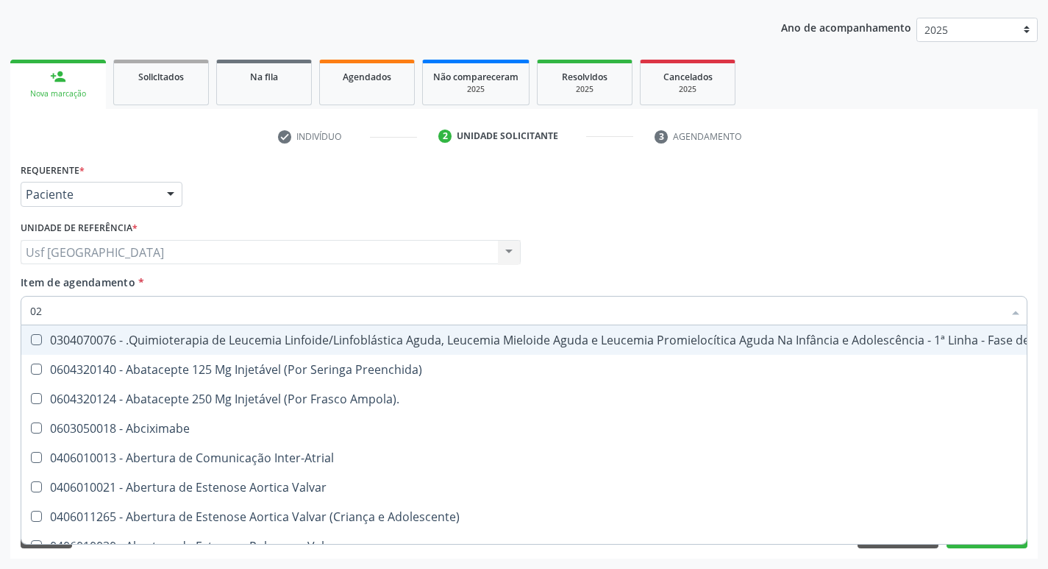
checkbox Laboratorial "true"
checkbox Transfusao "true"
checkbox Transplante "true"
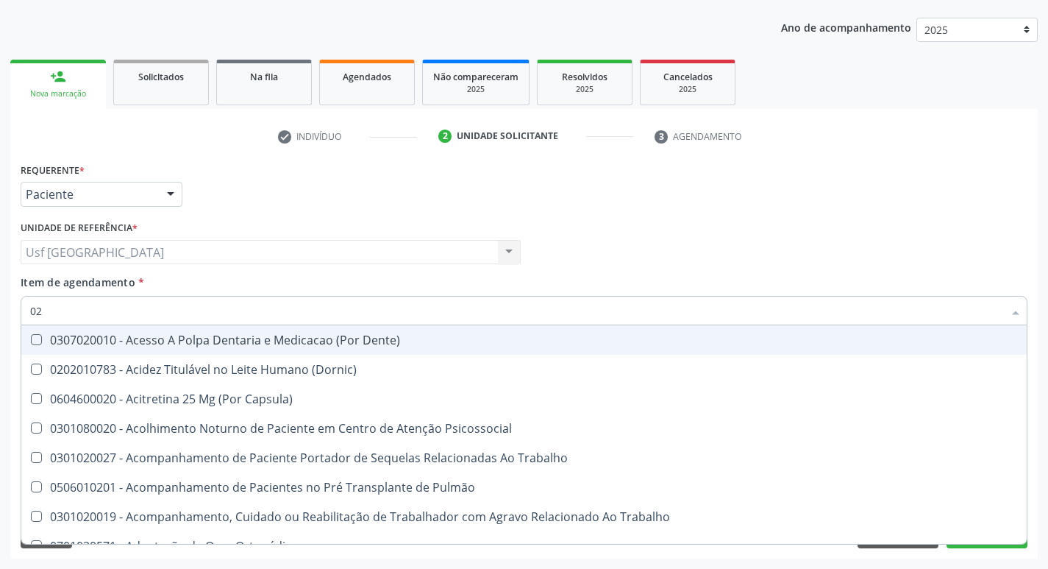
type input "020"
checkbox Total "true"
checkbox Creatinina "true"
checkbox Glicose "true"
checkbox Glicosilada "true"
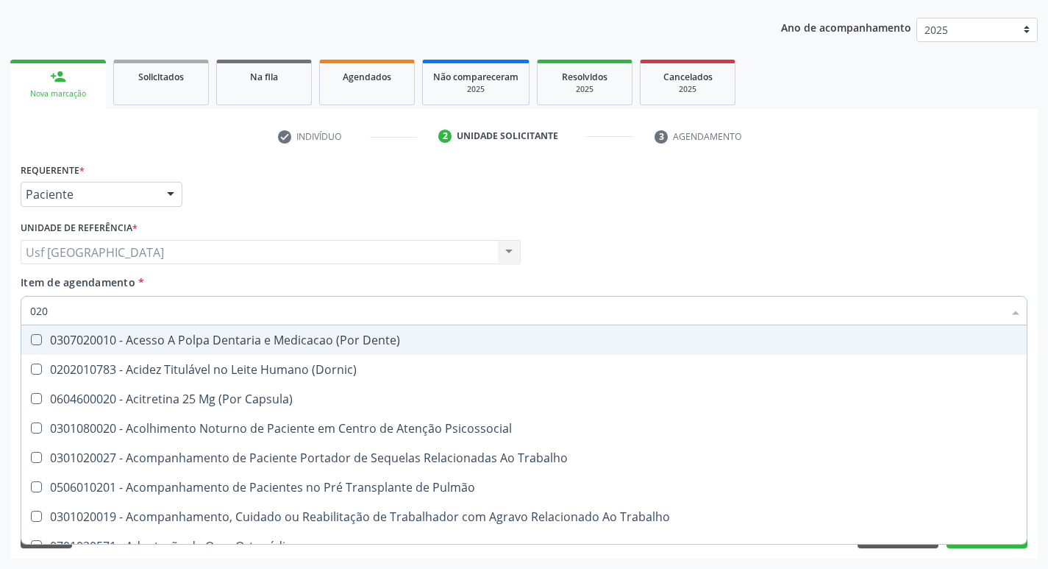
checkbox \(Tgo\) "true"
checkbox Triglicerideos "true"
checkbox Ureia "true"
checkbox Espermograma "false"
checkbox Cerebral "false"
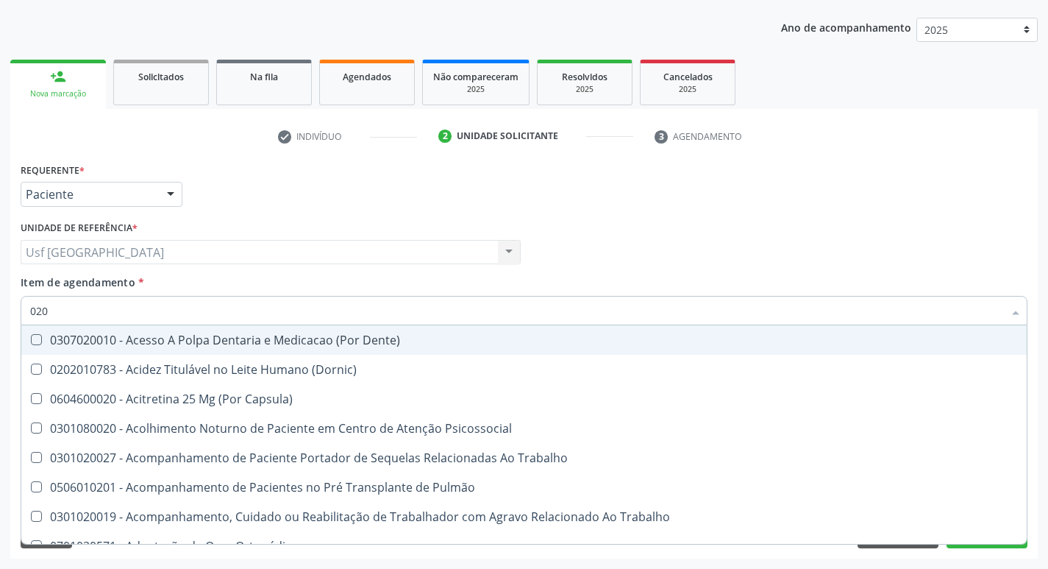
checkbox Segmento\) "false"
checkbox Liso "false"
checkbox Hematocrito "false"
checkbox Semana\) "false"
checkbox Completo "true"
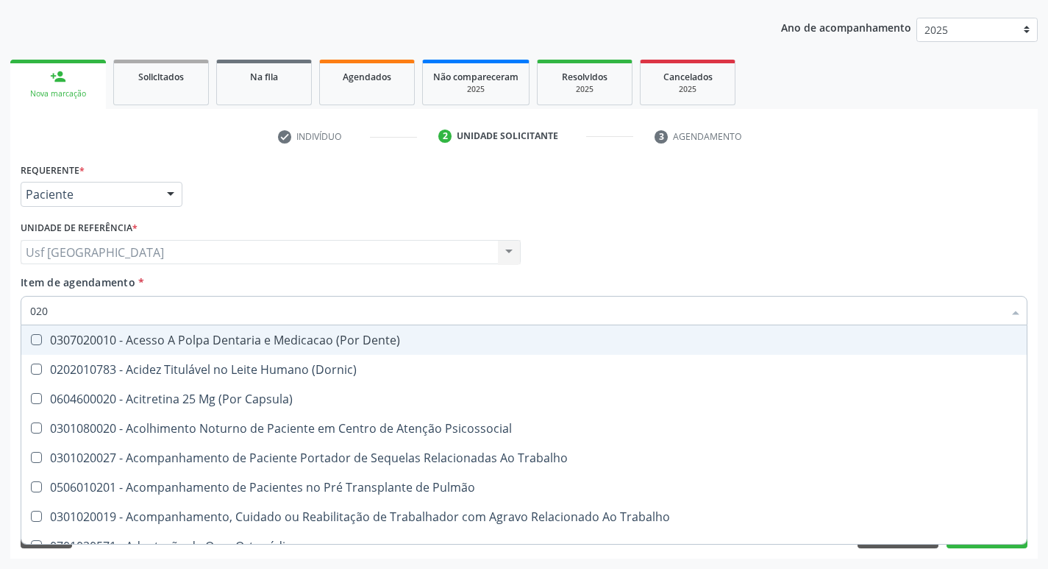
checkbox Completo\) "false"
type input "0202"
checkbox Fragmento "true"
checkbox Ossea "true"
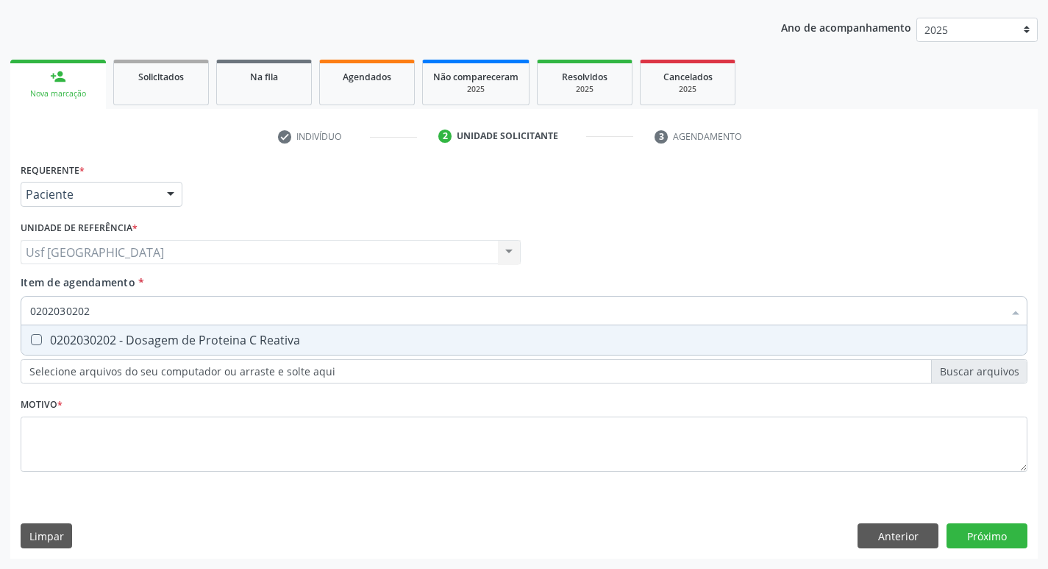
click at [146, 334] on div "0202030202 - Dosagem de Proteina C Reativa" at bounding box center [524, 340] width 988 height 12
